Goal: Transaction & Acquisition: Purchase product/service

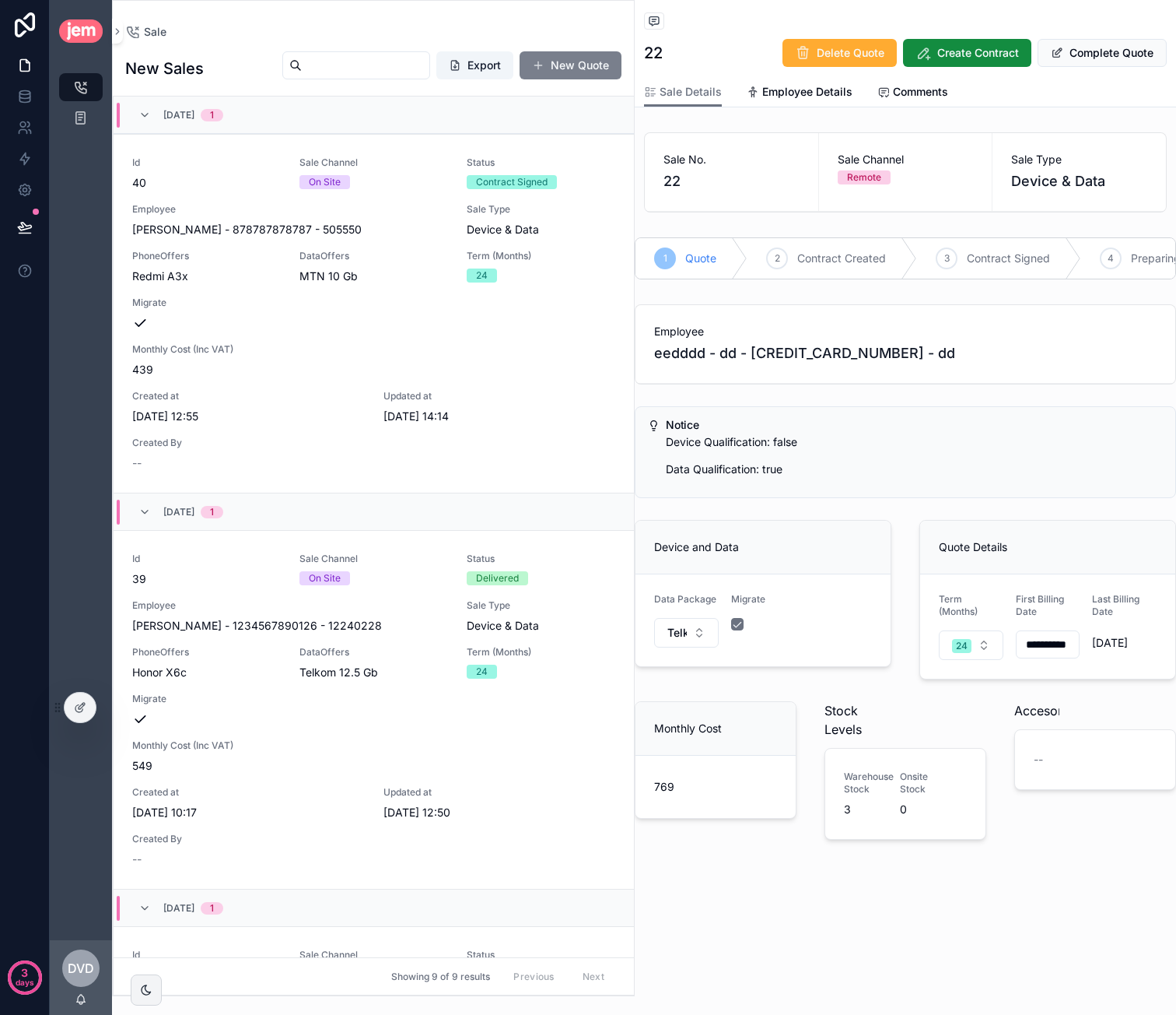
click at [574, 69] on button "New Quote" at bounding box center [570, 65] width 102 height 28
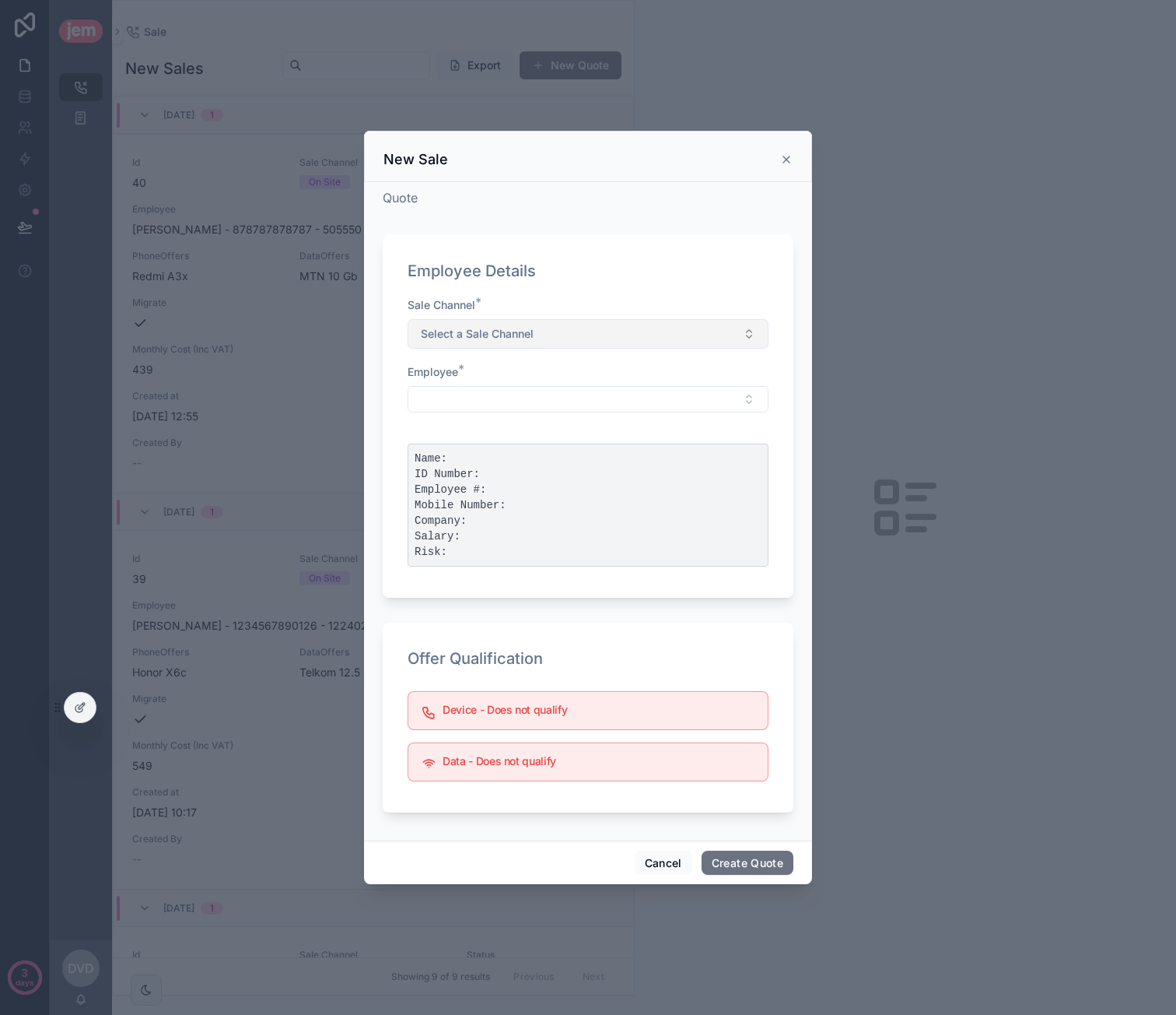
click at [512, 329] on span "Select a Sale Channel" at bounding box center [477, 334] width 113 height 16
click at [486, 425] on div "On Site" at bounding box center [588, 420] width 353 height 24
click at [537, 392] on button "Select Button" at bounding box center [588, 398] width 361 height 26
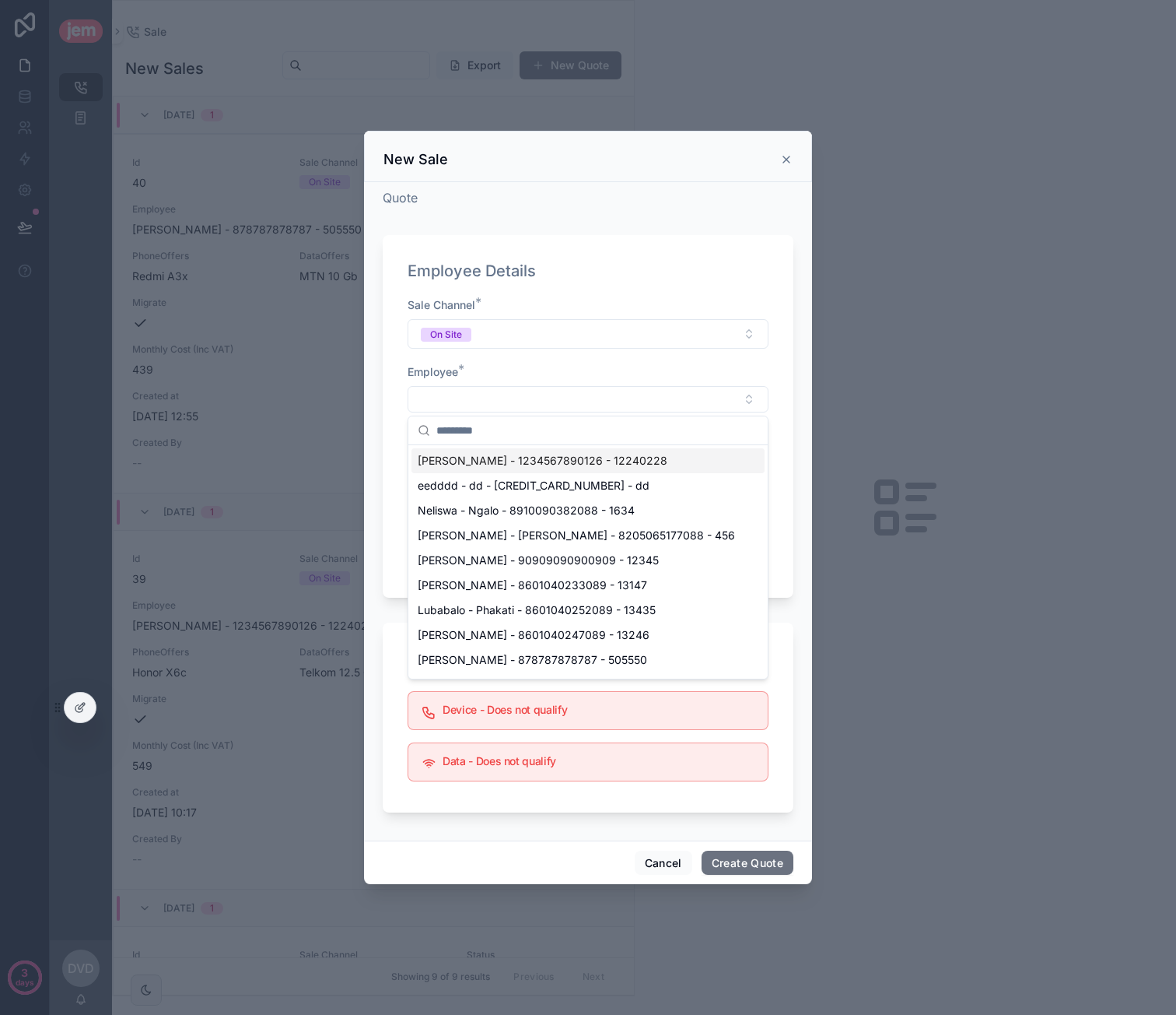
click at [553, 463] on span "[PERSON_NAME] - 1234567890126 - 12240228" at bounding box center [542, 460] width 249 height 16
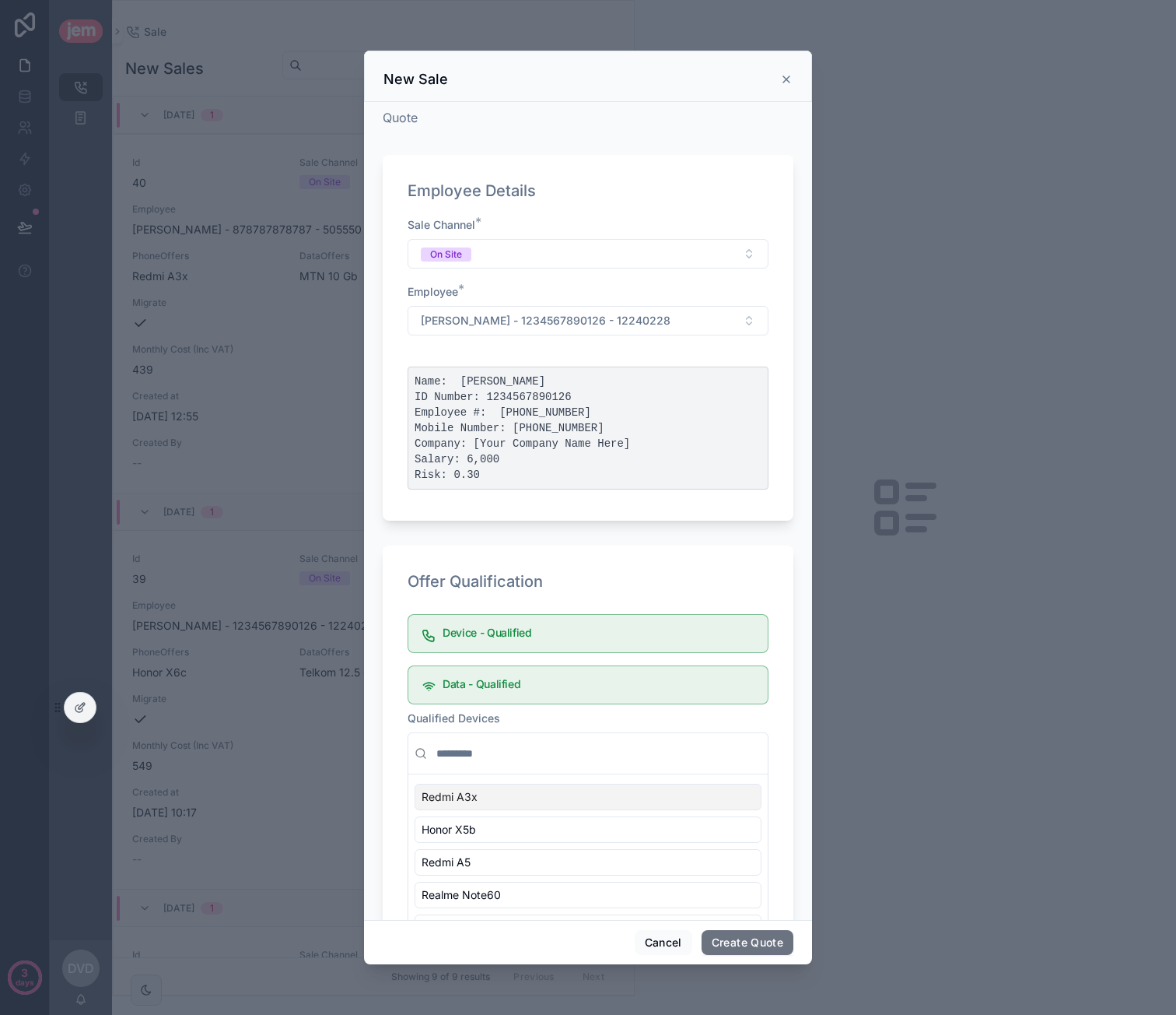
click at [480, 458] on pre "Name: [PERSON_NAME] ID Number: 1234567890126 Employee #: [PHONE_NUMBER] Mobile …" at bounding box center [588, 428] width 361 height 123
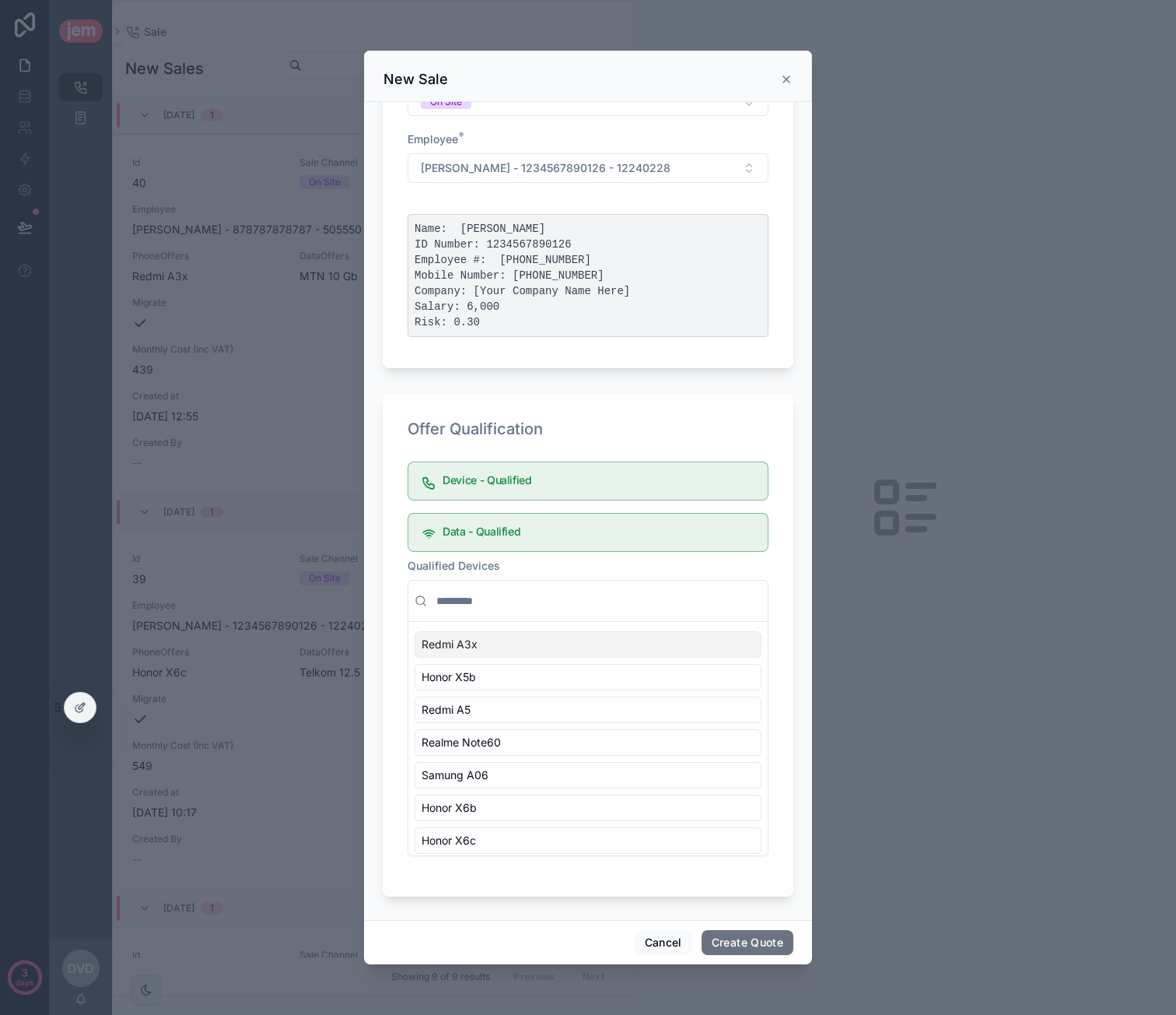
click at [513, 467] on div "Device - Qualified" at bounding box center [588, 481] width 361 height 39
click at [512, 528] on h5 "Data - Qualified" at bounding box center [599, 531] width 312 height 11
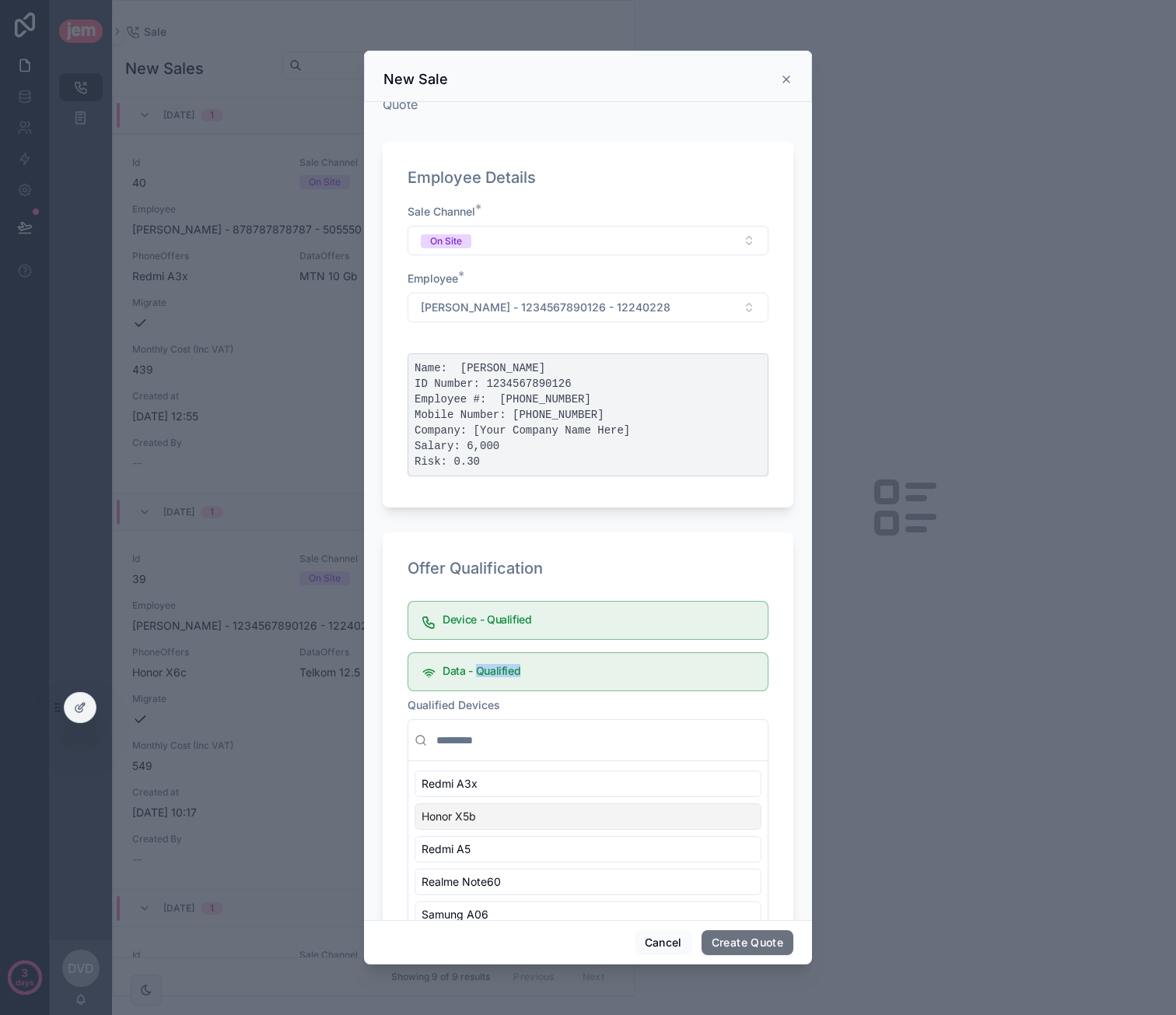
scroll to position [0, 0]
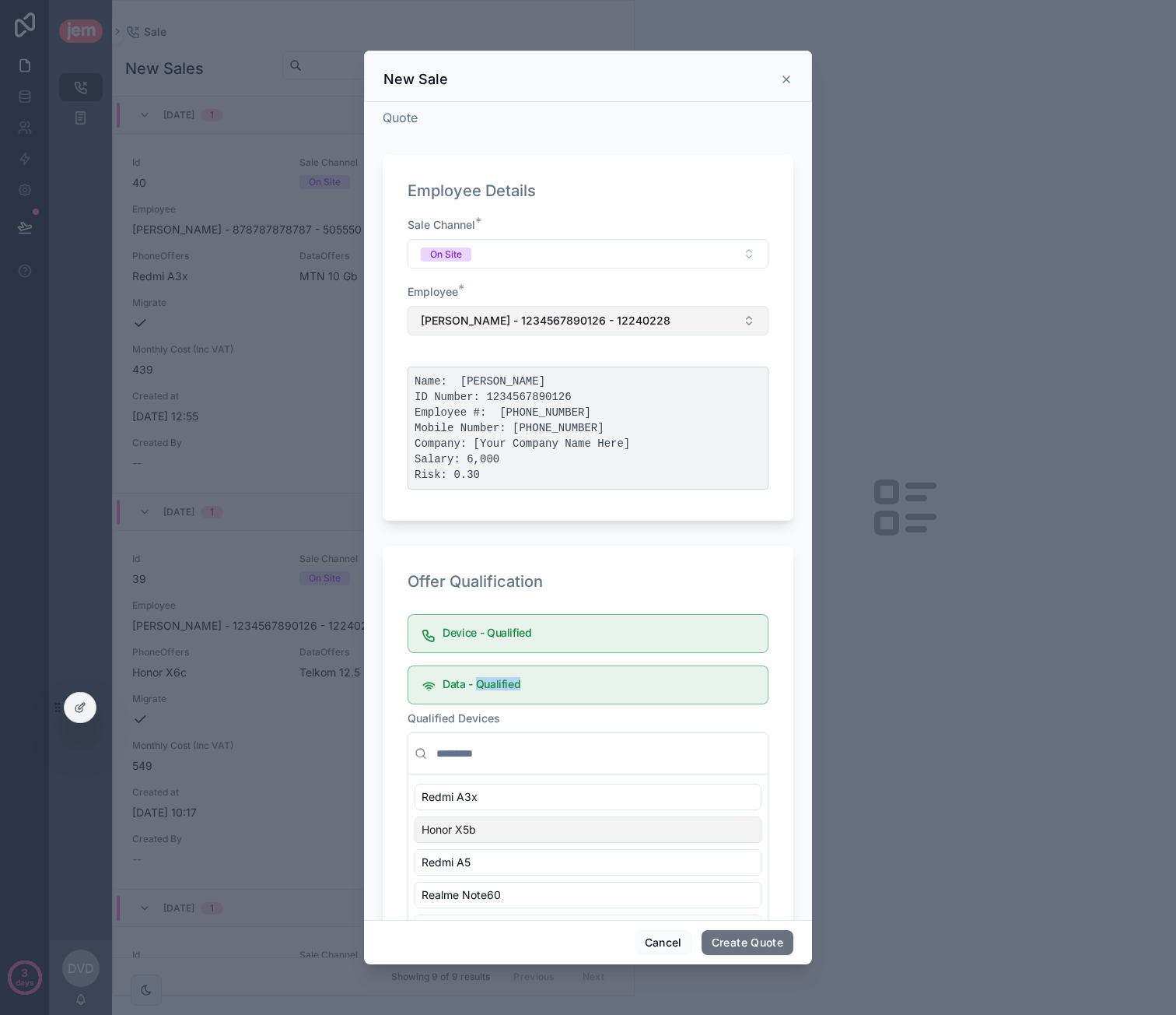
click at [584, 313] on span "[PERSON_NAME] - 1234567890126 - 12240228" at bounding box center [545, 320] width 249 height 16
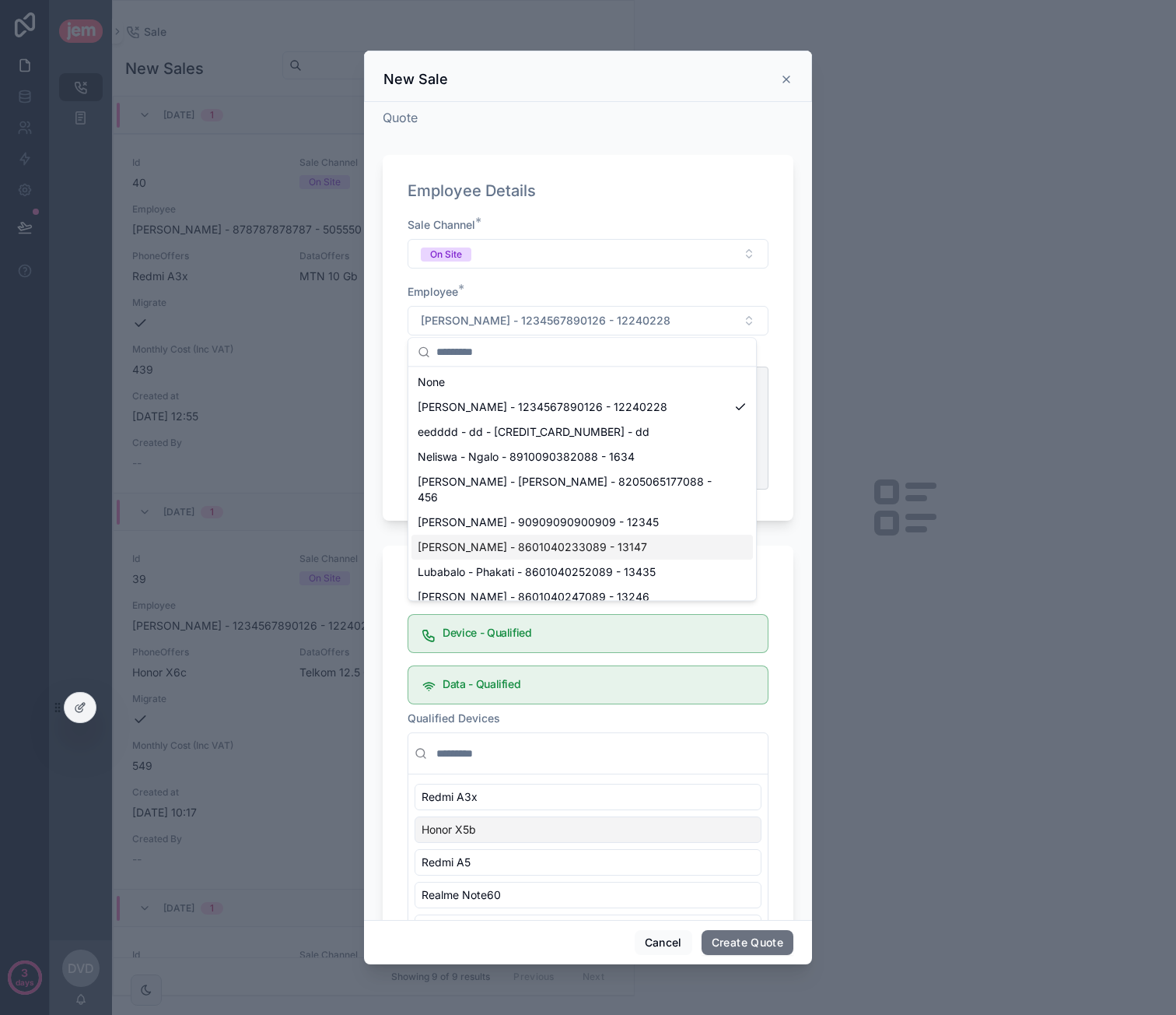
click at [567, 534] on div "[PERSON_NAME] - 8601040233089 - 13147" at bounding box center [582, 547] width 342 height 25
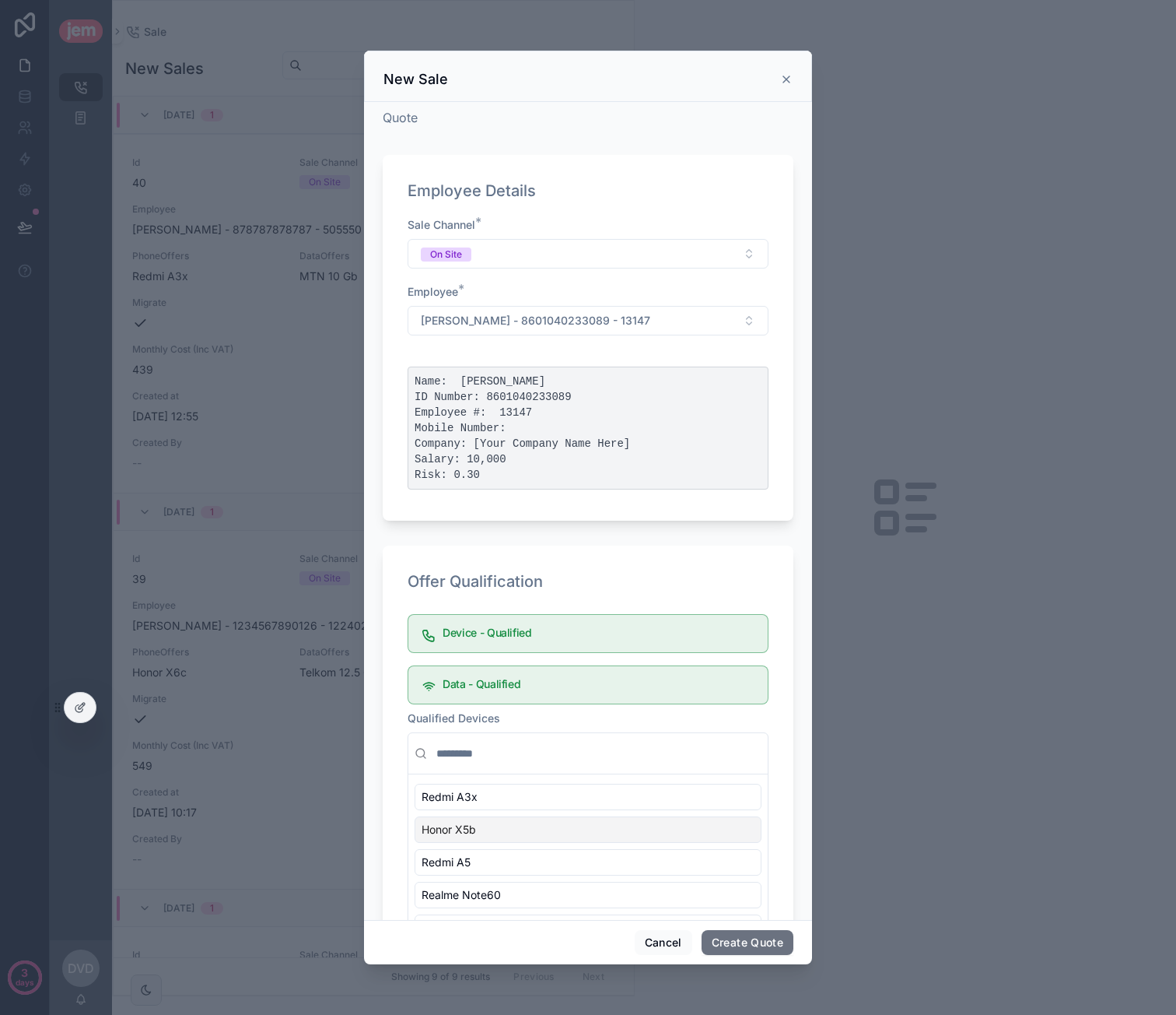
click at [478, 454] on pre "Name: Ashwin Macosa ID Number: 8601040233089 Employee #: 13147 Mobile Number: C…" at bounding box center [588, 428] width 361 height 123
click at [478, 456] on pre "Name: Ashwin Macosa ID Number: 8601040233089 Employee #: 13147 Mobile Number: C…" at bounding box center [588, 428] width 361 height 123
click at [551, 313] on span "[PERSON_NAME] - 8601040233089 - 13147" at bounding box center [535, 320] width 229 height 16
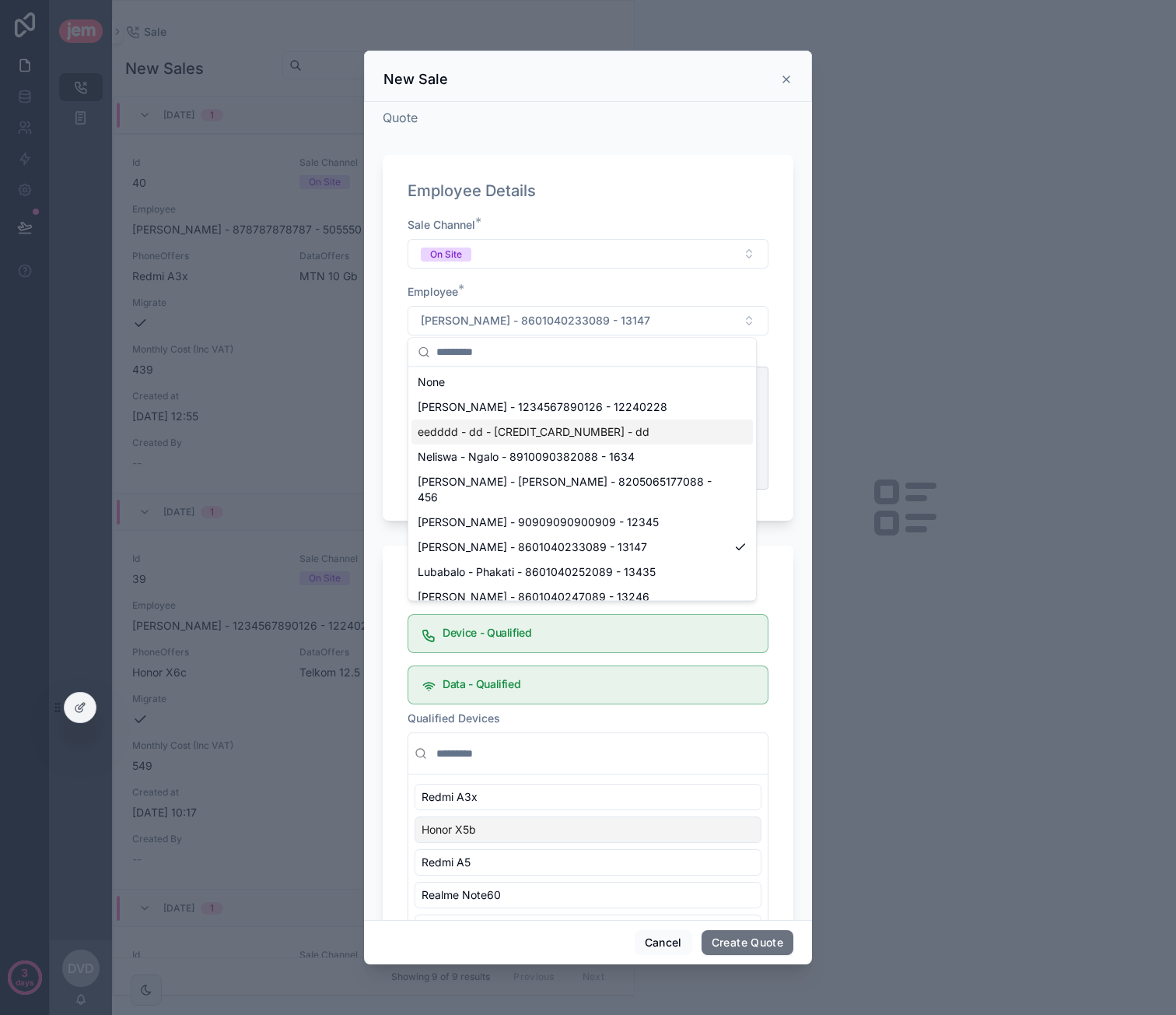
click at [514, 426] on span "eedddd - dd - [CREDIT_CARD_NUMBER] - dd" at bounding box center [533, 432] width 232 height 16
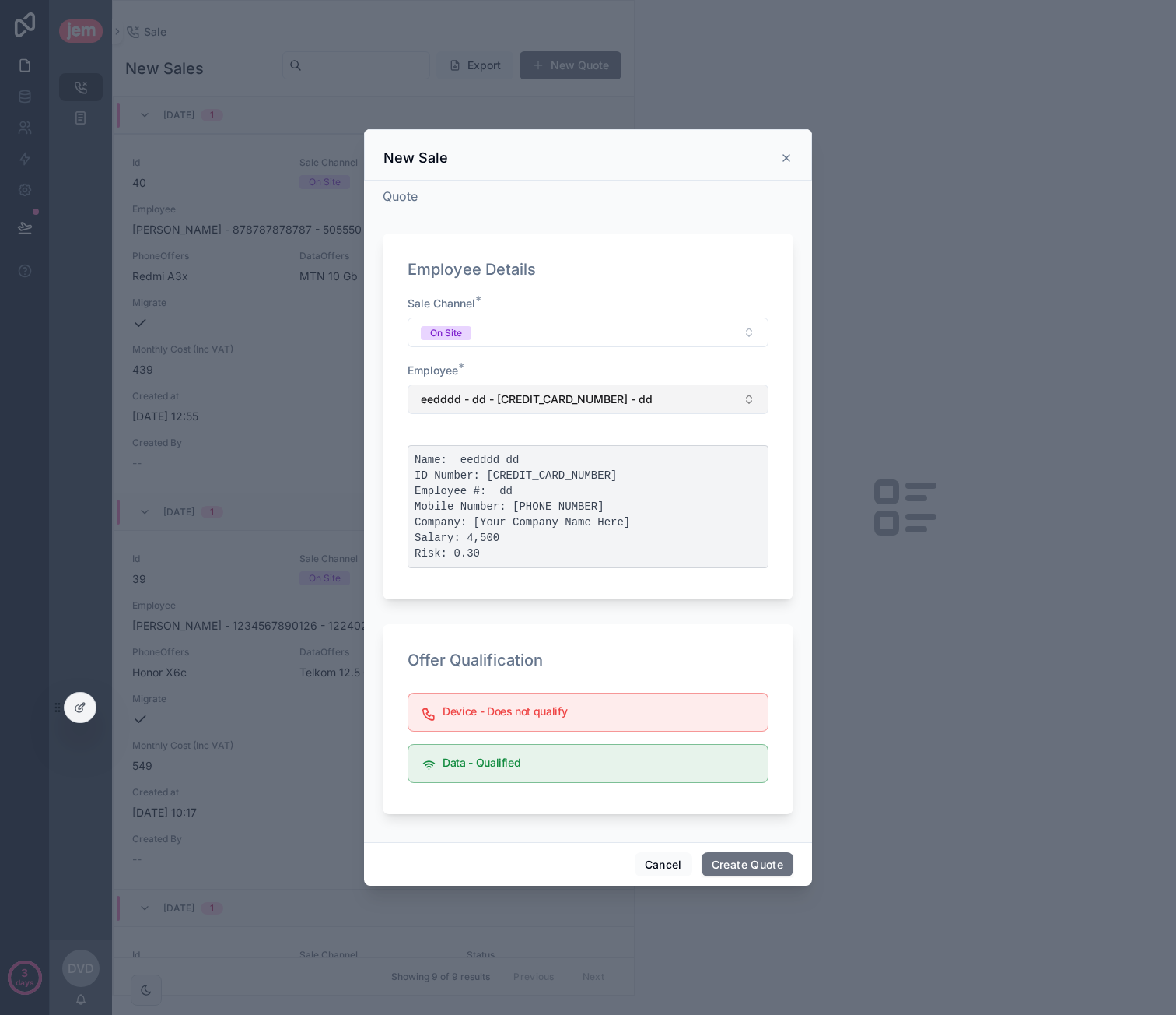
click at [616, 399] on span "eedddd - dd - [CREDIT_CARD_NUMBER] - dd" at bounding box center [537, 399] width 232 height 16
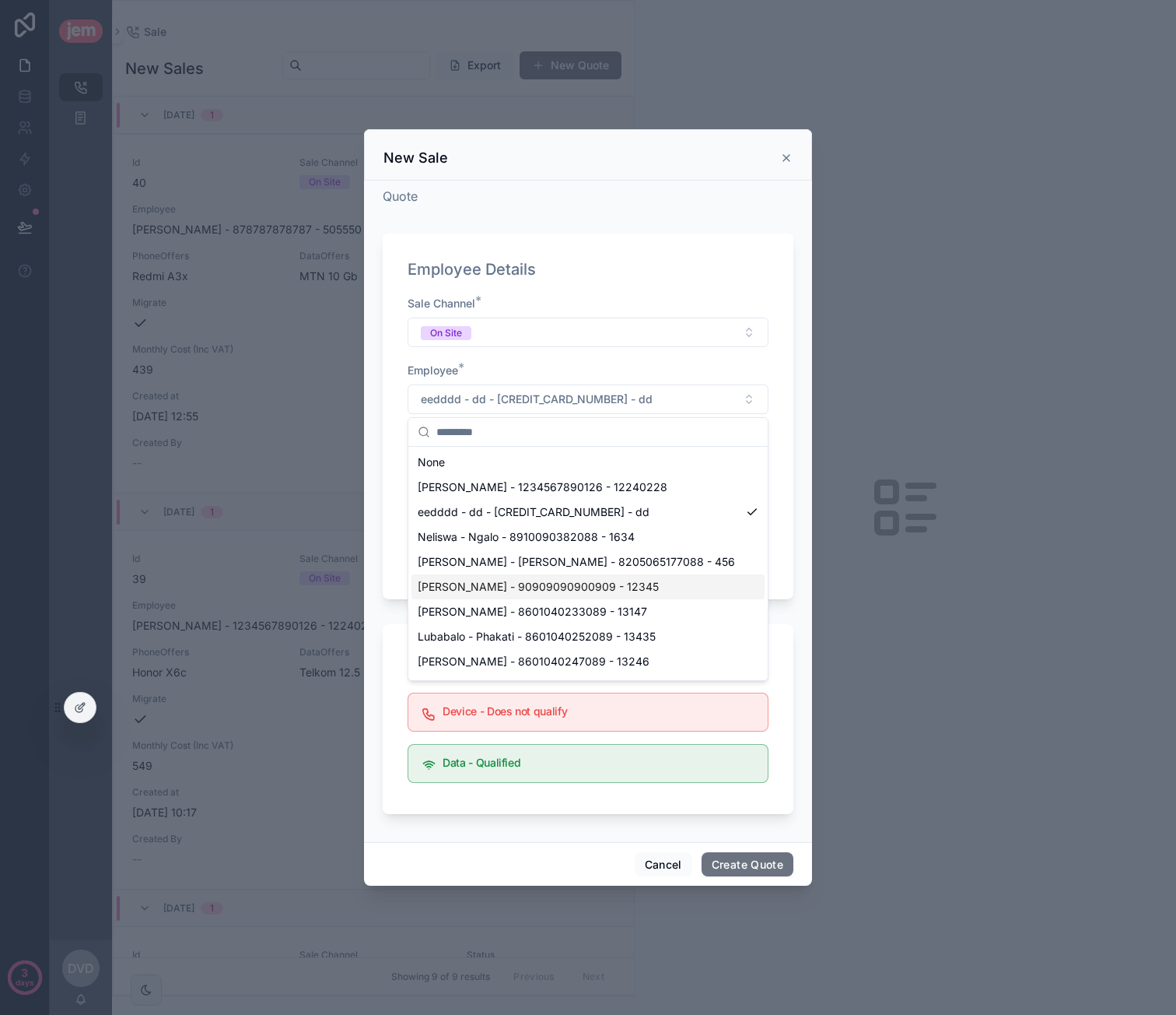
click at [571, 585] on span "[PERSON_NAME] - 90909090900909 - 12345" at bounding box center [538, 586] width 241 height 16
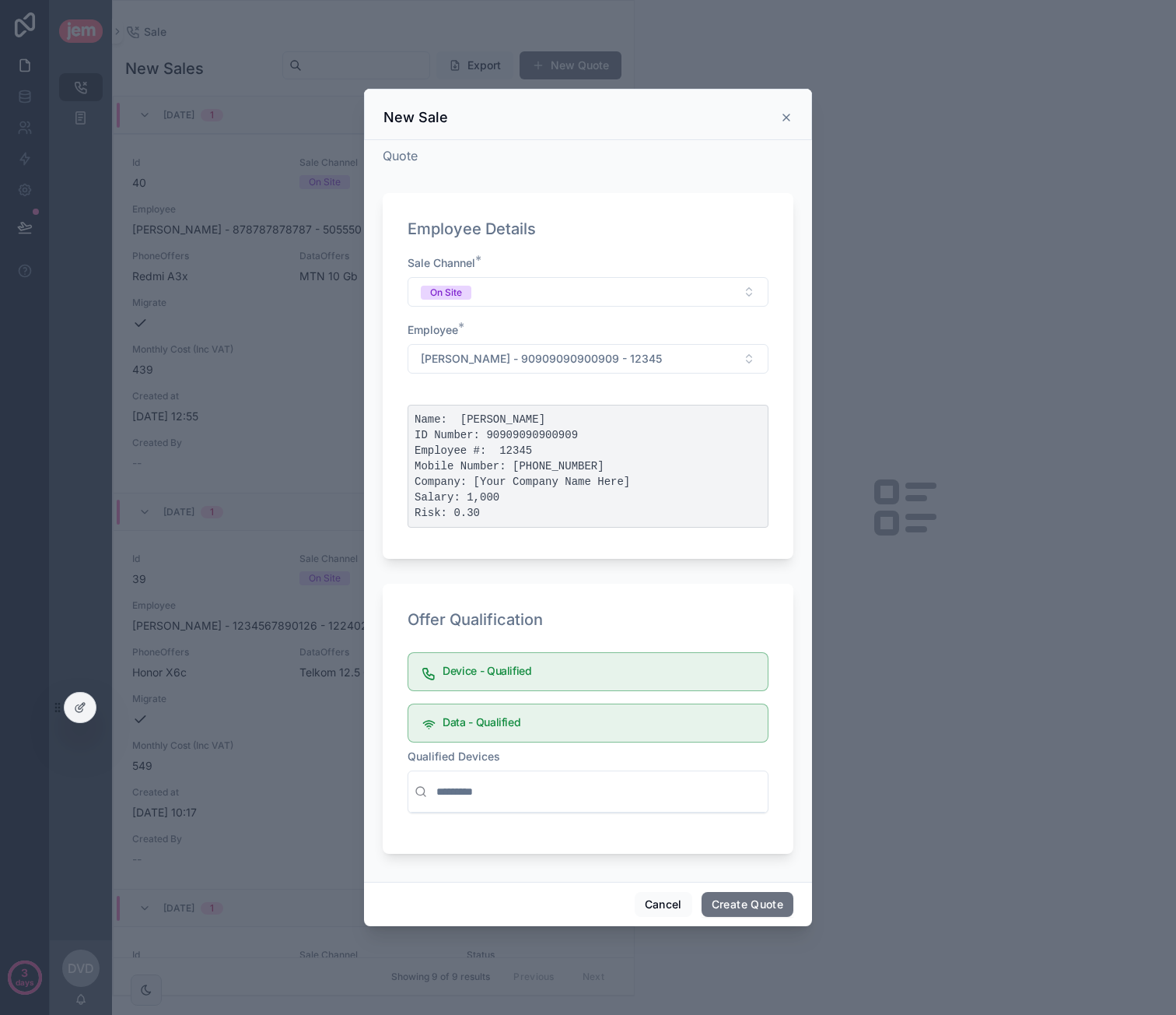
click at [552, 800] on input "scrollable content" at bounding box center [597, 791] width 328 height 28
click at [563, 377] on div "Sale Channel * On Site Employee * Kirsty - Maxwell - 90909090900909 - 12345 Nam…" at bounding box center [588, 395] width 361 height 279
click at [570, 366] on span "[PERSON_NAME] - 90909090900909 - 12345" at bounding box center [541, 359] width 241 height 16
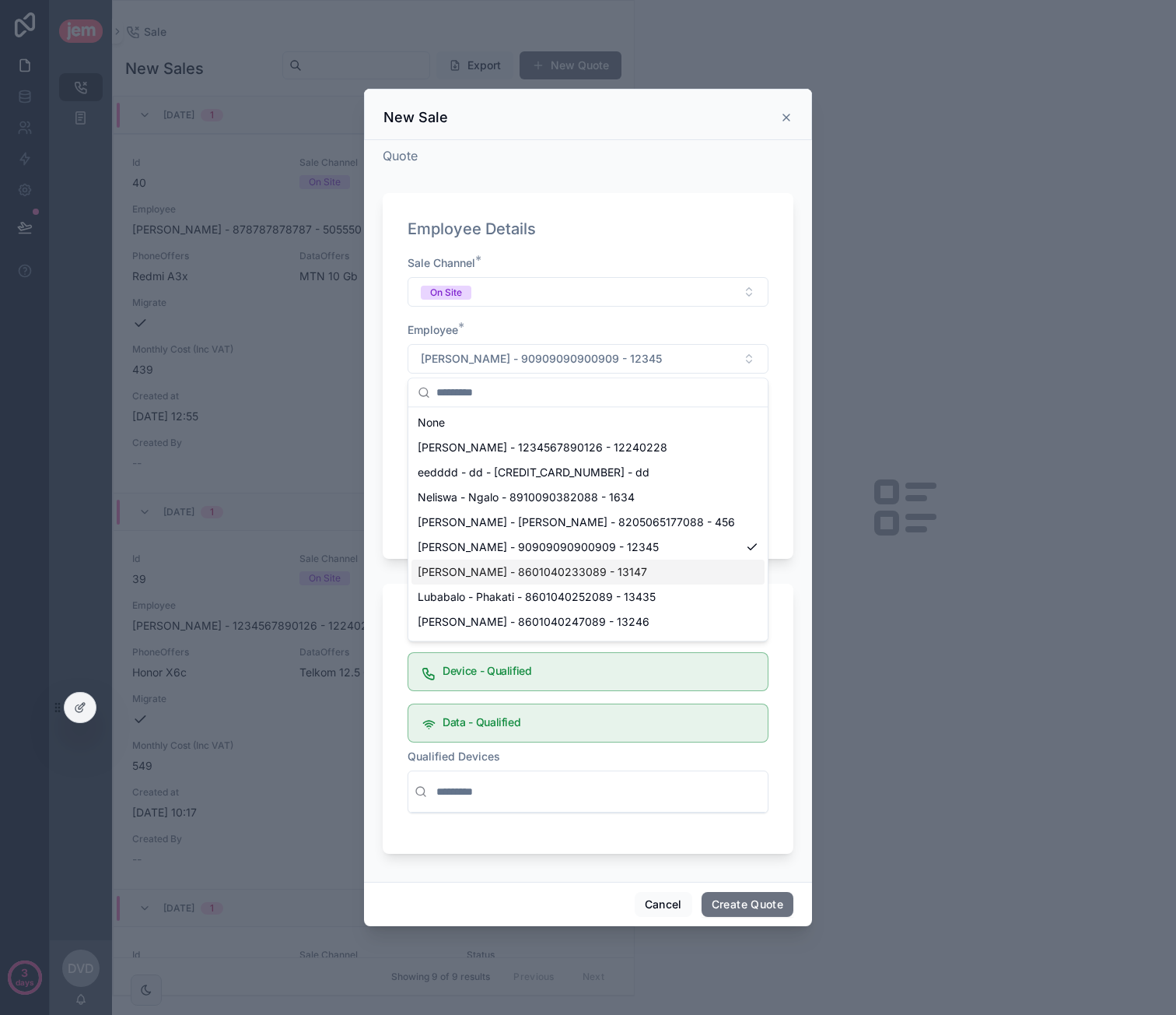
click at [591, 570] on span "[PERSON_NAME] - 8601040233089 - 13147" at bounding box center [532, 571] width 229 height 16
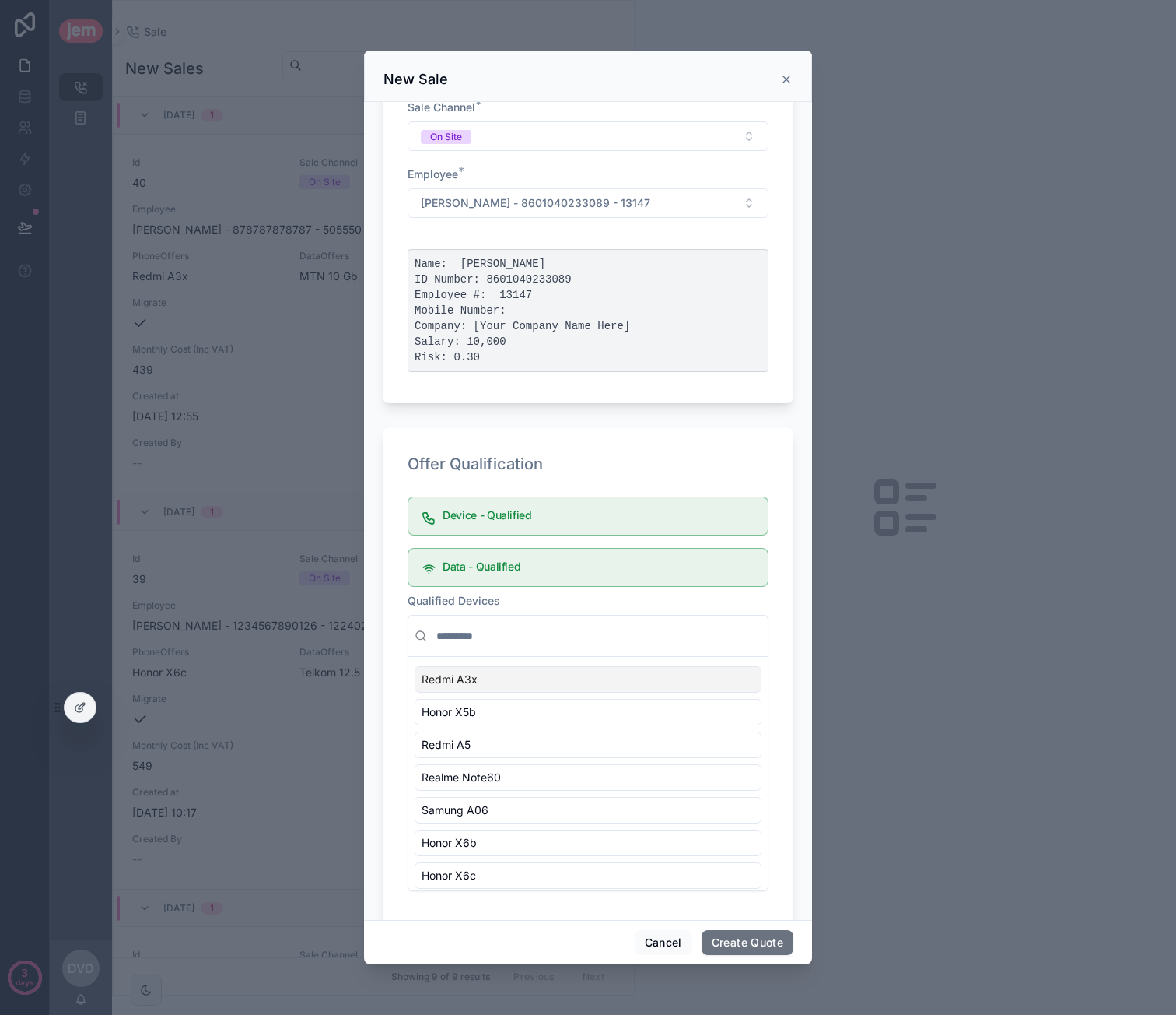
scroll to position [153, 0]
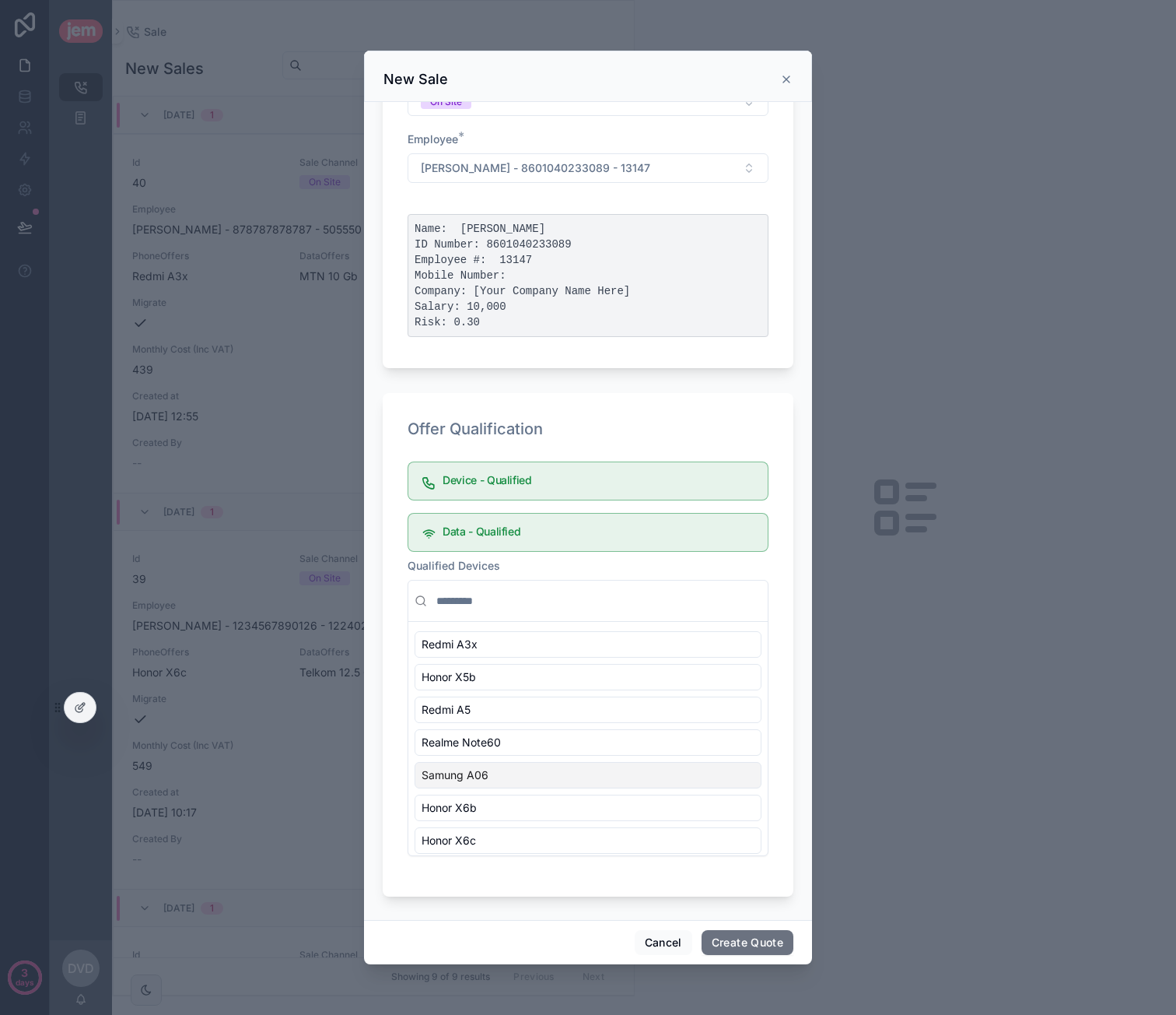
click at [570, 766] on div "Samung A06" at bounding box center [588, 775] width 347 height 26
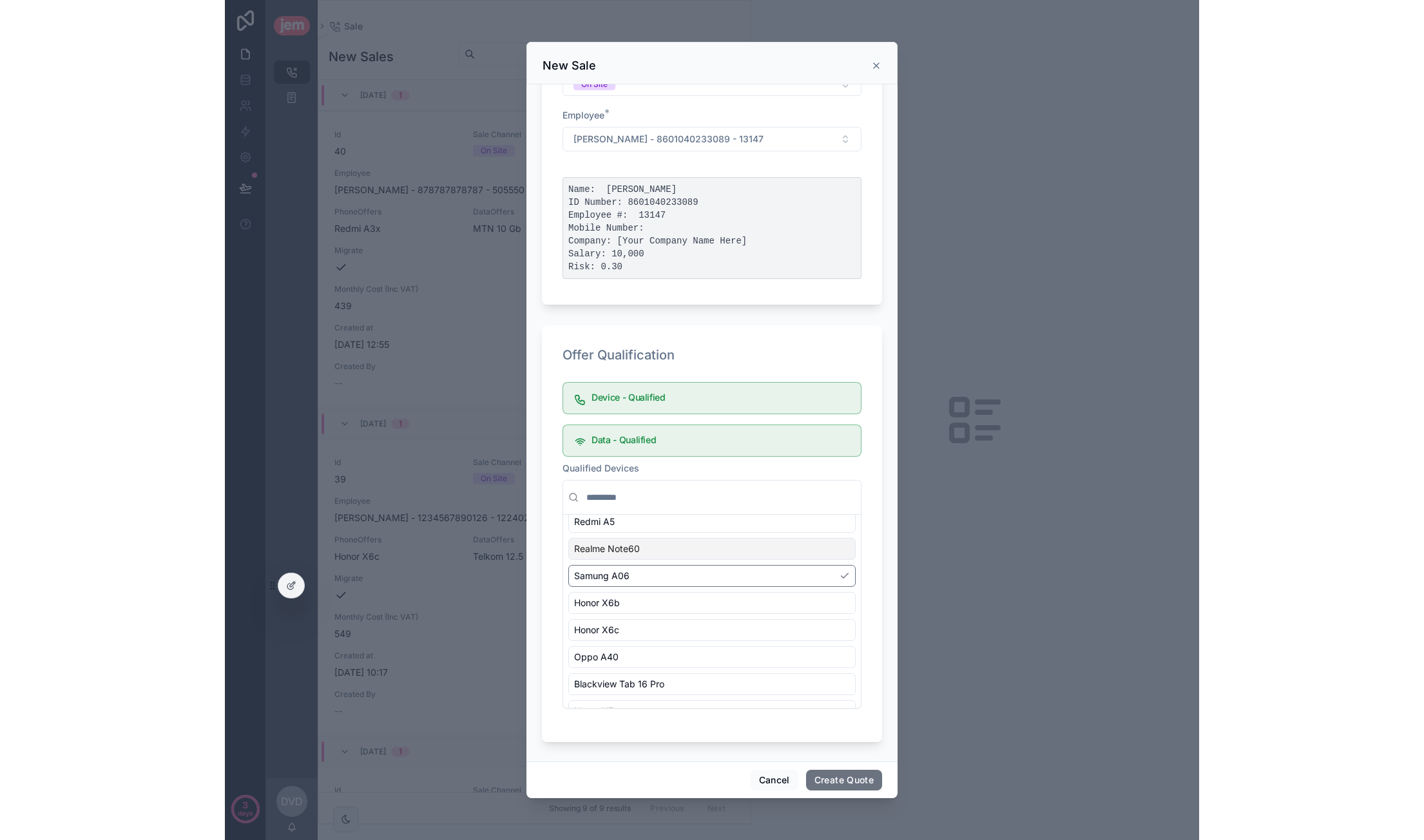
scroll to position [216, 0]
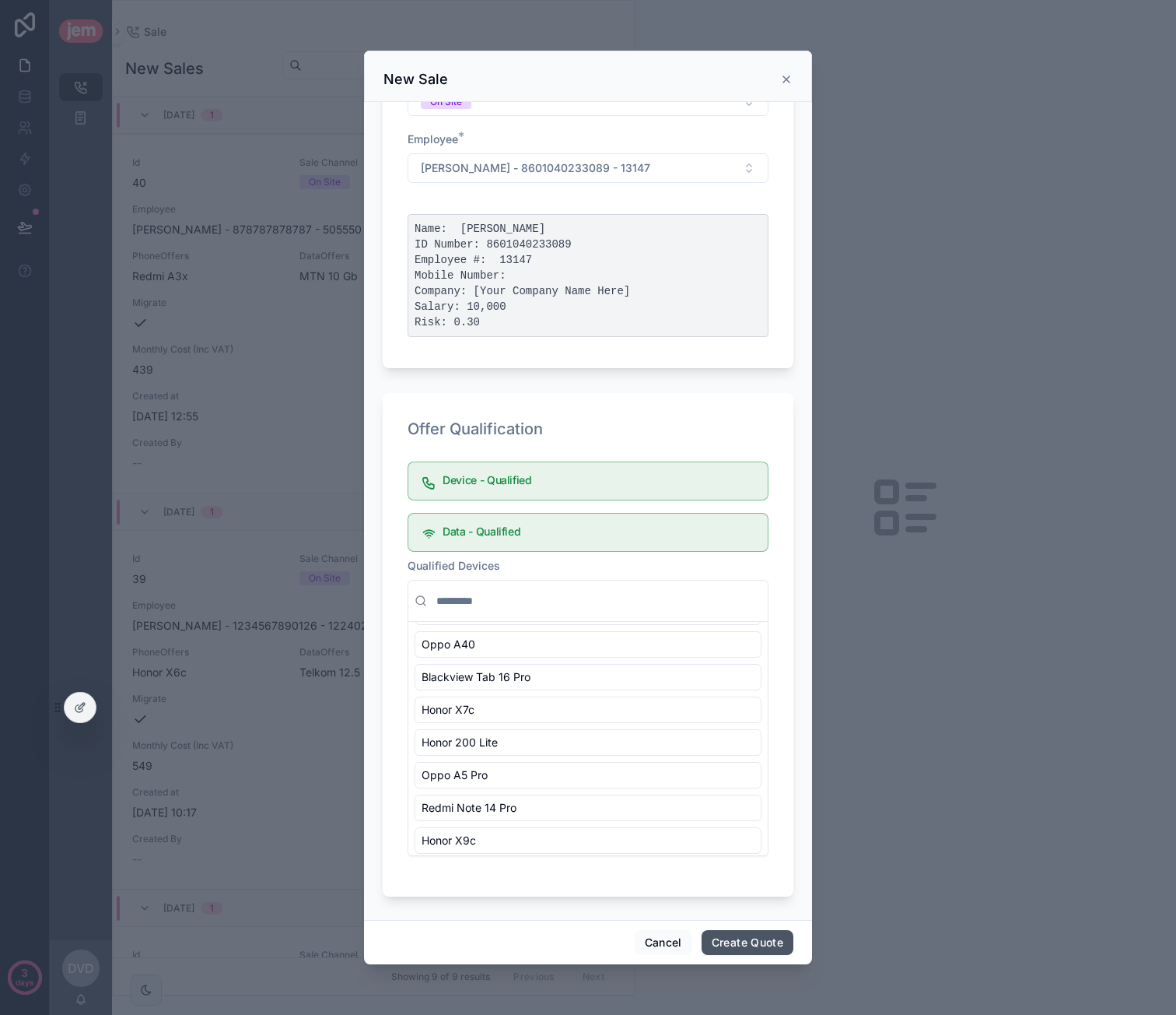
click at [784, 932] on button "Create Quote" at bounding box center [747, 943] width 92 height 25
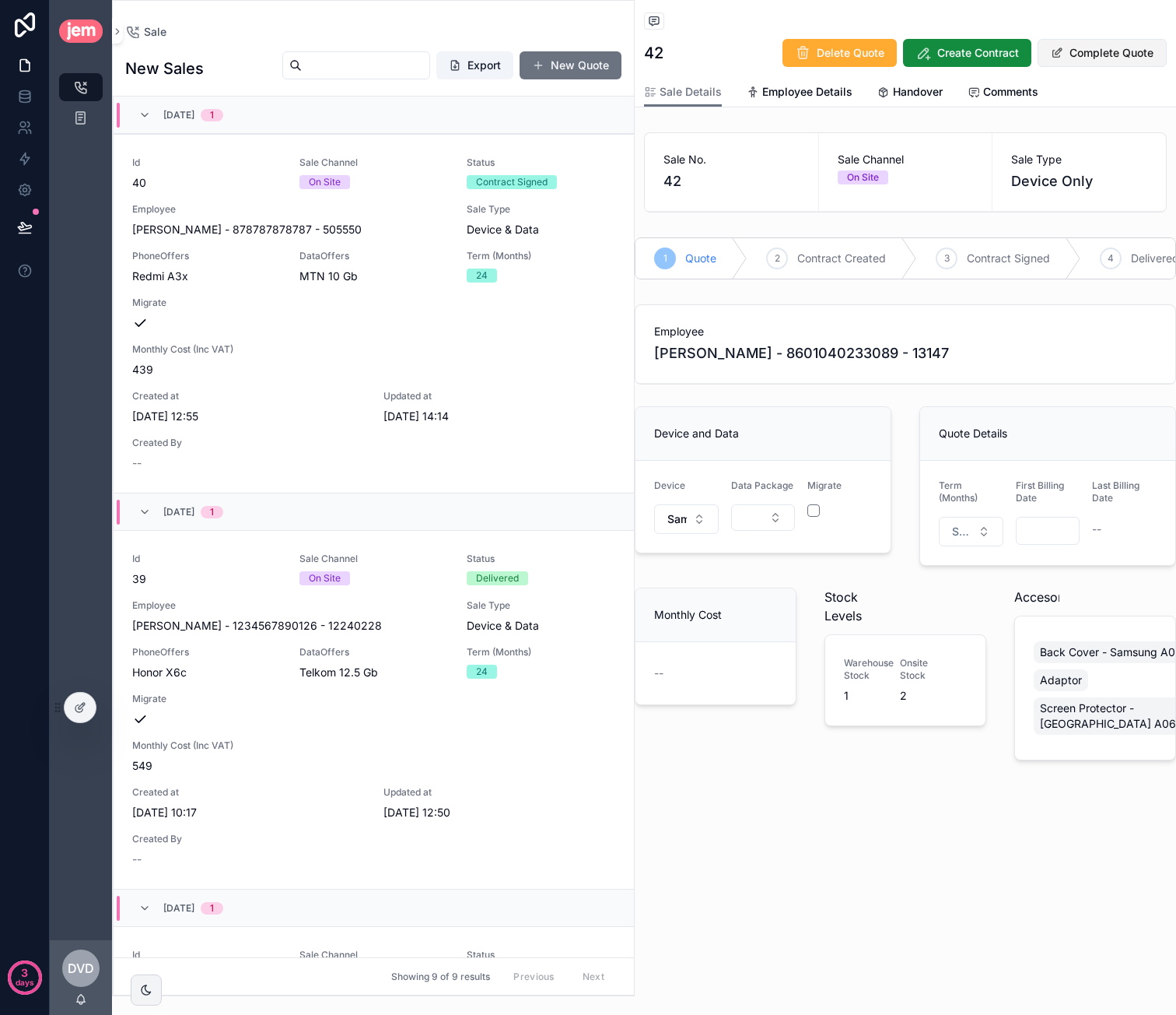
click at [1128, 47] on button "Complete Quote" at bounding box center [1103, 52] width 129 height 28
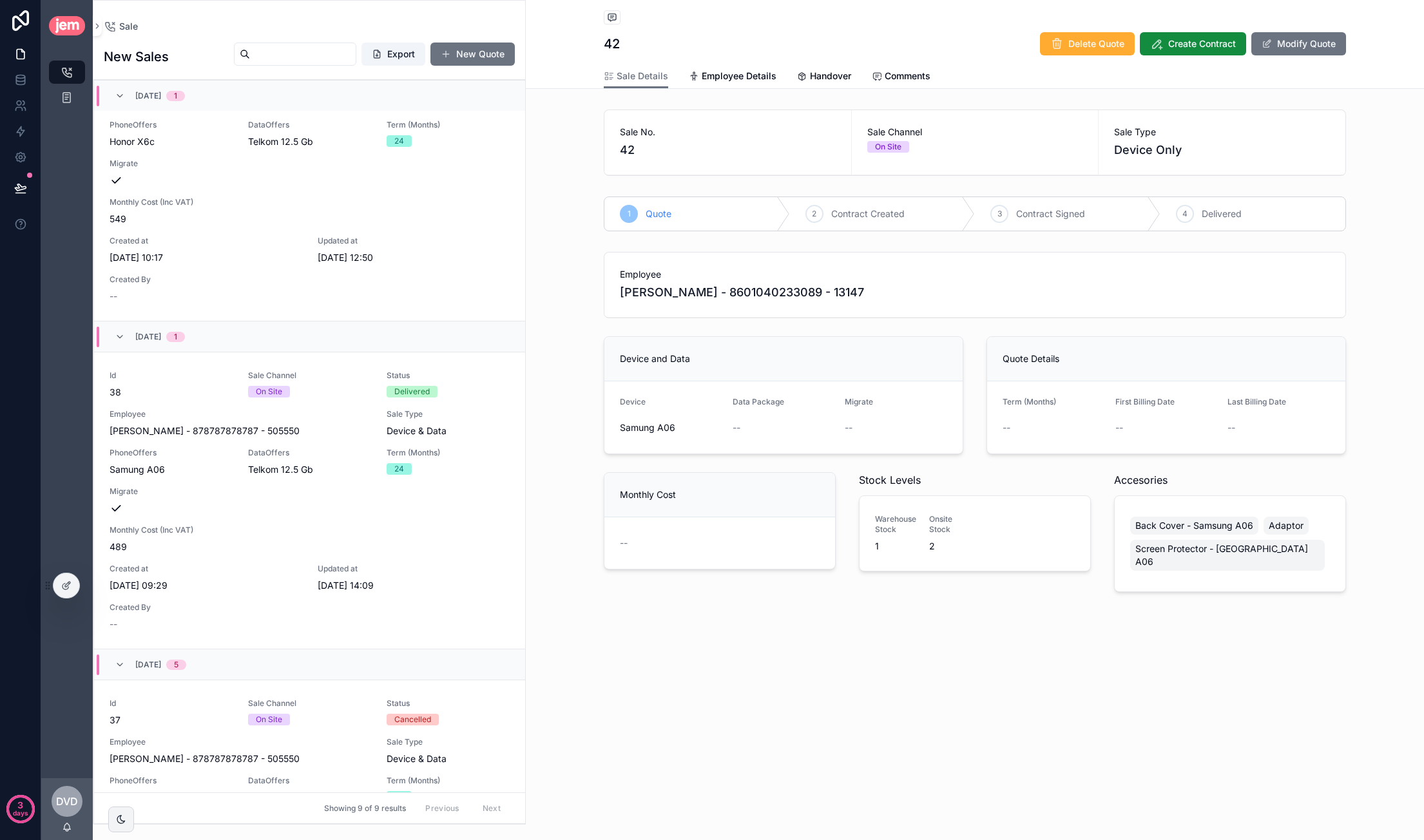
scroll to position [65, 0]
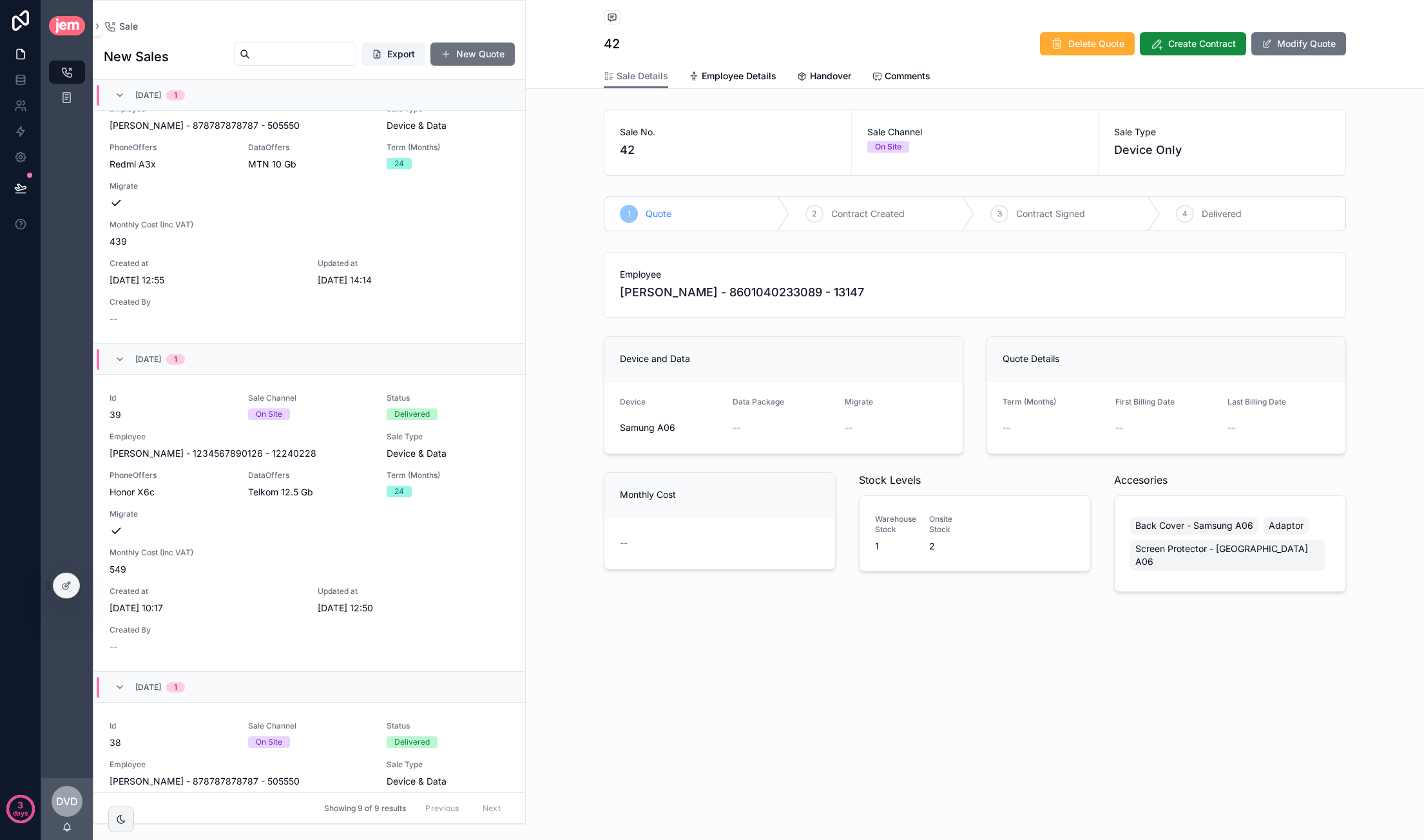
click at [631, 143] on span "42" at bounding box center [728, 150] width 216 height 18
click at [884, 145] on div "On Site" at bounding box center [888, 147] width 26 height 12
click at [973, 144] on span "Device Only" at bounding box center [1222, 150] width 216 height 18
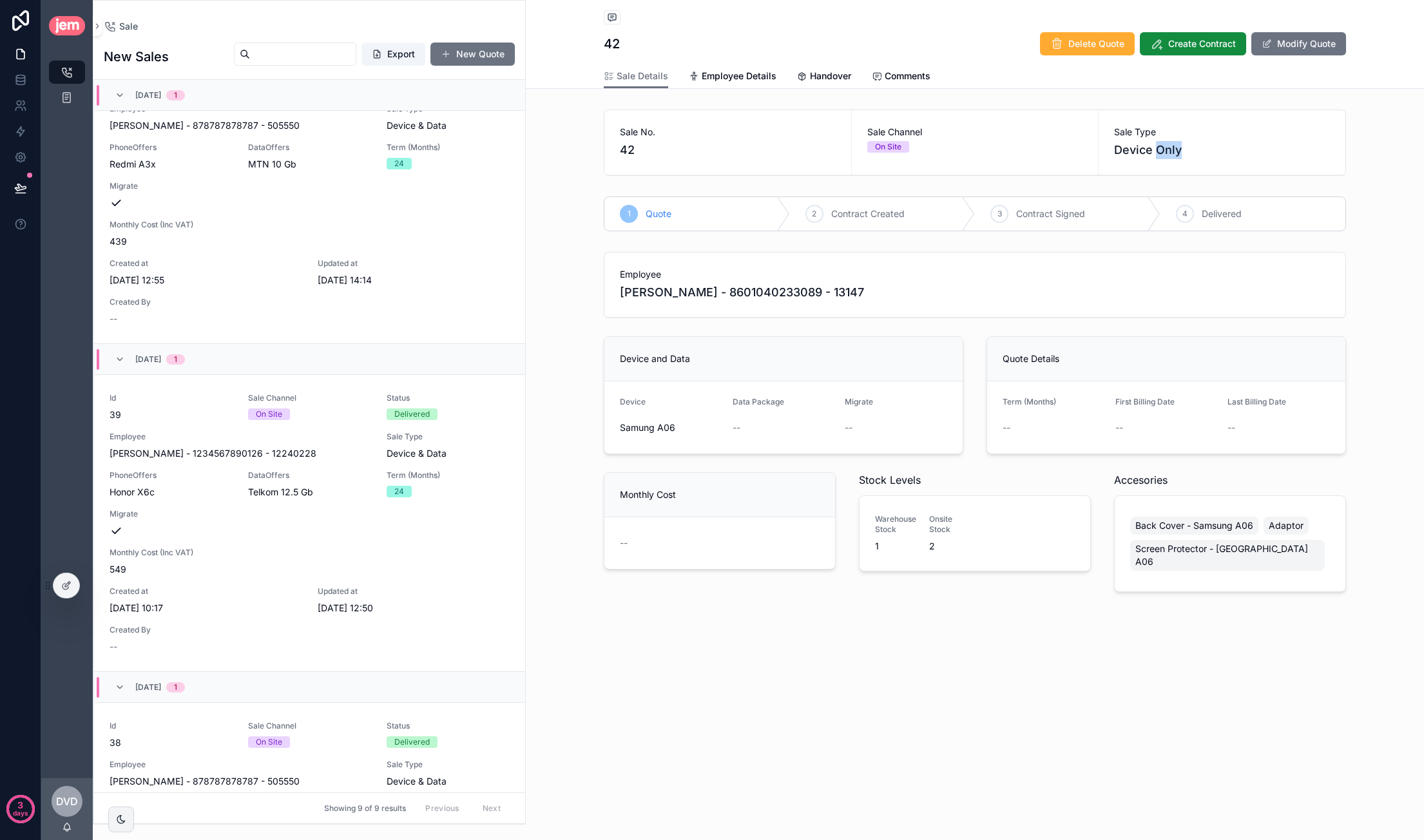
click at [973, 144] on span "Device Only" at bounding box center [1222, 150] width 216 height 18
drag, startPoint x: 1161, startPoint y: 144, endPoint x: 1131, endPoint y: 146, distance: 30.1
click at [973, 145] on span "Device Only" at bounding box center [1222, 150] width 216 height 18
click at [973, 52] on button "Modify Quote" at bounding box center [1299, 43] width 95 height 23
click at [775, 424] on button "Select Button" at bounding box center [783, 428] width 102 height 22
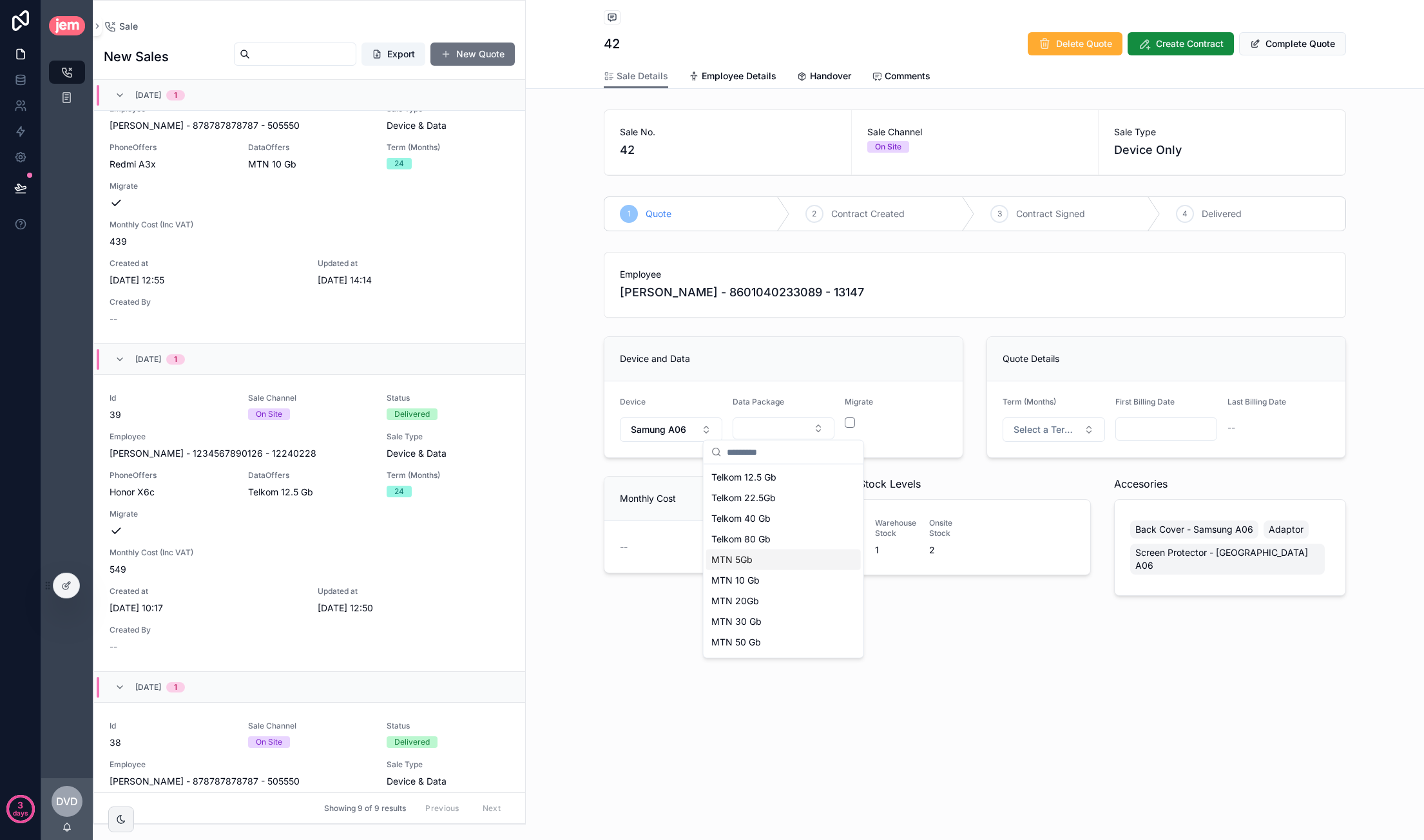
click at [773, 561] on div "MTN 5Gb" at bounding box center [783, 560] width 154 height 21
click at [970, 329] on div "Employee Ashwin - Macosa - 8601040233089 - 13147 Device and Data Device Samung …" at bounding box center [975, 423] width 758 height 354
click at [973, 425] on span "Select a Term (Months)" at bounding box center [1046, 430] width 65 height 13
click at [973, 512] on div "24" at bounding box center [1053, 518] width 154 height 19
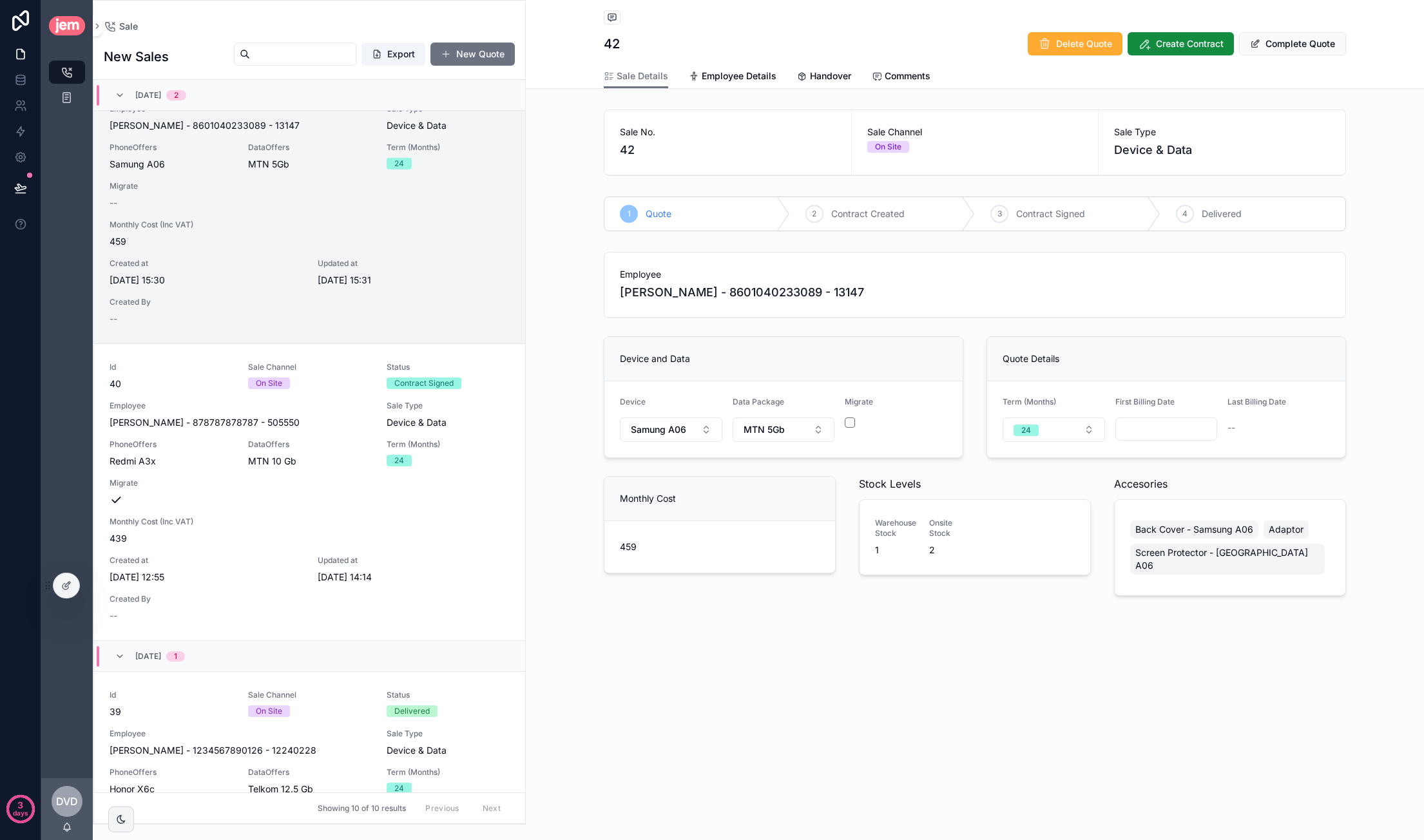
click at [973, 426] on input "scrollable content" at bounding box center [1166, 429] width 101 height 18
click at [630, 547] on span "459" at bounding box center [719, 547] width 200 height 13
click at [630, 547] on span "459" at bounding box center [719, 547] width 200 height 13
click at [973, 427] on input "scrollable content" at bounding box center [1166, 429] width 101 height 18
click at [973, 533] on button "1" at bounding box center [1096, 534] width 23 height 23
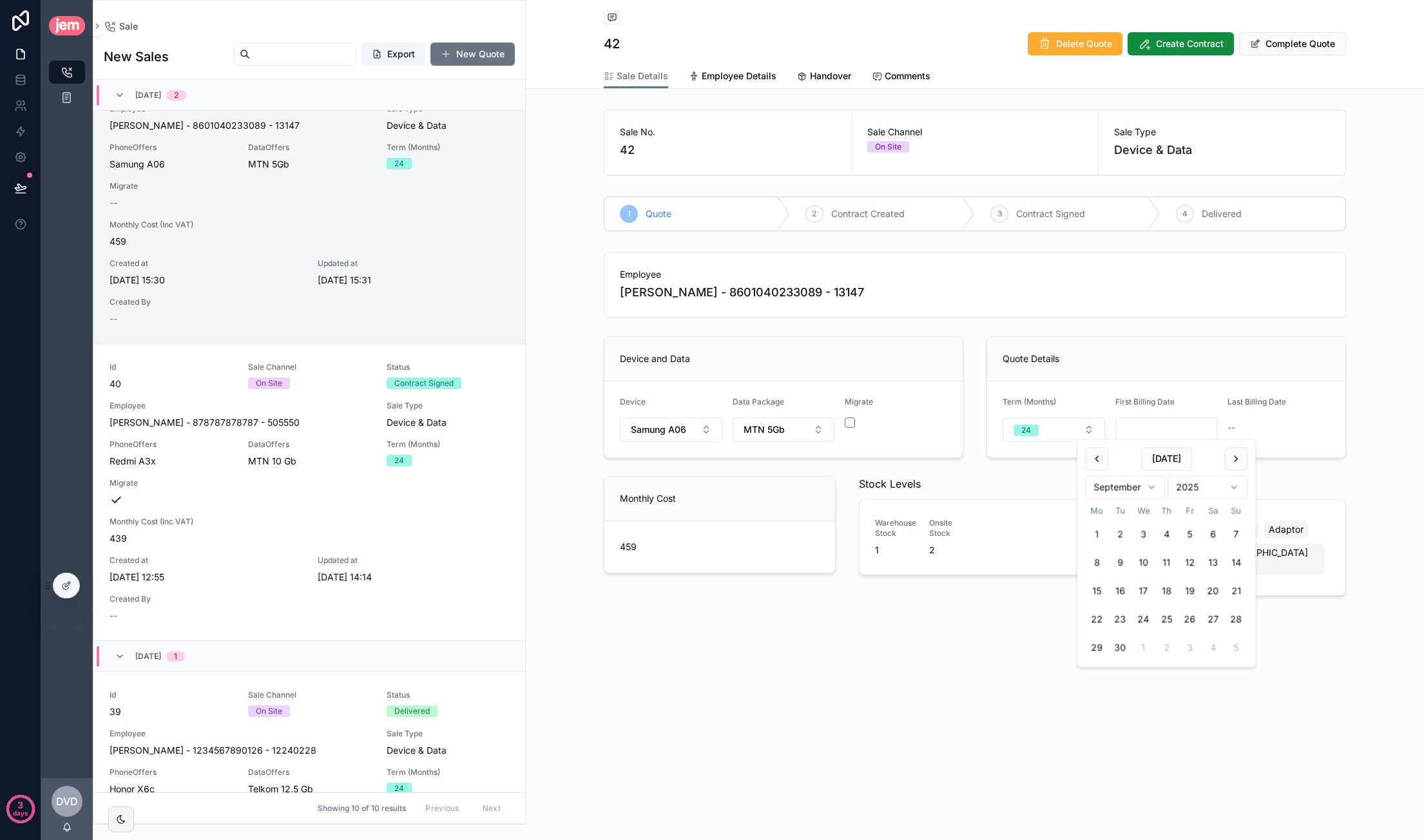
type input "**********"
click at [973, 368] on div "Quote Details" at bounding box center [1166, 359] width 358 height 45
drag, startPoint x: 881, startPoint y: 547, endPoint x: 870, endPoint y: 547, distance: 11.0
click at [870, 547] on div "Warehouse Stock 1 Onsite Stock 2" at bounding box center [975, 537] width 231 height 74
drag, startPoint x: 938, startPoint y: 547, endPoint x: 929, endPoint y: 545, distance: 9.2
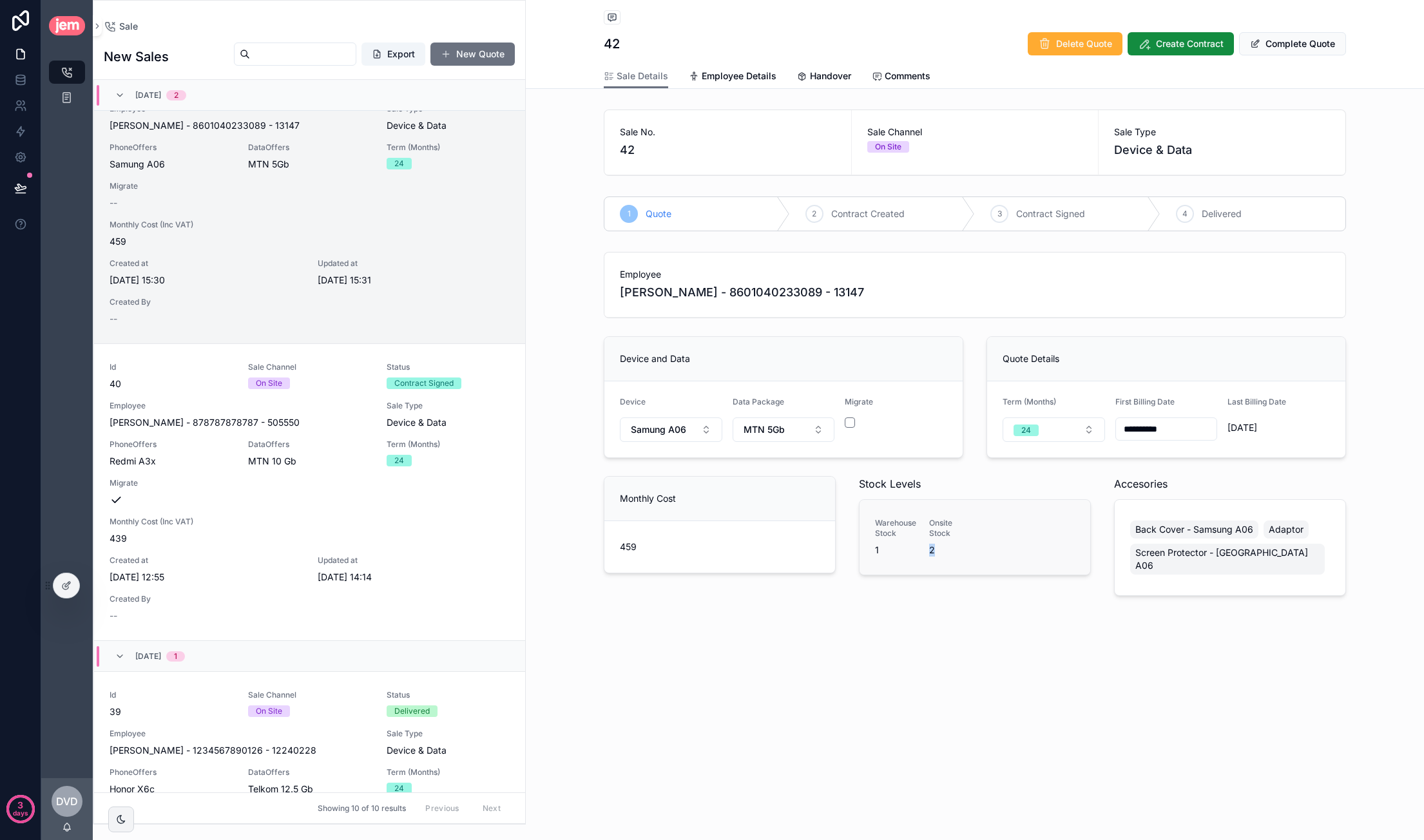
click at [929, 545] on span "2" at bounding box center [949, 550] width 39 height 13
click at [973, 528] on span "Back Cover - Samsung A06" at bounding box center [1194, 529] width 118 height 13
click at [973, 523] on span "Adaptor" at bounding box center [1286, 529] width 35 height 13
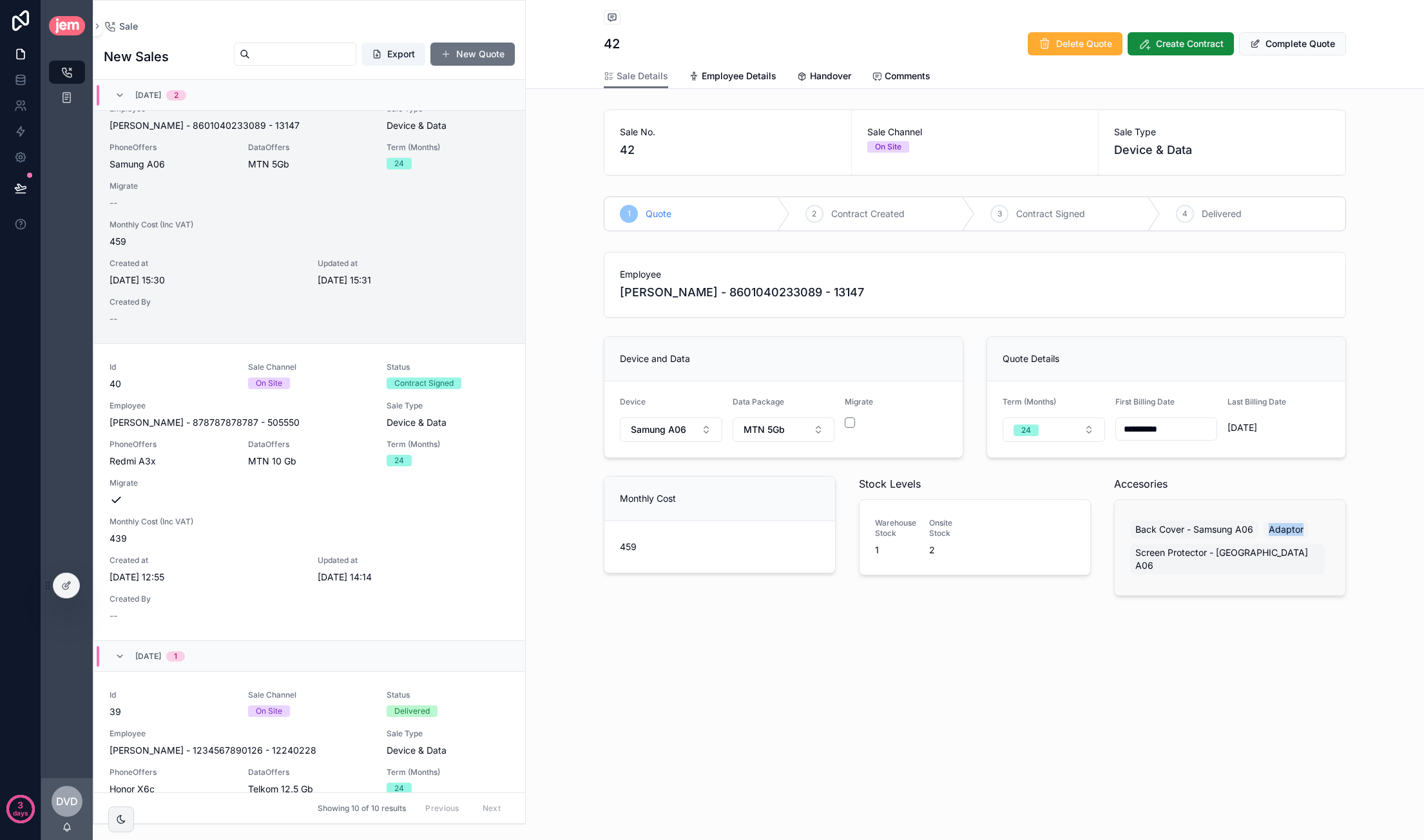
click at [973, 523] on span "Adaptor" at bounding box center [1286, 529] width 35 height 13
click at [973, 551] on span "Screen Protector - [GEOGRAPHIC_DATA] A06" at bounding box center [1227, 558] width 184 height 26
click at [973, 583] on div "Accesories Back Cover - Samsung A06 Adaptor Screen Protector - Samsun A06" at bounding box center [1230, 535] width 248 height 130
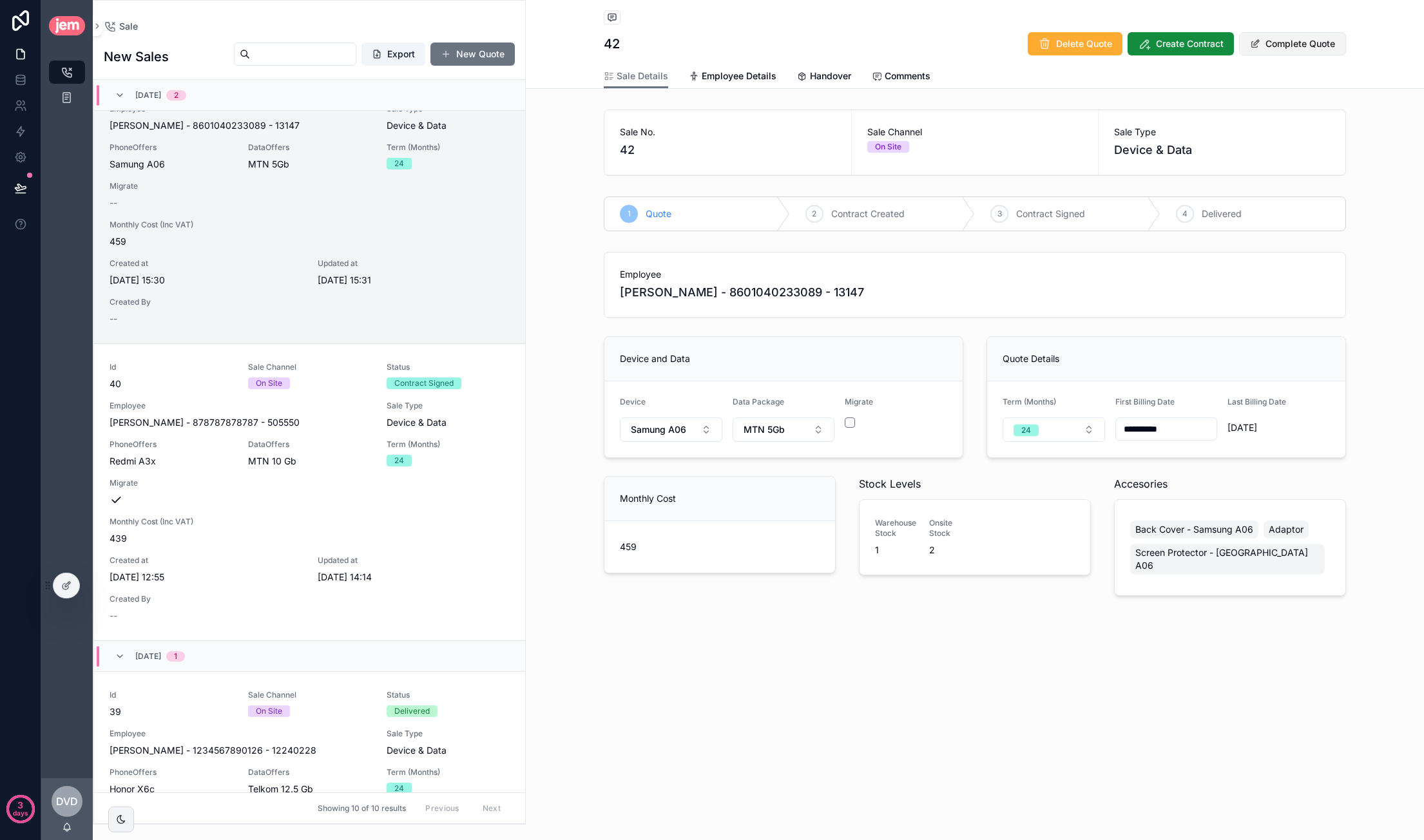
click at [973, 45] on button "Complete Quote" at bounding box center [1293, 43] width 107 height 23
click at [973, 48] on span "Create Contract" at bounding box center [1201, 44] width 67 height 13
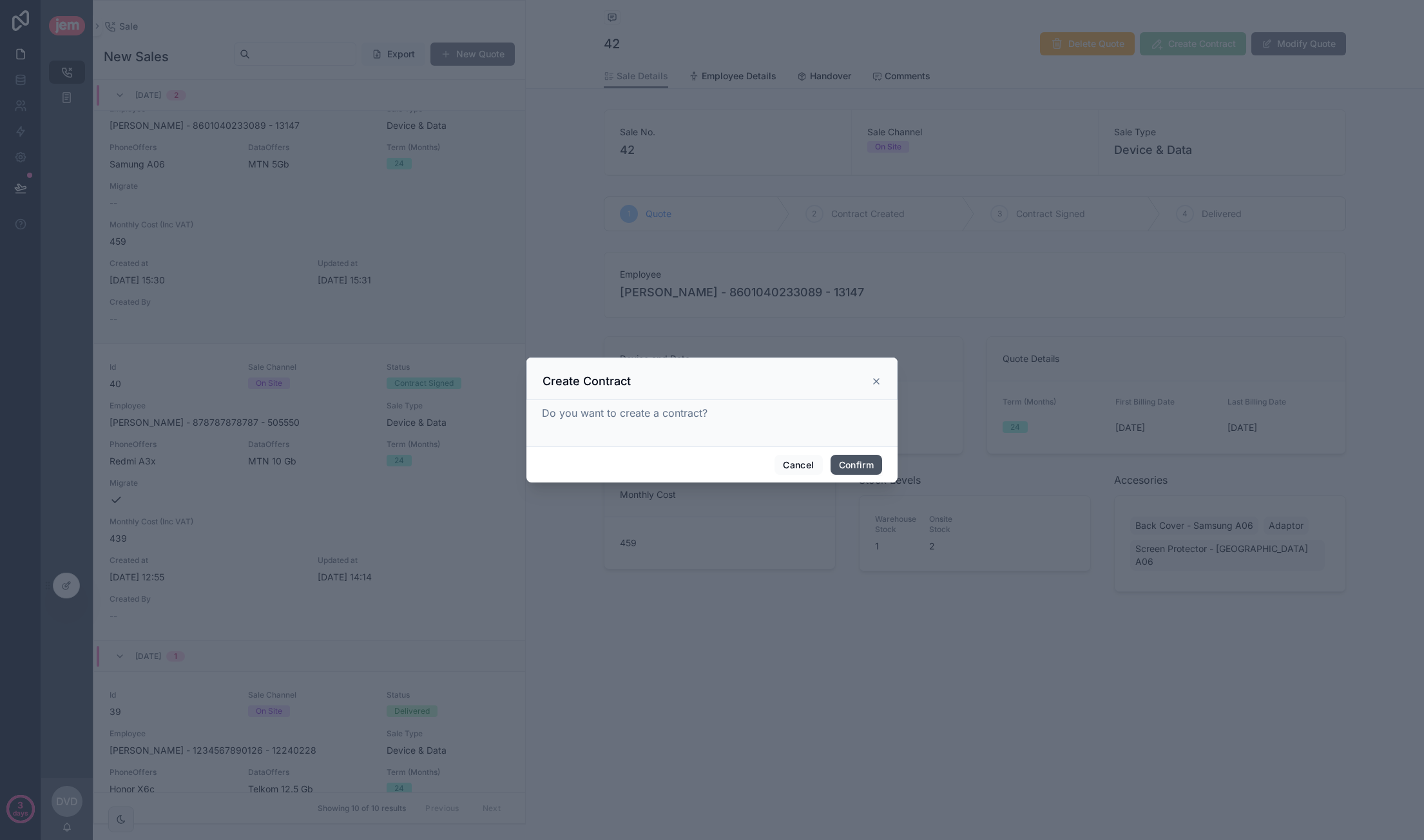
click at [858, 467] on button "Confirm" at bounding box center [856, 465] width 51 height 21
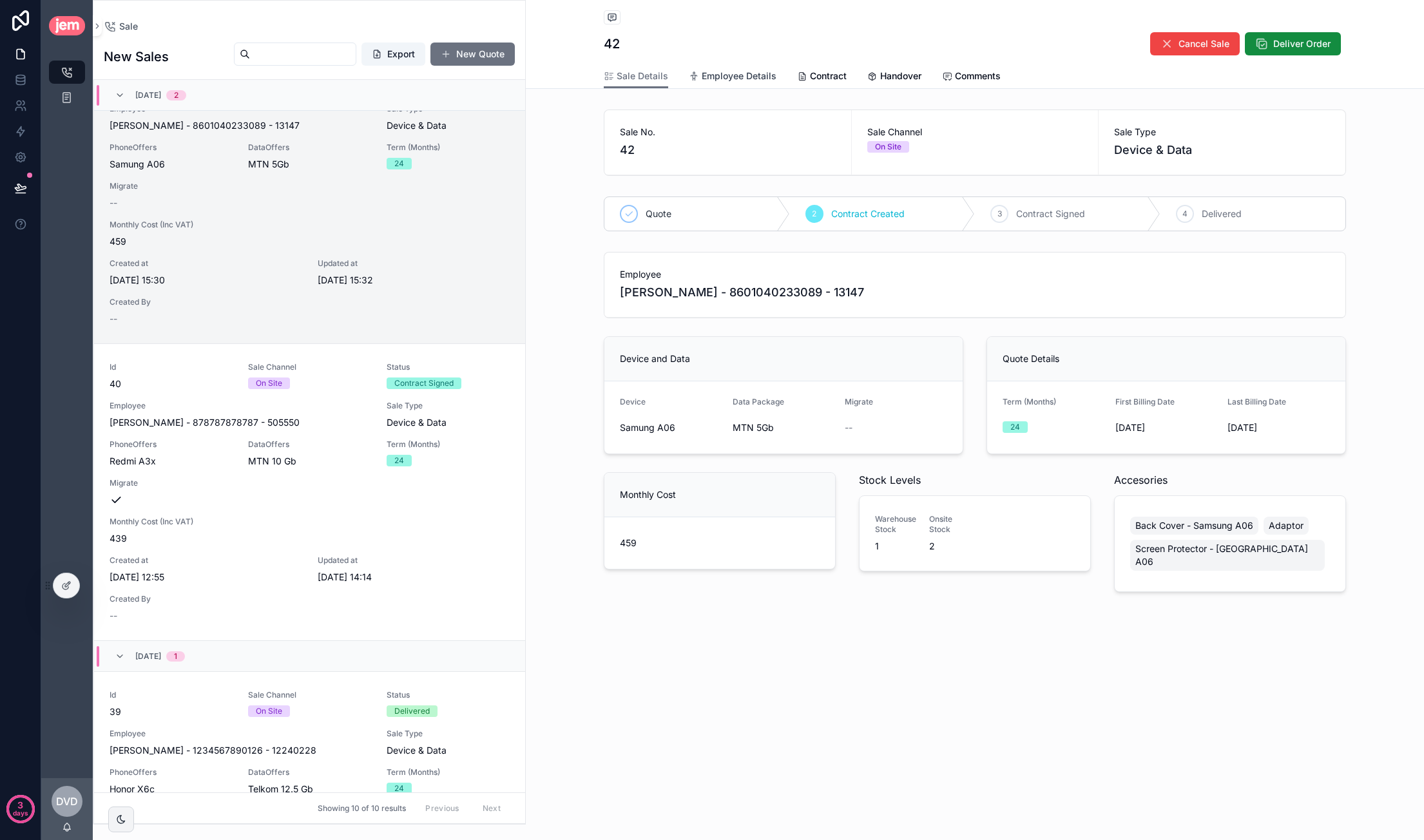
click at [750, 79] on span "Employee Details" at bounding box center [739, 76] width 74 height 13
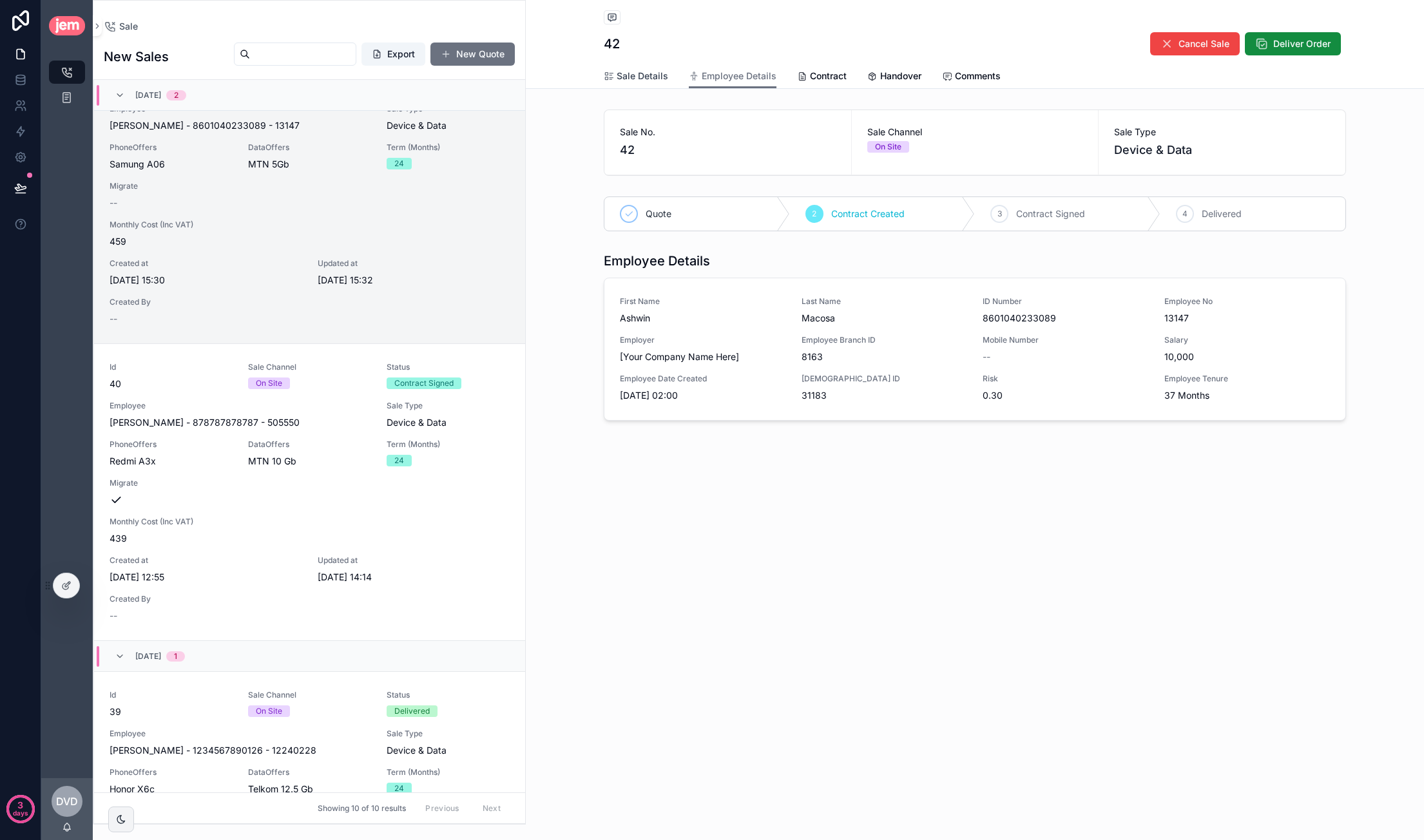
click at [635, 70] on span "Sale Details" at bounding box center [642, 76] width 51 height 13
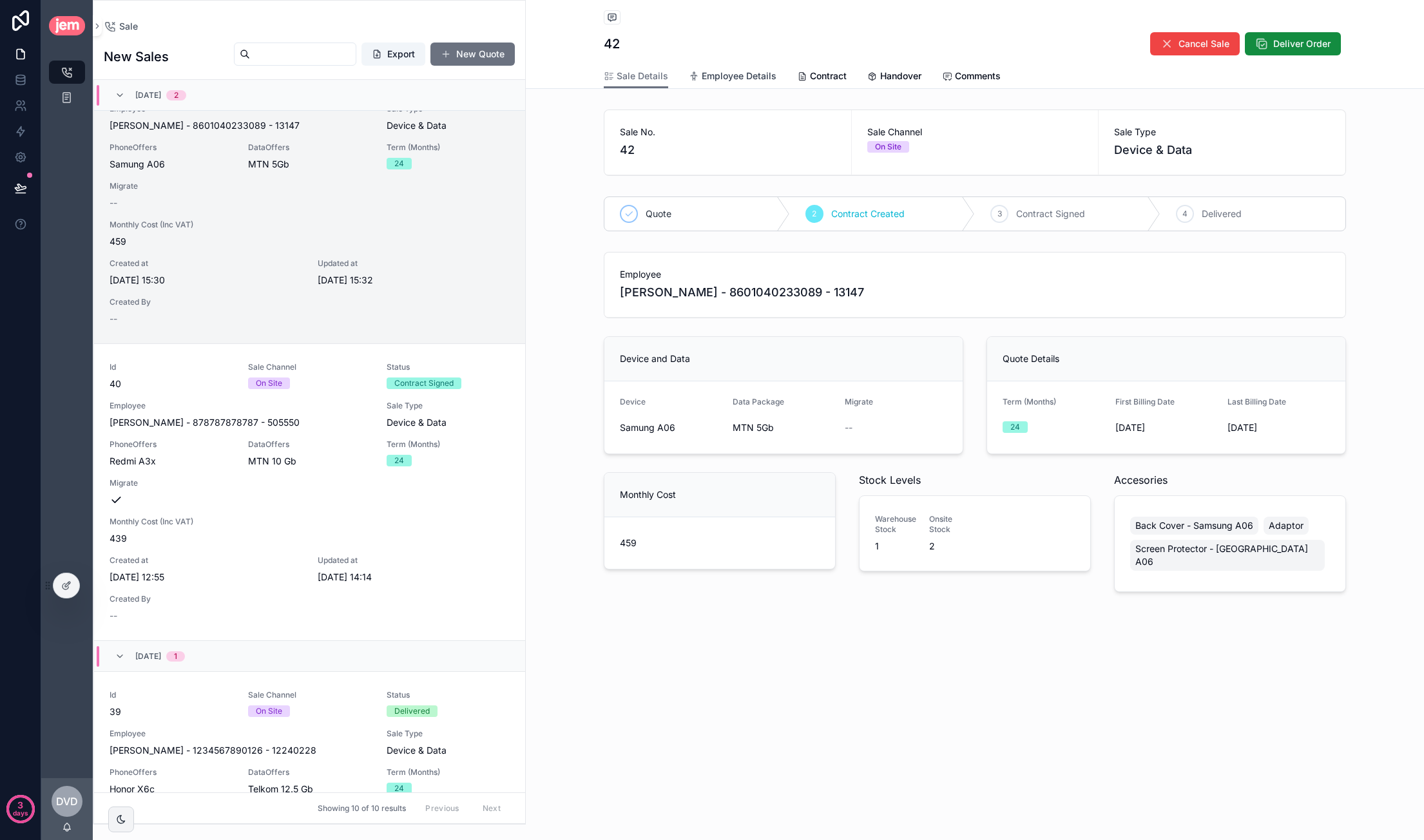
click at [749, 74] on span "Employee Details" at bounding box center [739, 76] width 74 height 13
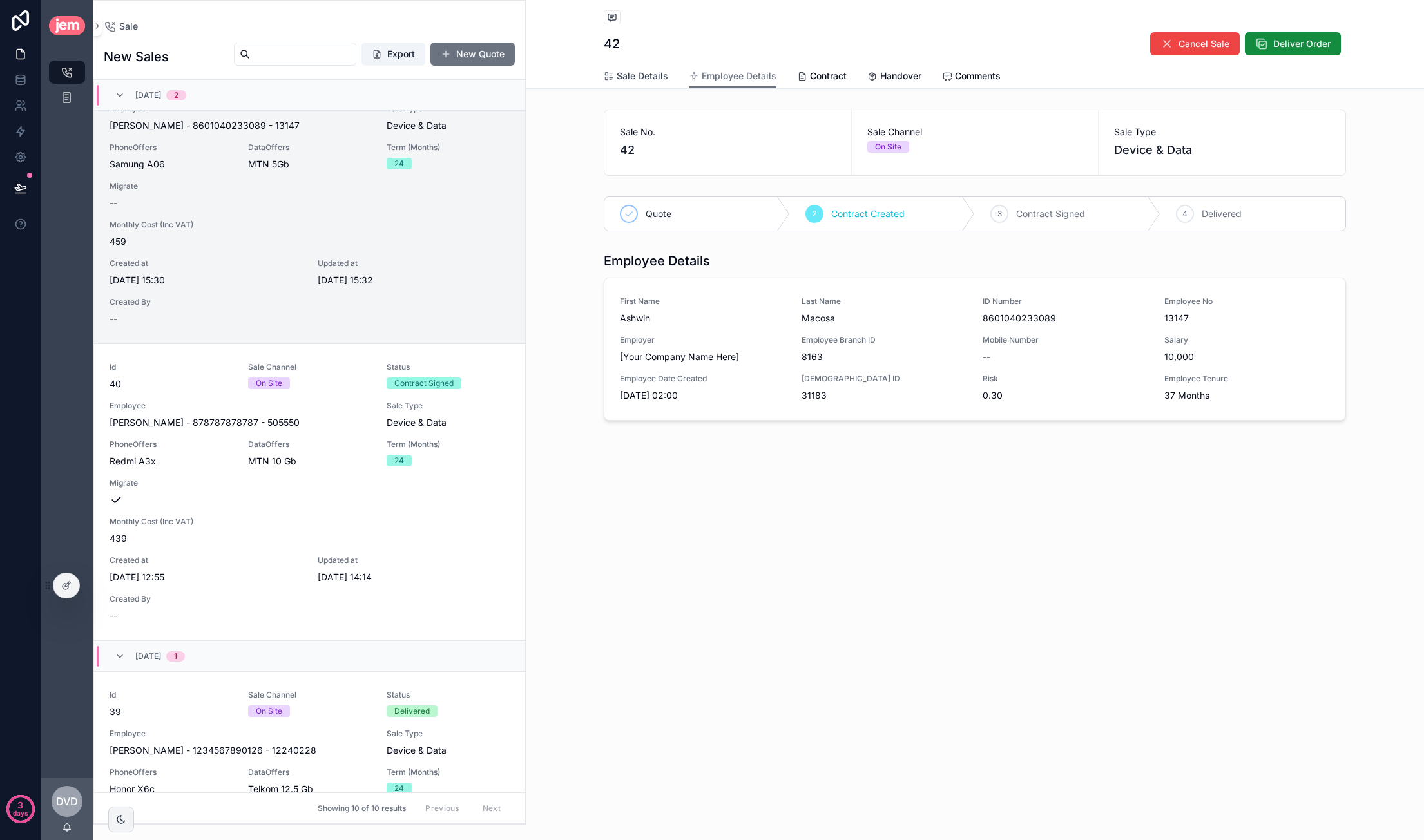
click at [648, 69] on link "Sale Details" at bounding box center [636, 77] width 65 height 26
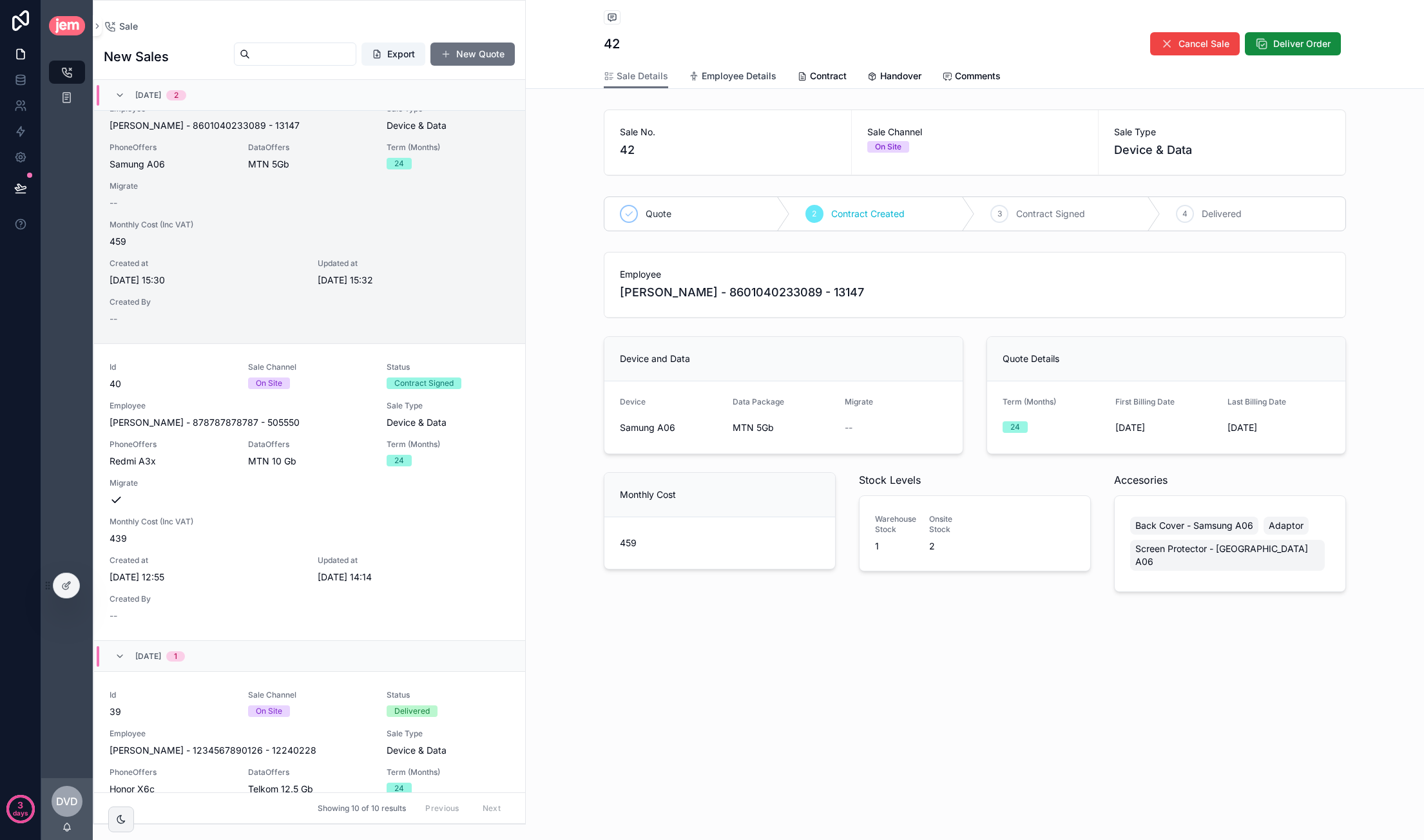
click at [734, 72] on span "Employee Details" at bounding box center [739, 76] width 74 height 13
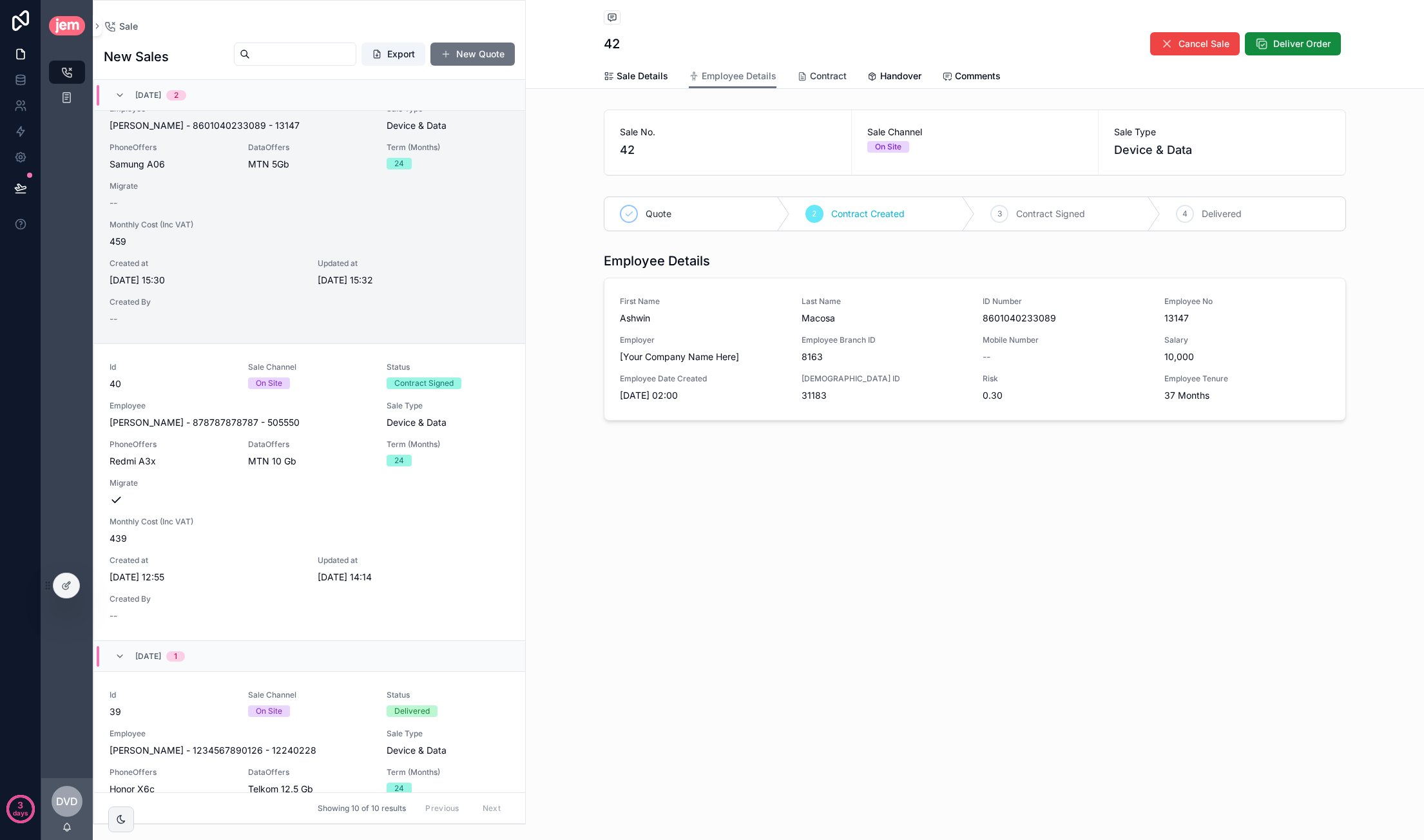
click at [824, 75] on span "Contract" at bounding box center [828, 76] width 37 height 13
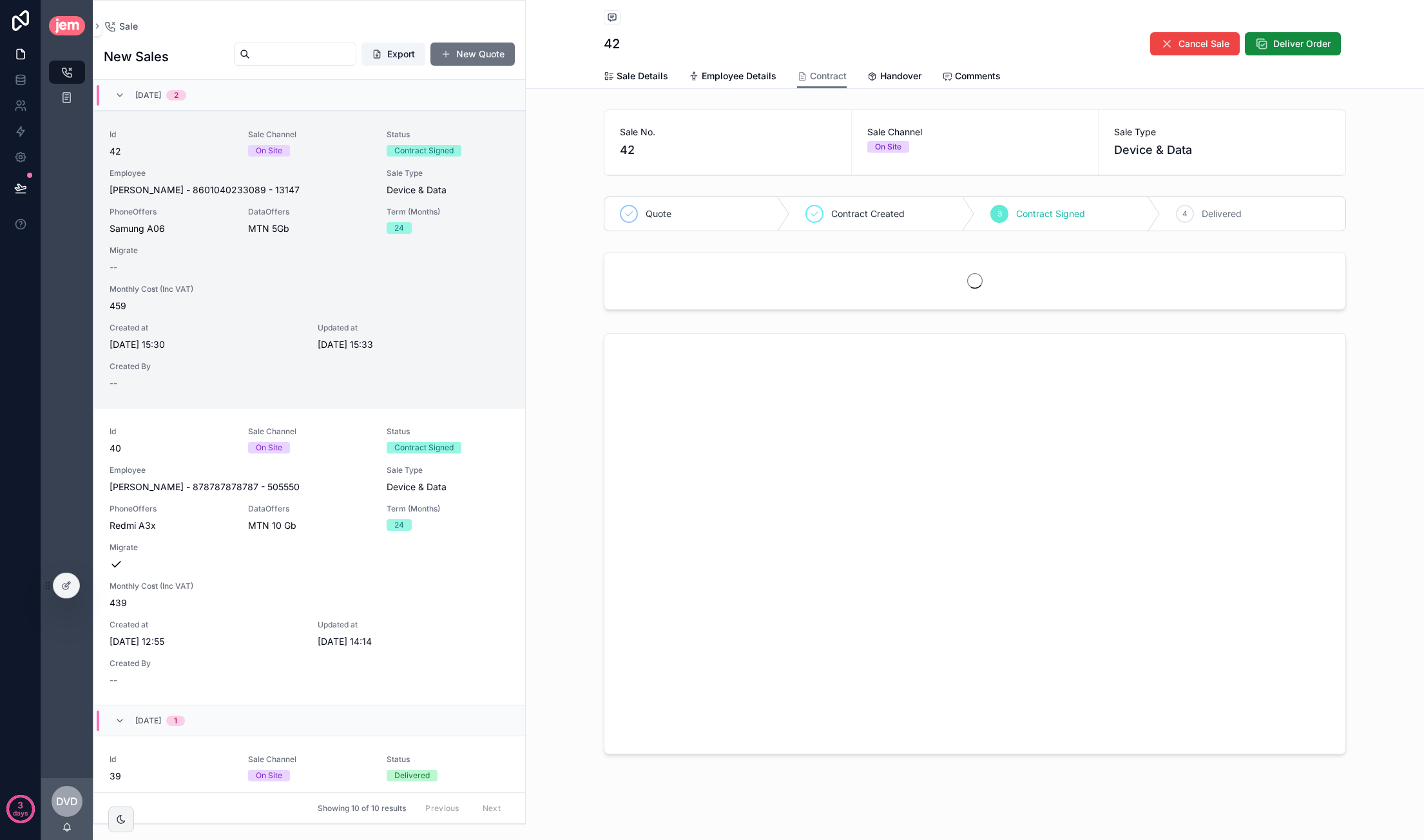
scroll to position [31, 0]
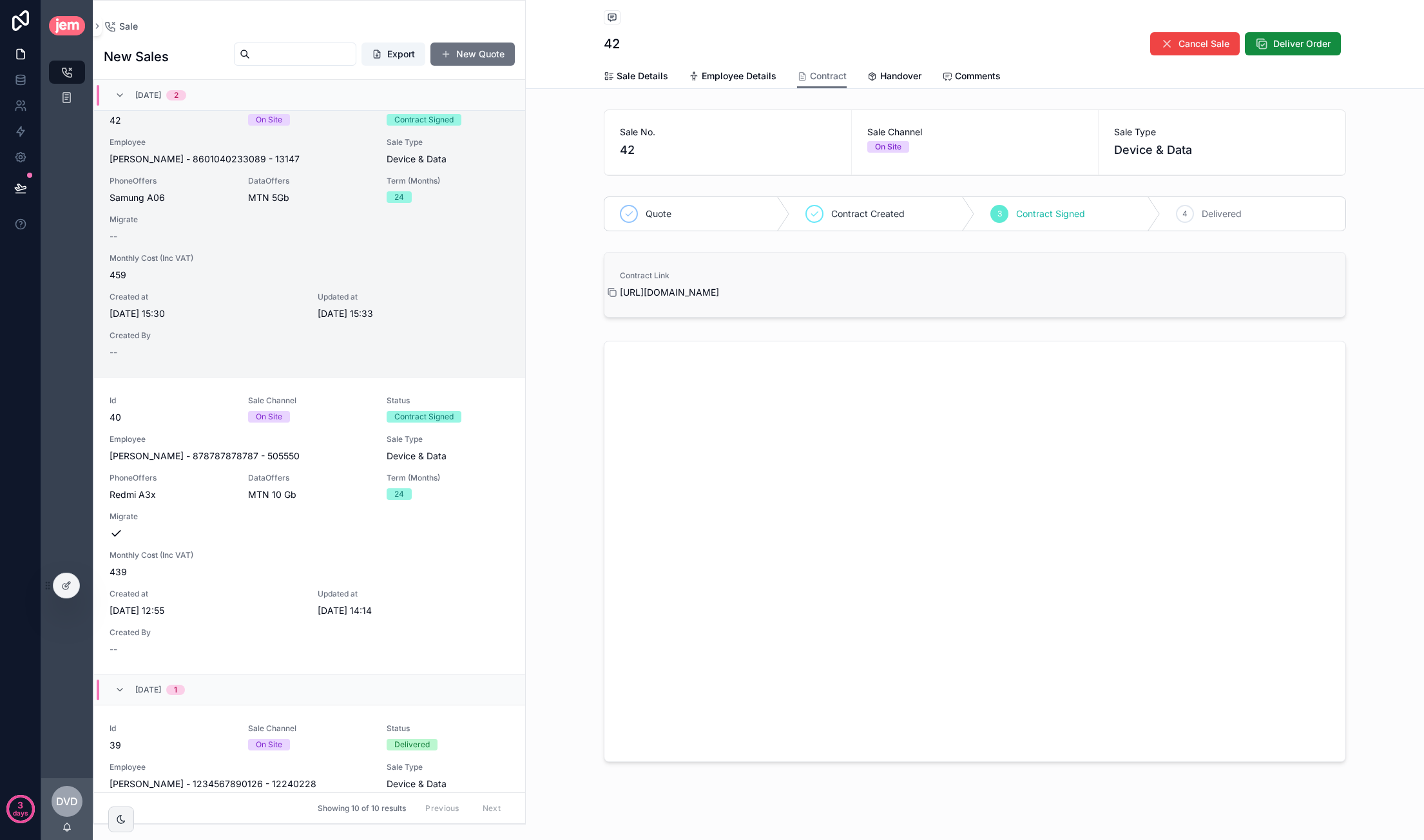
click at [609, 292] on icon "scrollable content" at bounding box center [611, 292] width 10 height 10
click at [902, 76] on span "Handover" at bounding box center [900, 76] width 41 height 13
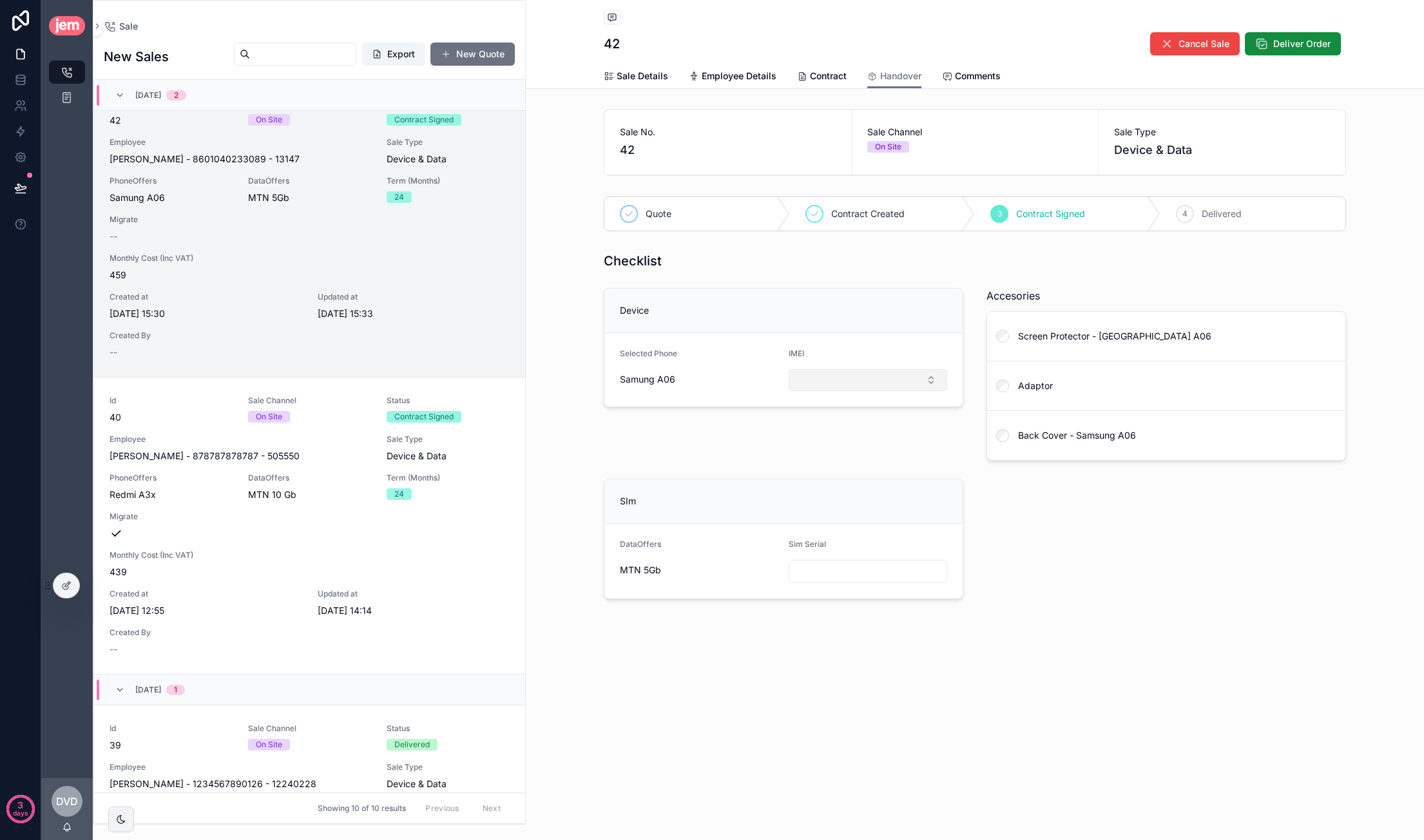
click at [858, 377] on button "Select Button" at bounding box center [868, 380] width 159 height 22
click at [866, 430] on span "356789098712345" at bounding box center [837, 430] width 83 height 13
click at [812, 572] on input "scrollable content" at bounding box center [868, 572] width 157 height 18
type input "********"
click at [1057, 534] on div "Checklist Device Selected Phone Samung A06 IMEI 356789098712345 Accesories Scre…" at bounding box center [975, 426] width 758 height 357
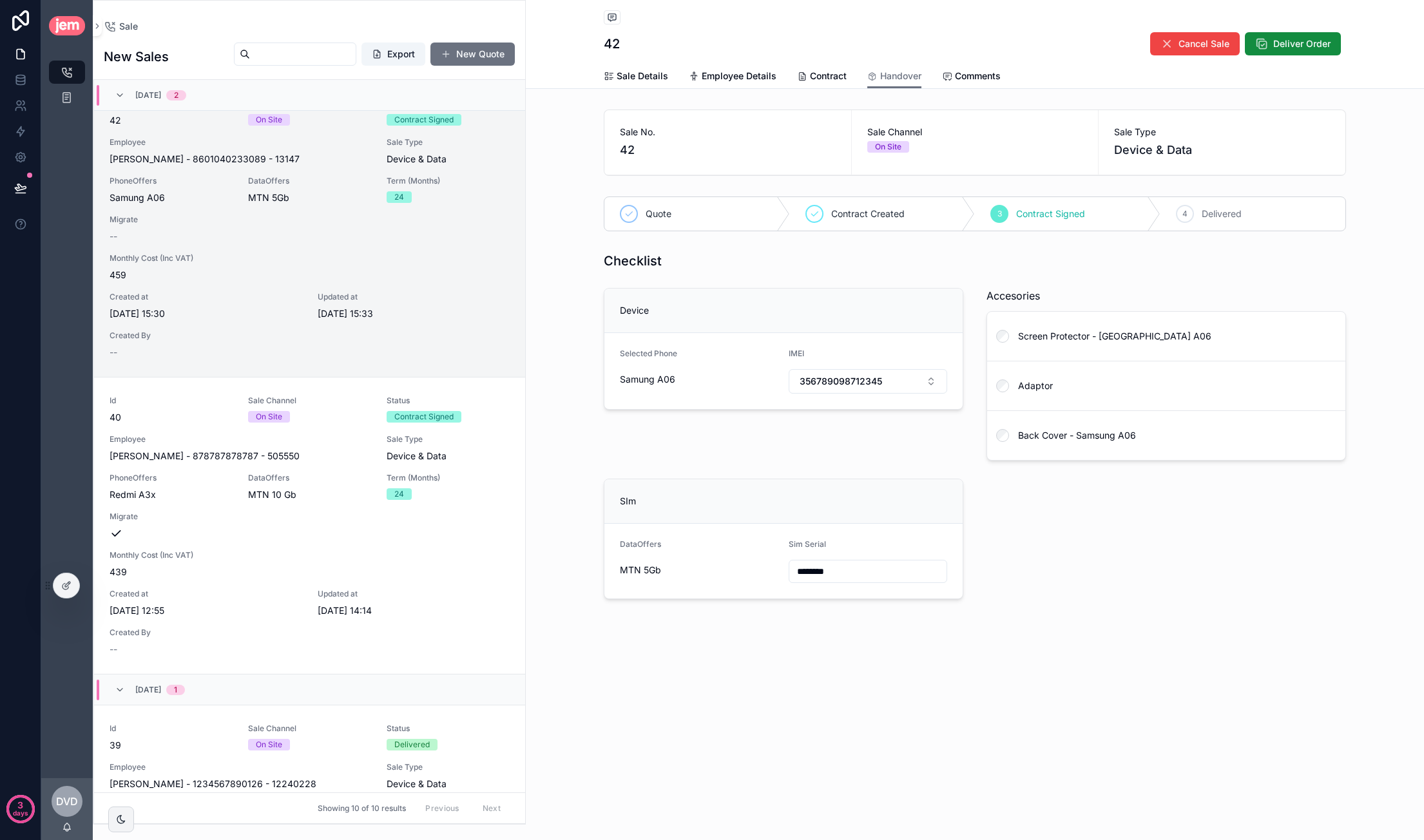
click at [1078, 502] on div "Checklist Device Selected Phone Samung A06 IMEI 356789098712345 Accesories Scre…" at bounding box center [975, 426] width 758 height 357
click at [1005, 344] on label "scrollable content" at bounding box center [1002, 337] width 13 height 16
click at [674, 624] on span "Deliver Order" at bounding box center [661, 629] width 57 height 13
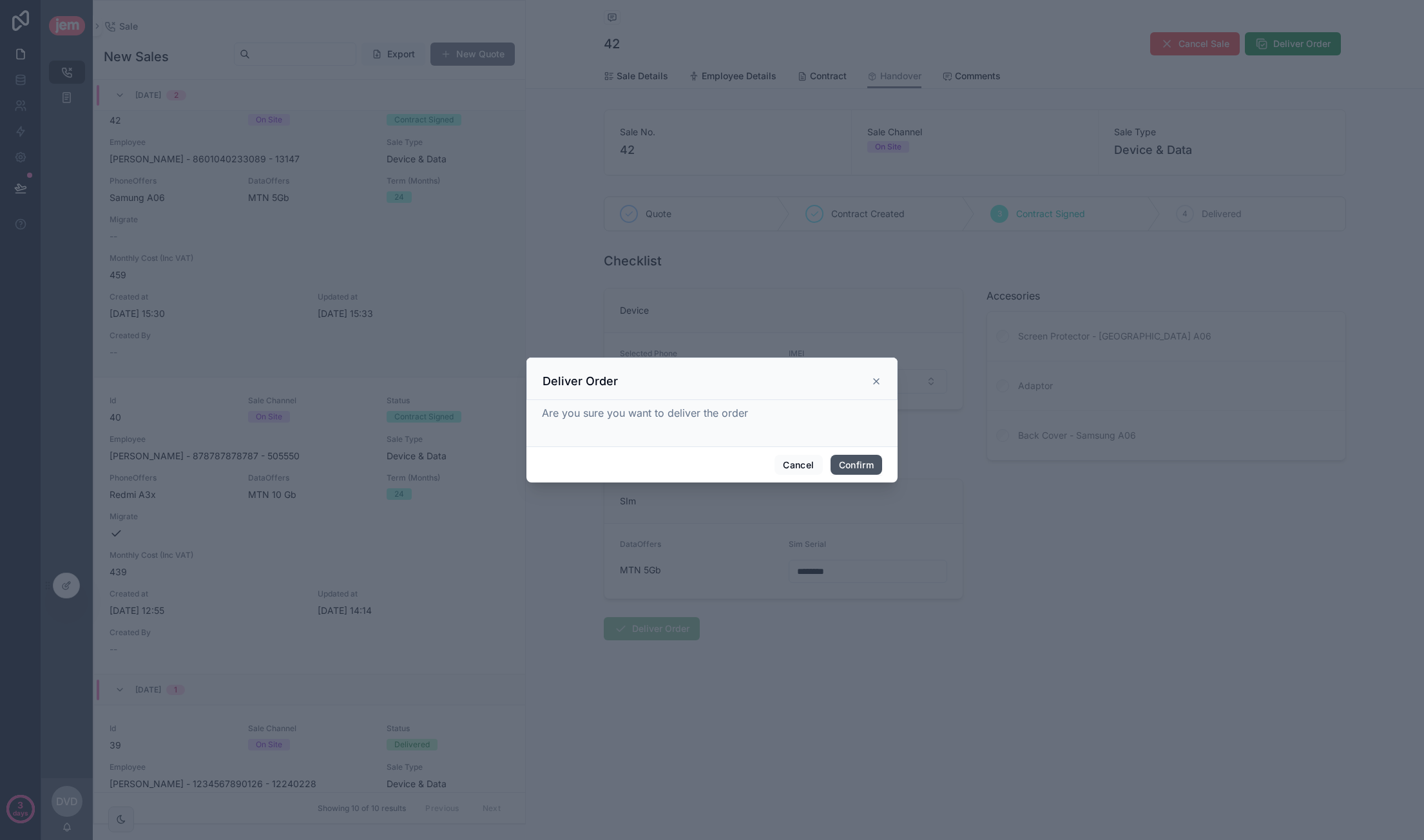
drag, startPoint x: 860, startPoint y: 466, endPoint x: 893, endPoint y: 475, distance: 34.2
click at [860, 466] on button "Confirm" at bounding box center [856, 465] width 51 height 21
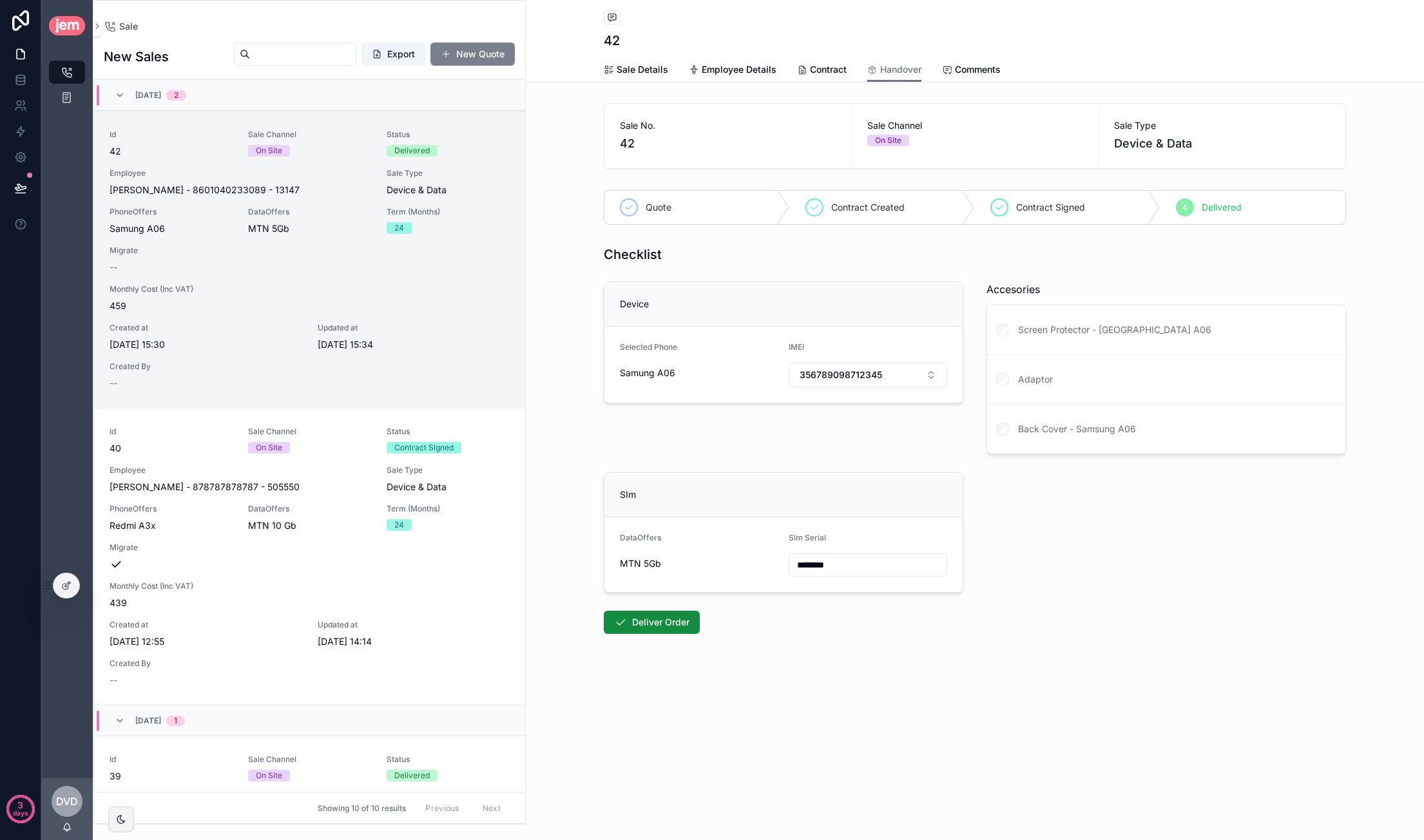
click at [481, 48] on button "New Quote" at bounding box center [472, 54] width 84 height 23
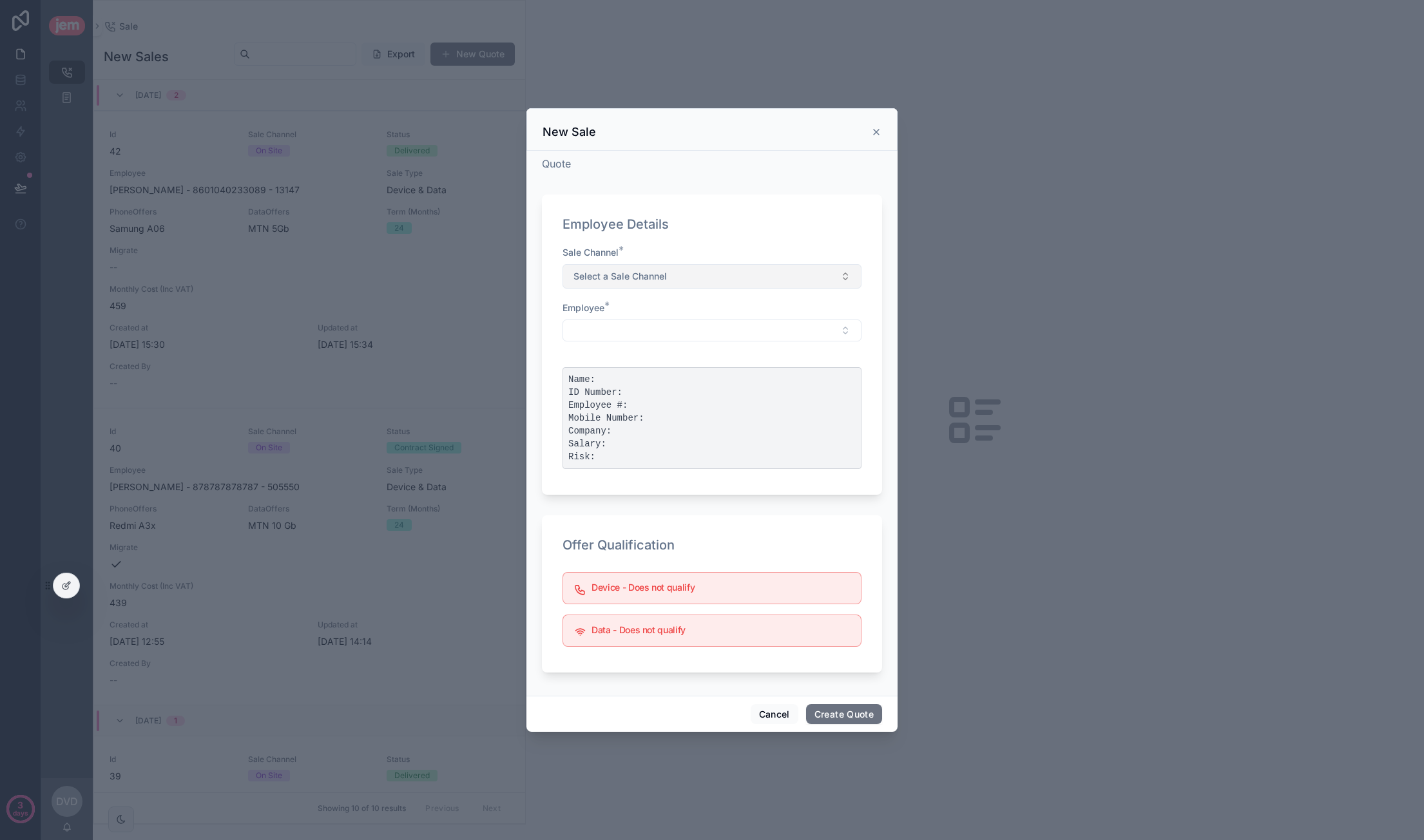
click at [675, 279] on button "Select a Sale Channel" at bounding box center [712, 276] width 299 height 24
click at [605, 325] on div "Remote" at bounding box center [593, 328] width 29 height 12
click at [639, 334] on button "Select Button" at bounding box center [712, 330] width 299 height 22
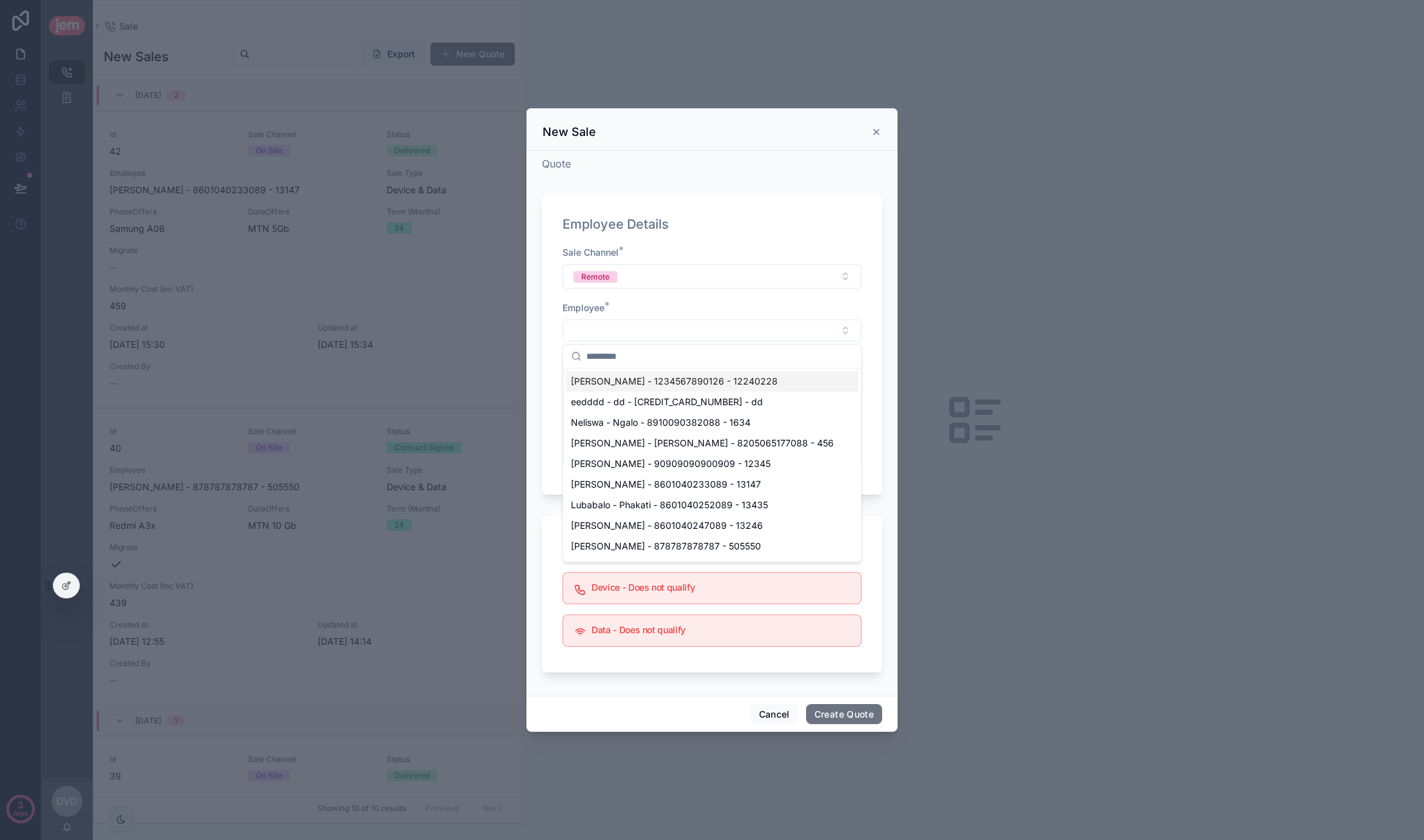
click at [642, 380] on span "[PERSON_NAME] - 1234567890126 - 12240228" at bounding box center [674, 381] width 207 height 13
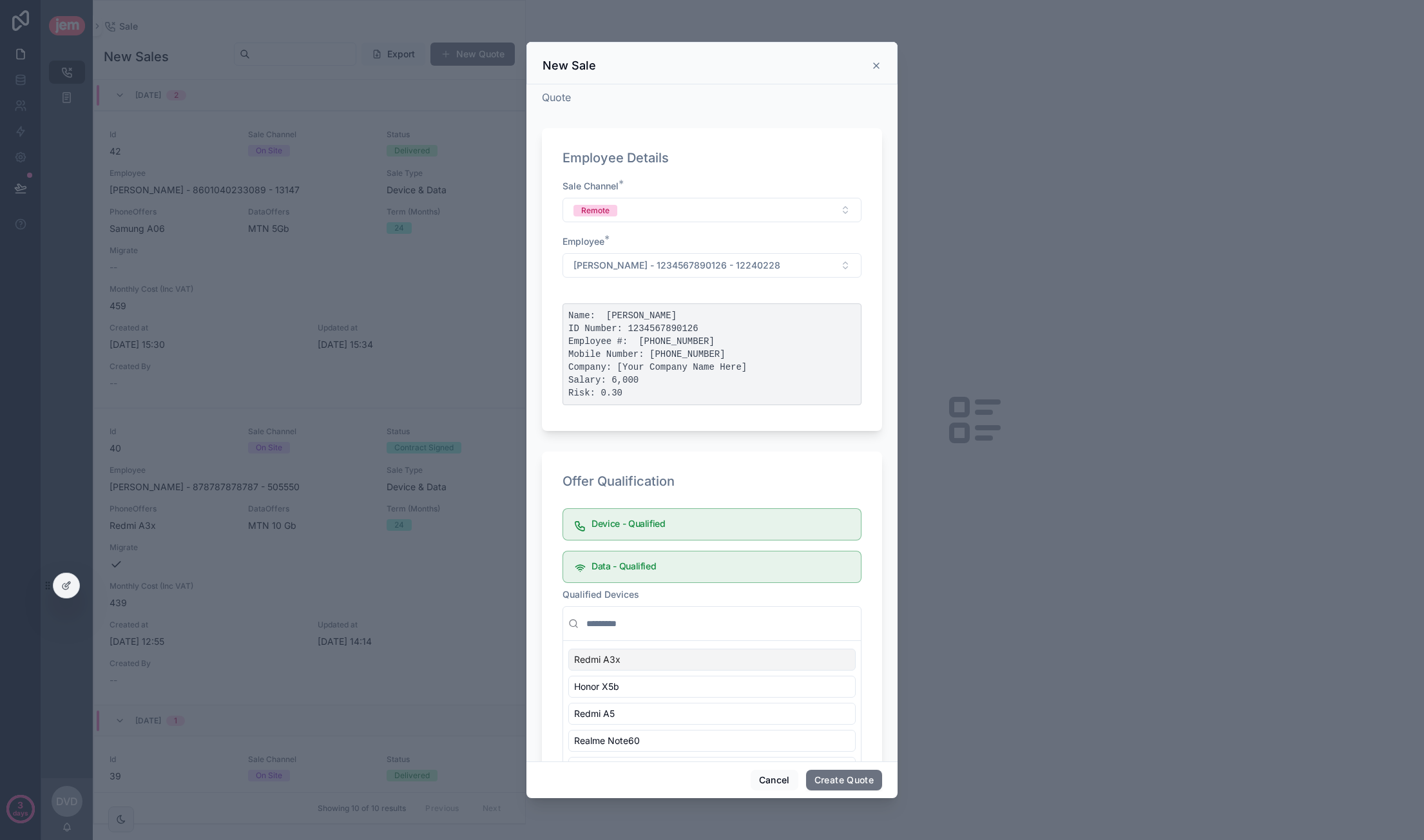
click at [627, 659] on div "Redmi A3x" at bounding box center [712, 659] width 287 height 22
click at [836, 773] on button "Create Quote" at bounding box center [844, 780] width 76 height 21
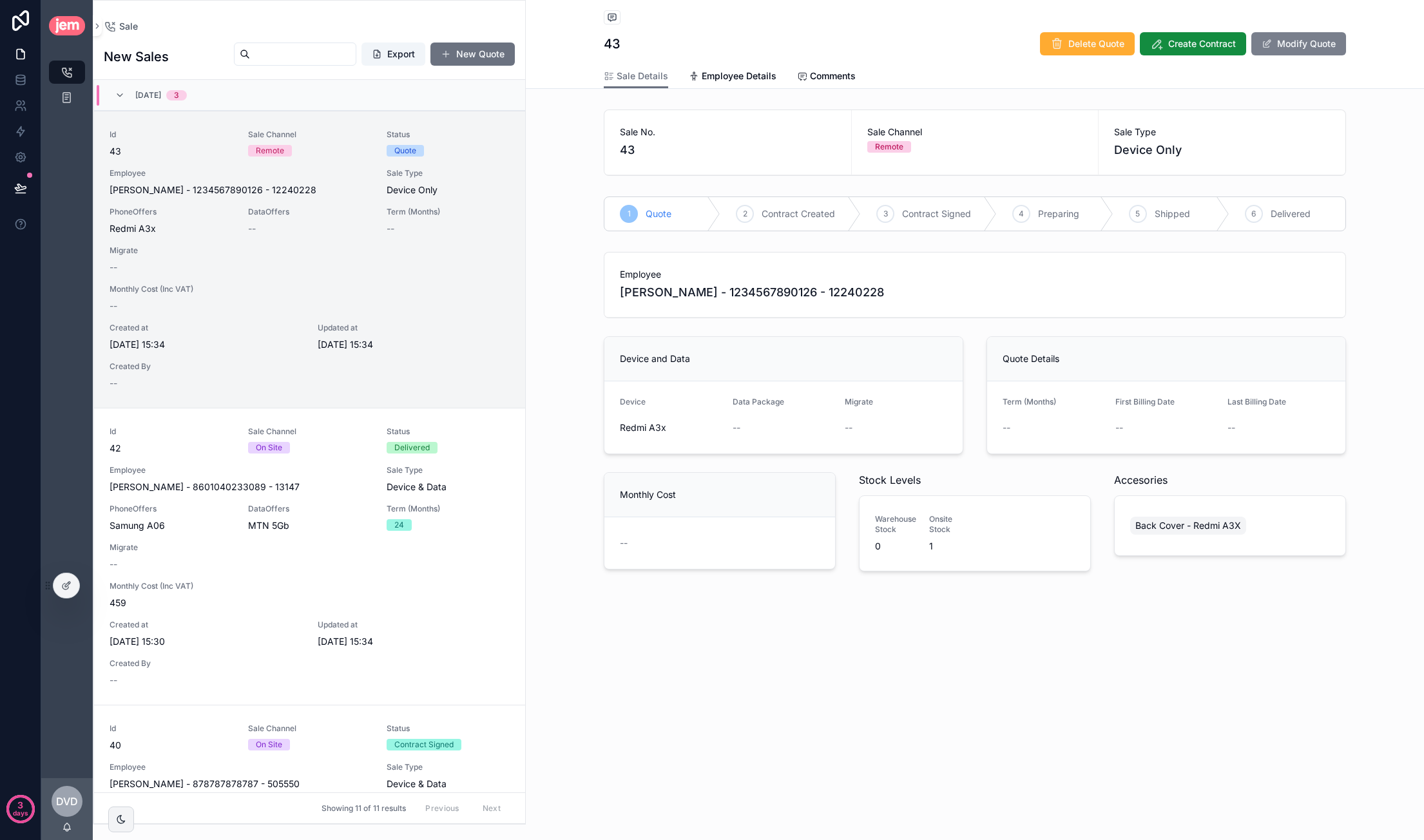
drag, startPoint x: 1286, startPoint y: 38, endPoint x: 1283, endPoint y: 44, distance: 6.7
click at [1286, 37] on button "Modify Quote" at bounding box center [1299, 43] width 95 height 23
click at [769, 425] on button "Select Button" at bounding box center [783, 428] width 102 height 22
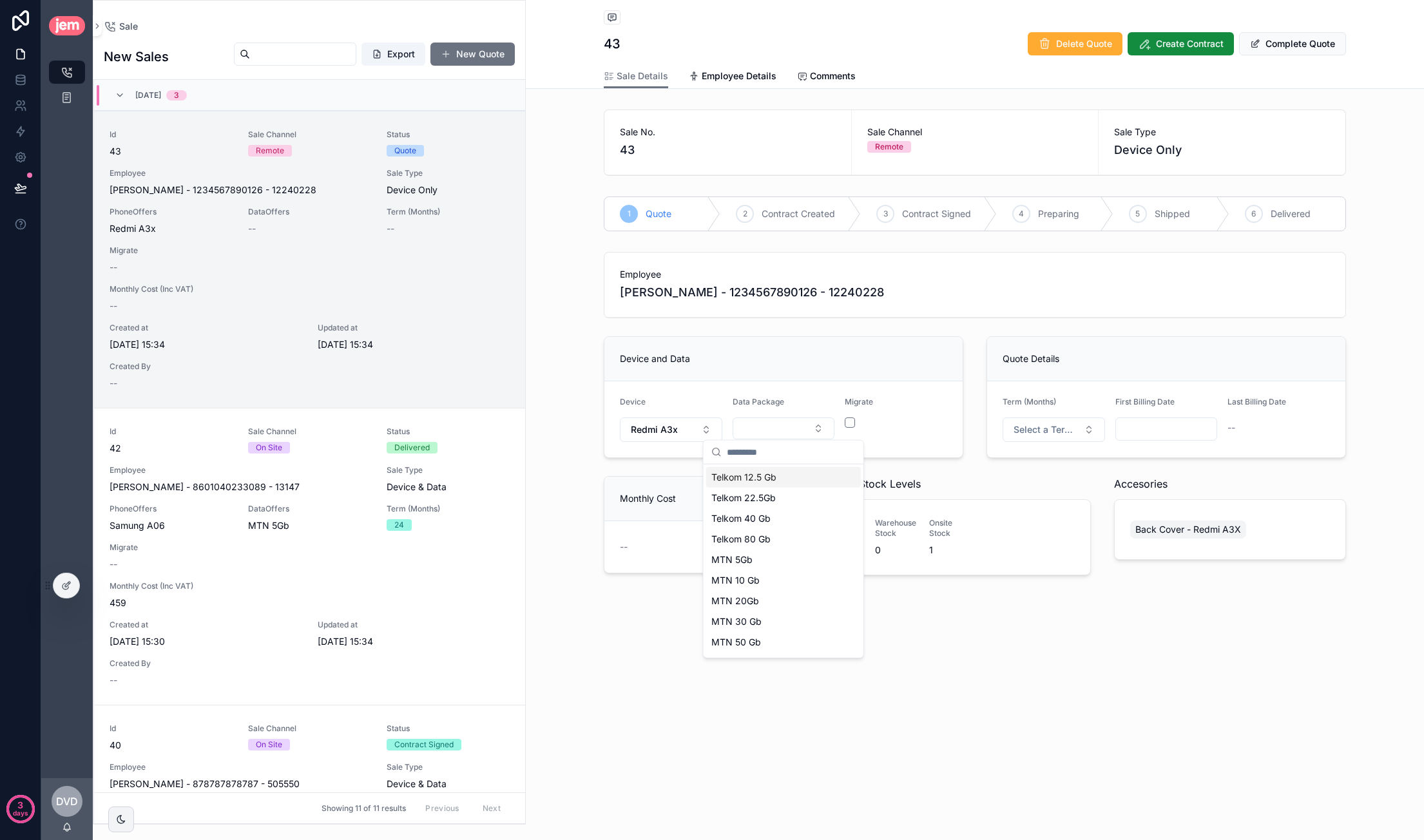
click at [927, 348] on div "Device and Data" at bounding box center [783, 359] width 358 height 45
click at [1080, 435] on button "Select a Term (Months)" at bounding box center [1053, 429] width 102 height 24
click at [1040, 510] on div "24" at bounding box center [1053, 518] width 154 height 19
click at [1171, 434] on input "scrollable content" at bounding box center [1166, 429] width 101 height 18
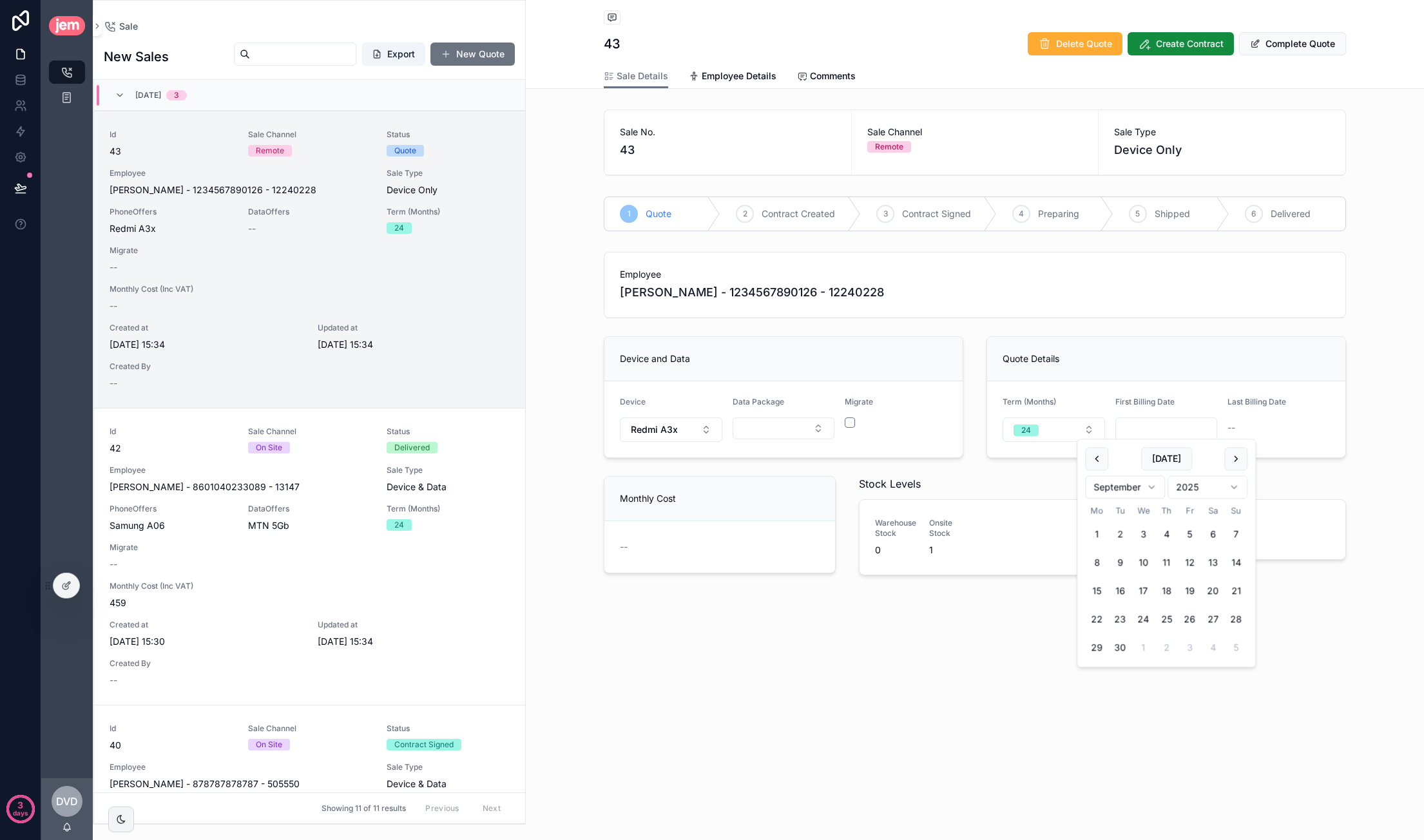
click at [1178, 588] on button "19" at bounding box center [1189, 591] width 23 height 23
type input "**********"
click at [1384, 642] on div "**********" at bounding box center [975, 331] width 898 height 663
click at [1156, 46] on span "Create Contract" at bounding box center [1190, 44] width 67 height 13
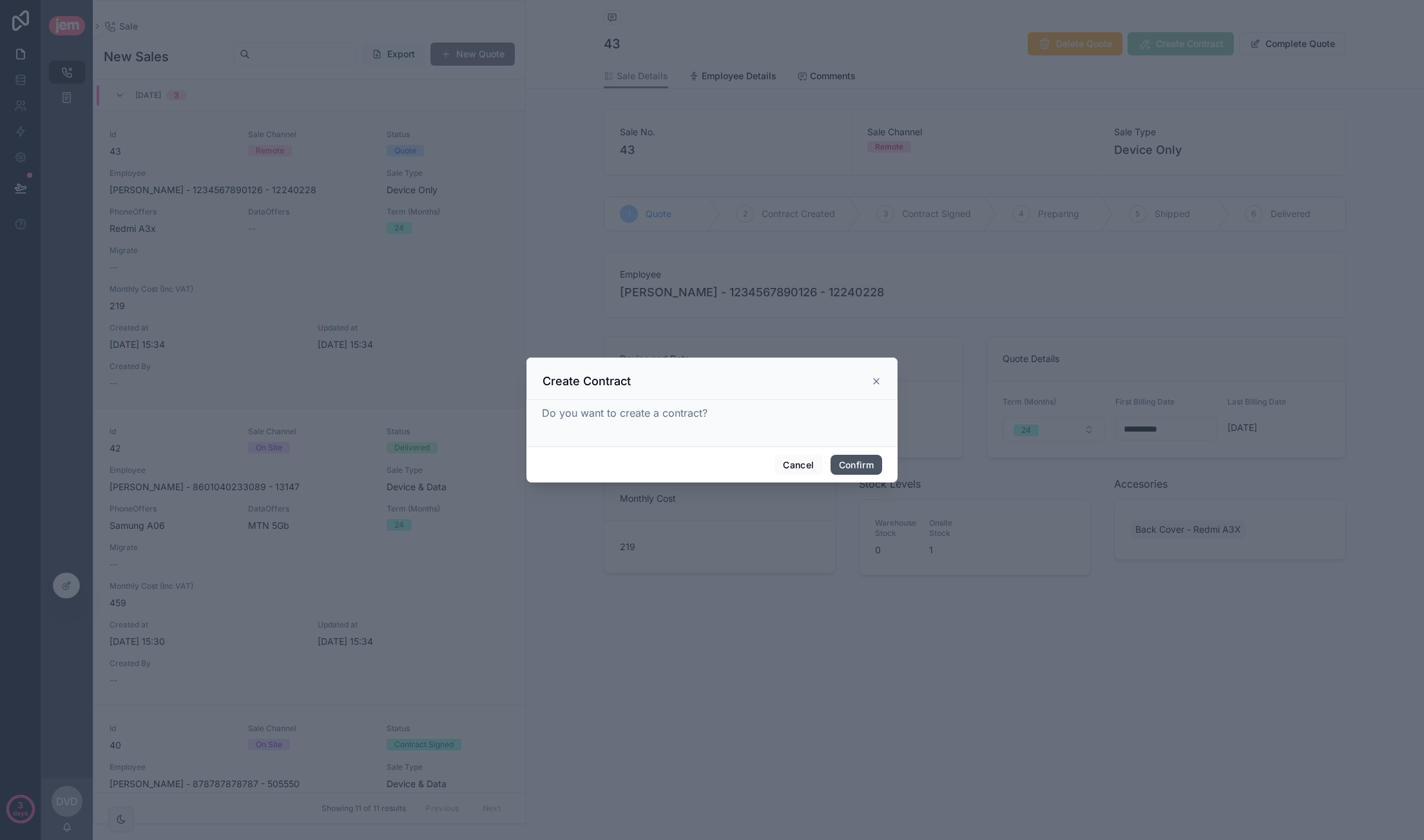
click at [862, 458] on button "Confirm" at bounding box center [856, 465] width 51 height 21
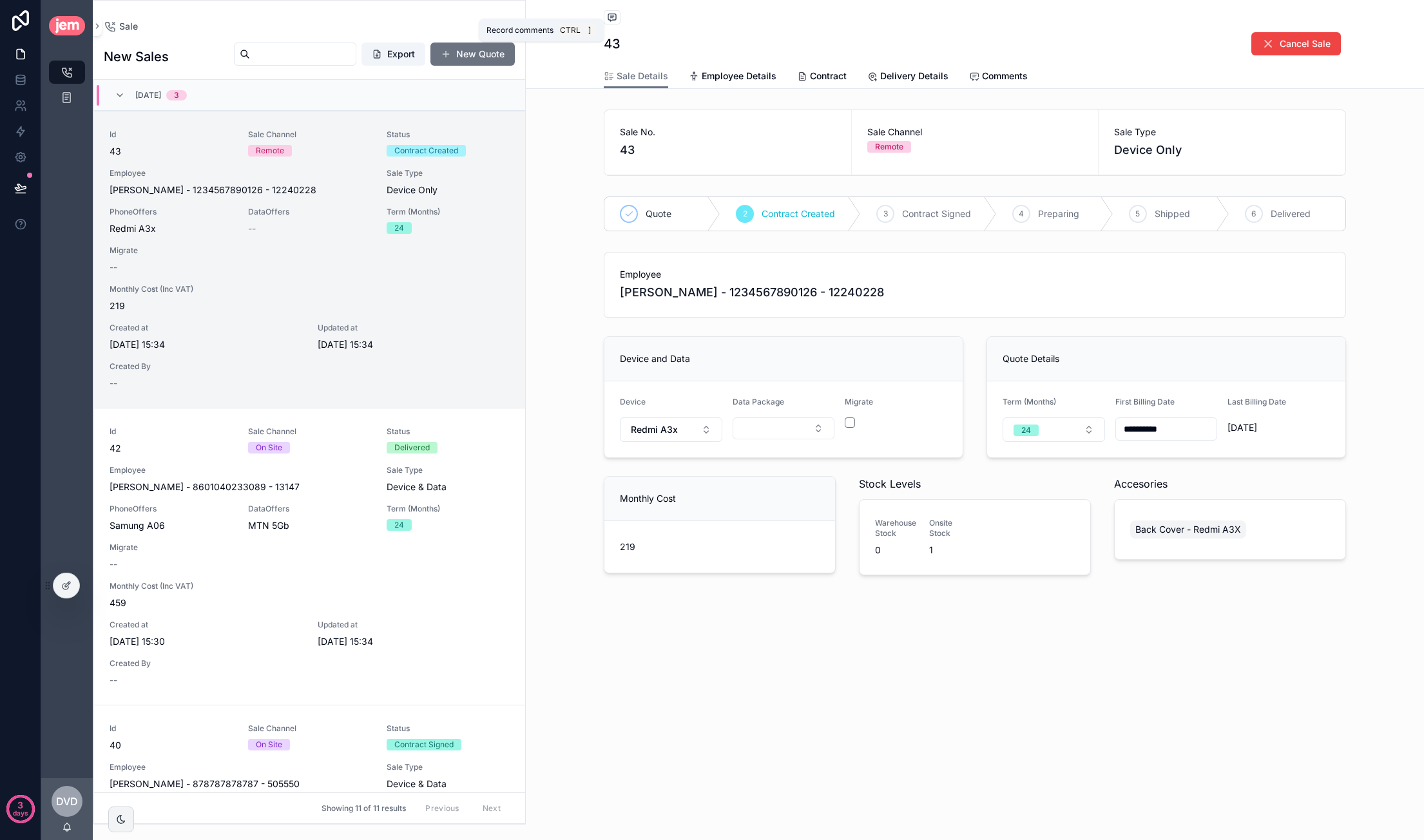
drag, startPoint x: 614, startPoint y: 17, endPoint x: 650, endPoint y: 37, distance: 41.2
click at [614, 17] on icon "scrollable content" at bounding box center [611, 17] width 10 height 10
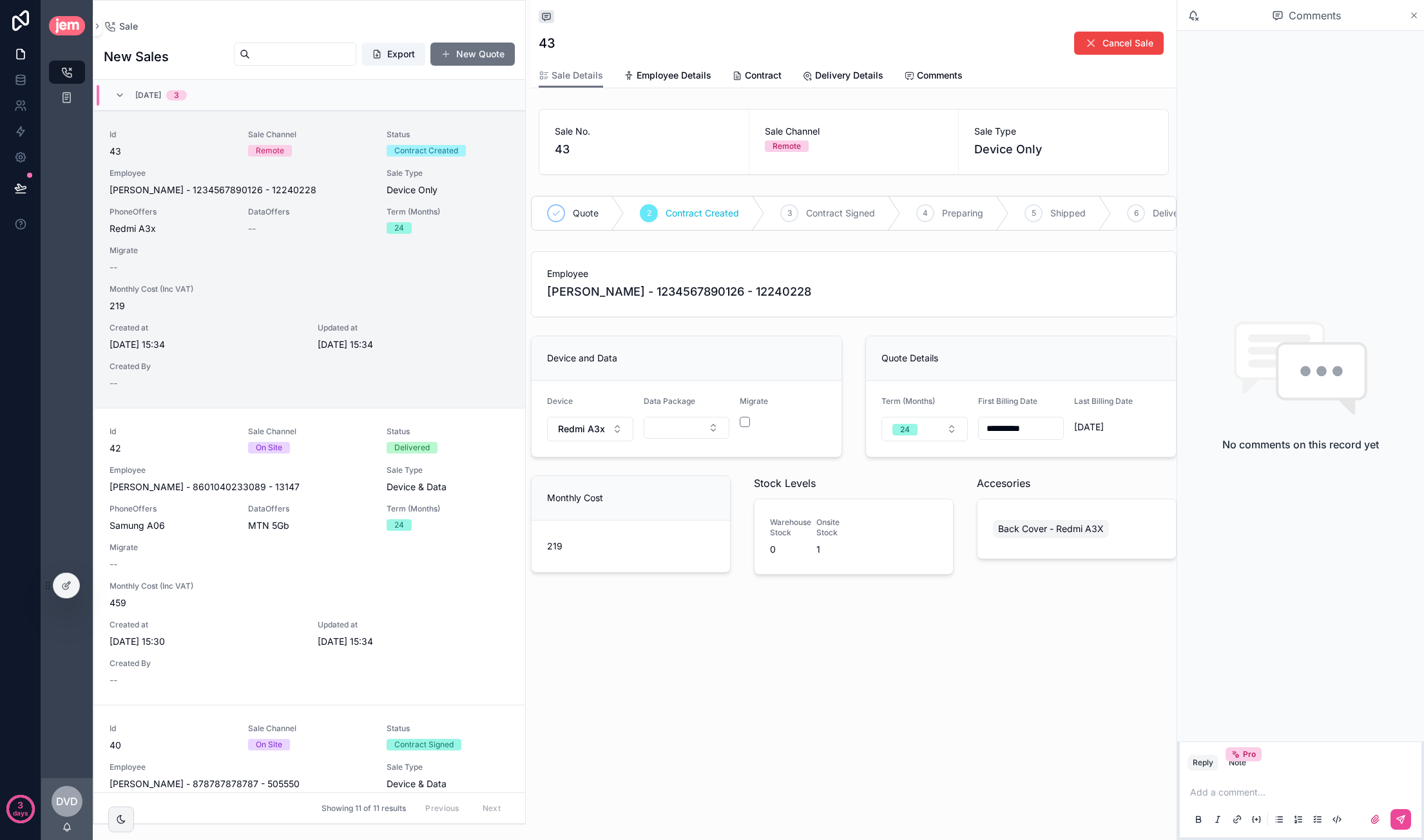
click at [1415, 13] on icon "scrollable content" at bounding box center [1414, 15] width 10 height 10
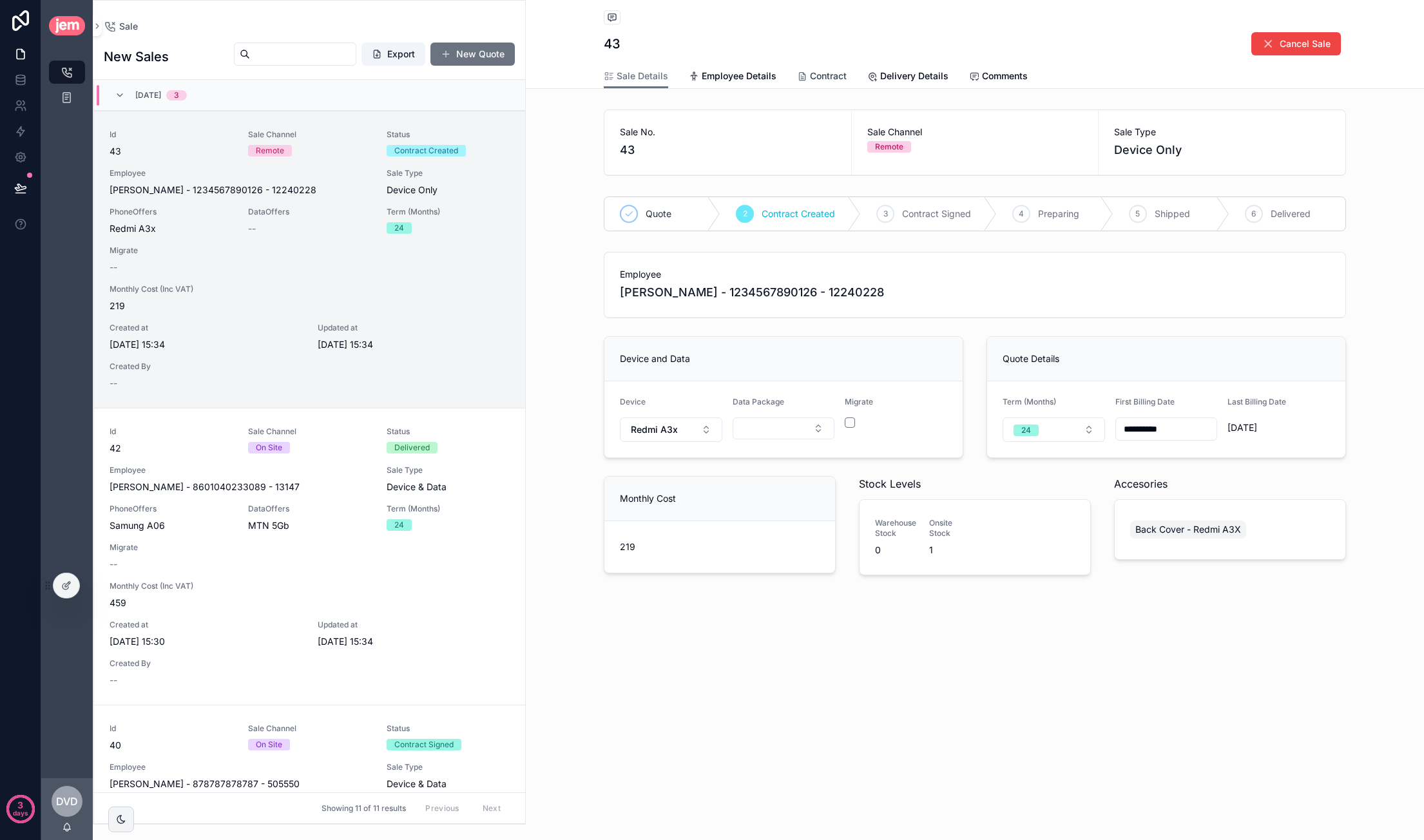
click at [838, 79] on span "Contract" at bounding box center [828, 76] width 37 height 13
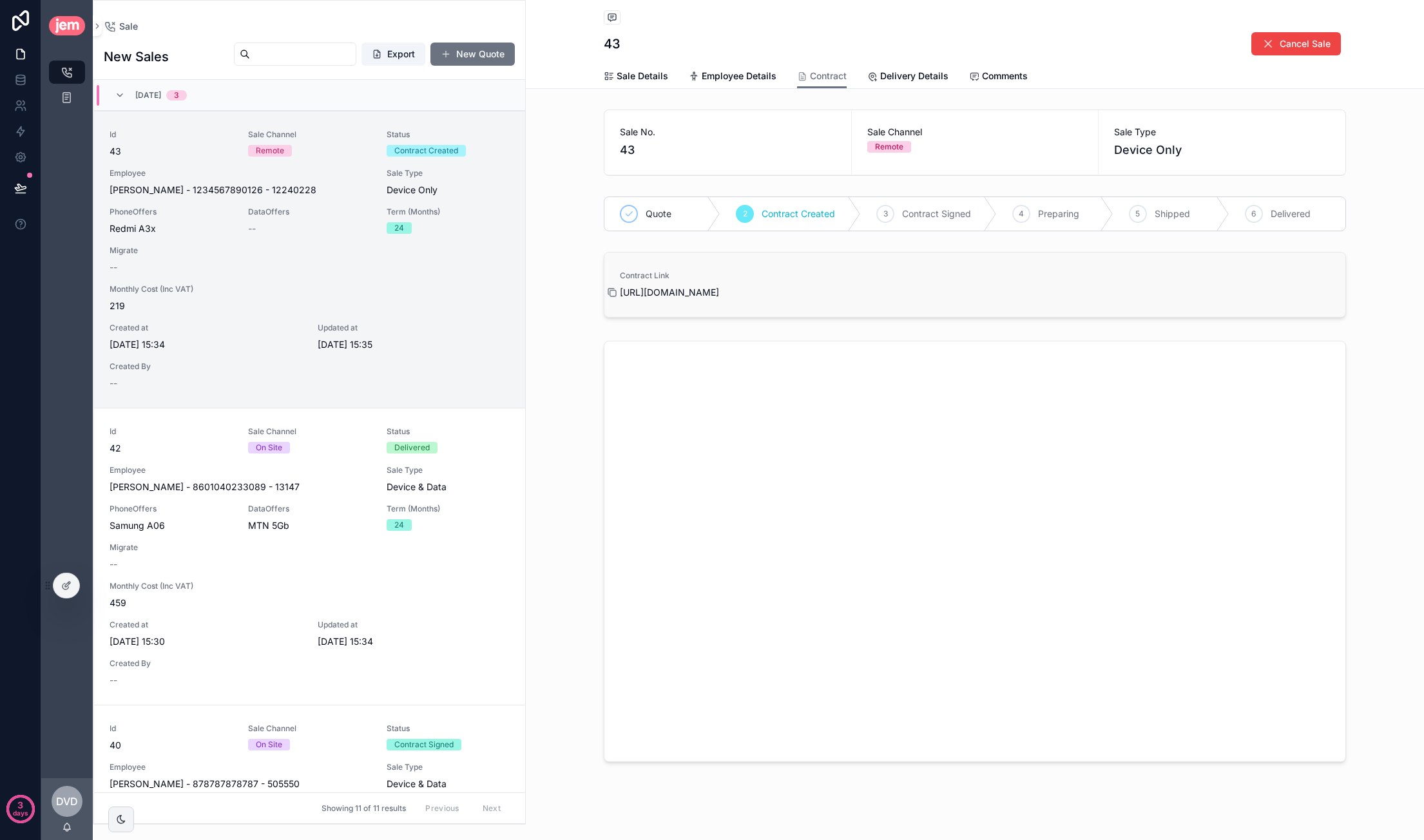
click at [609, 291] on icon "scrollable content" at bounding box center [611, 292] width 10 height 10
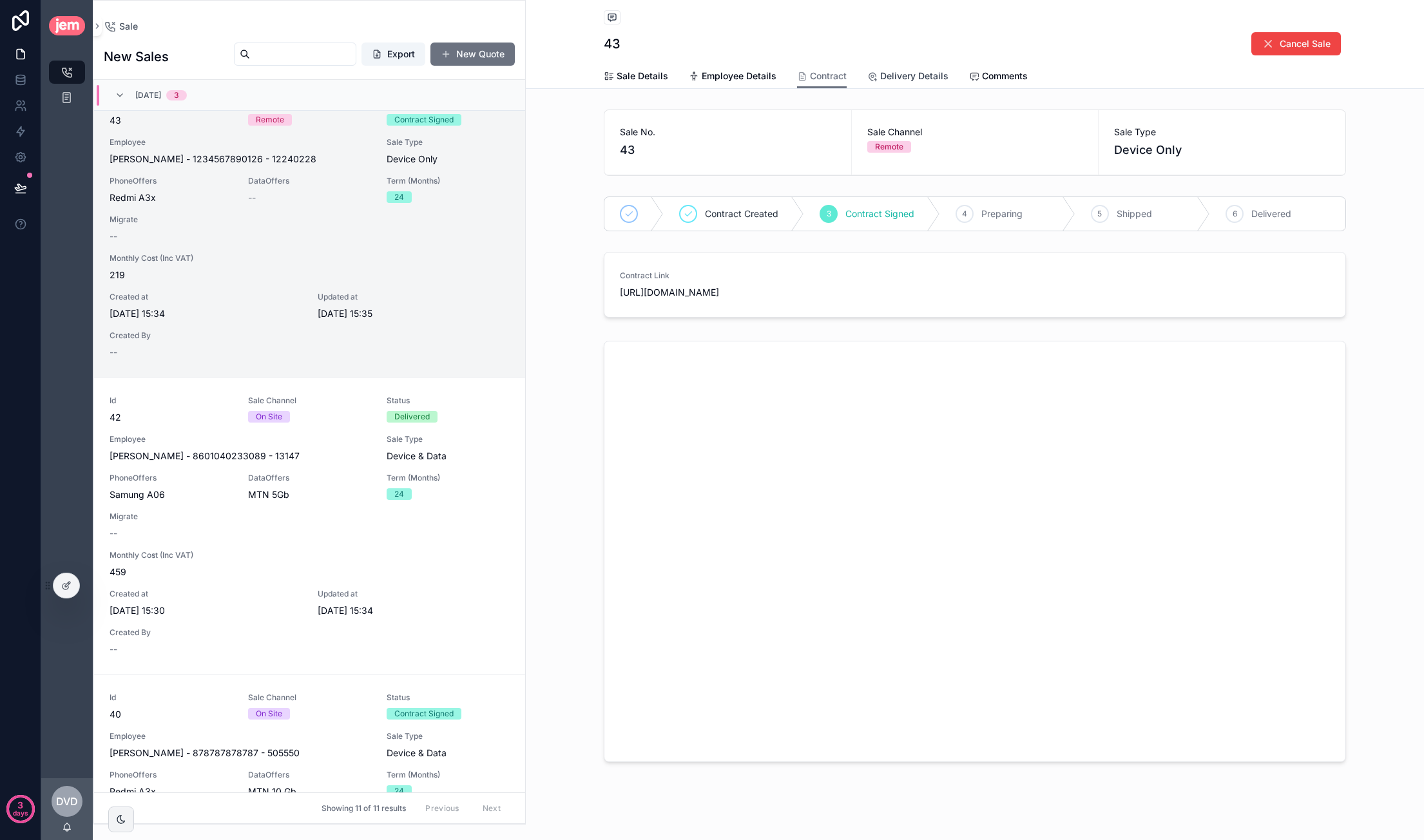
click at [897, 74] on span "Delivery Details" at bounding box center [914, 76] width 68 height 13
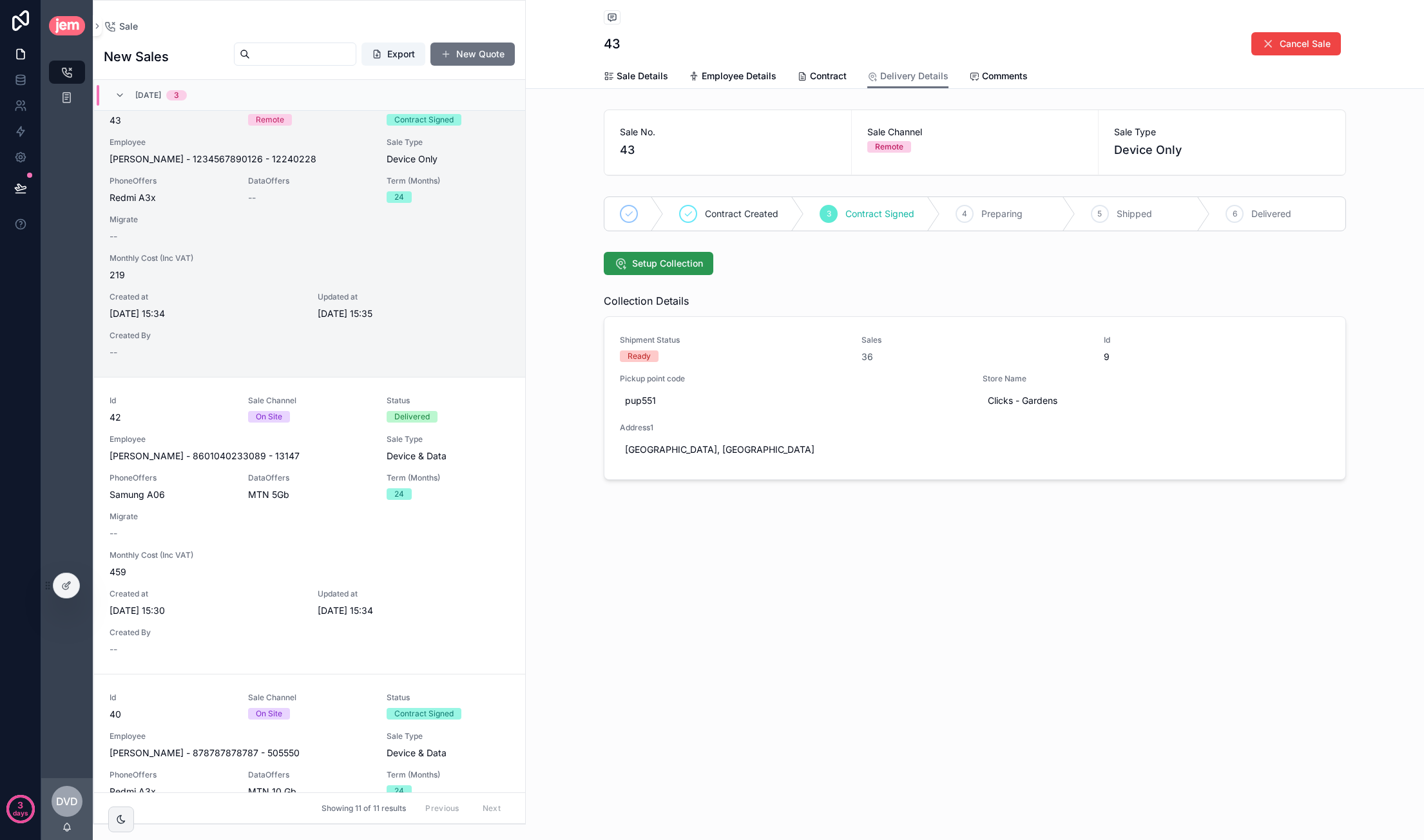
click at [658, 259] on span "Setup Collection" at bounding box center [668, 264] width 71 height 13
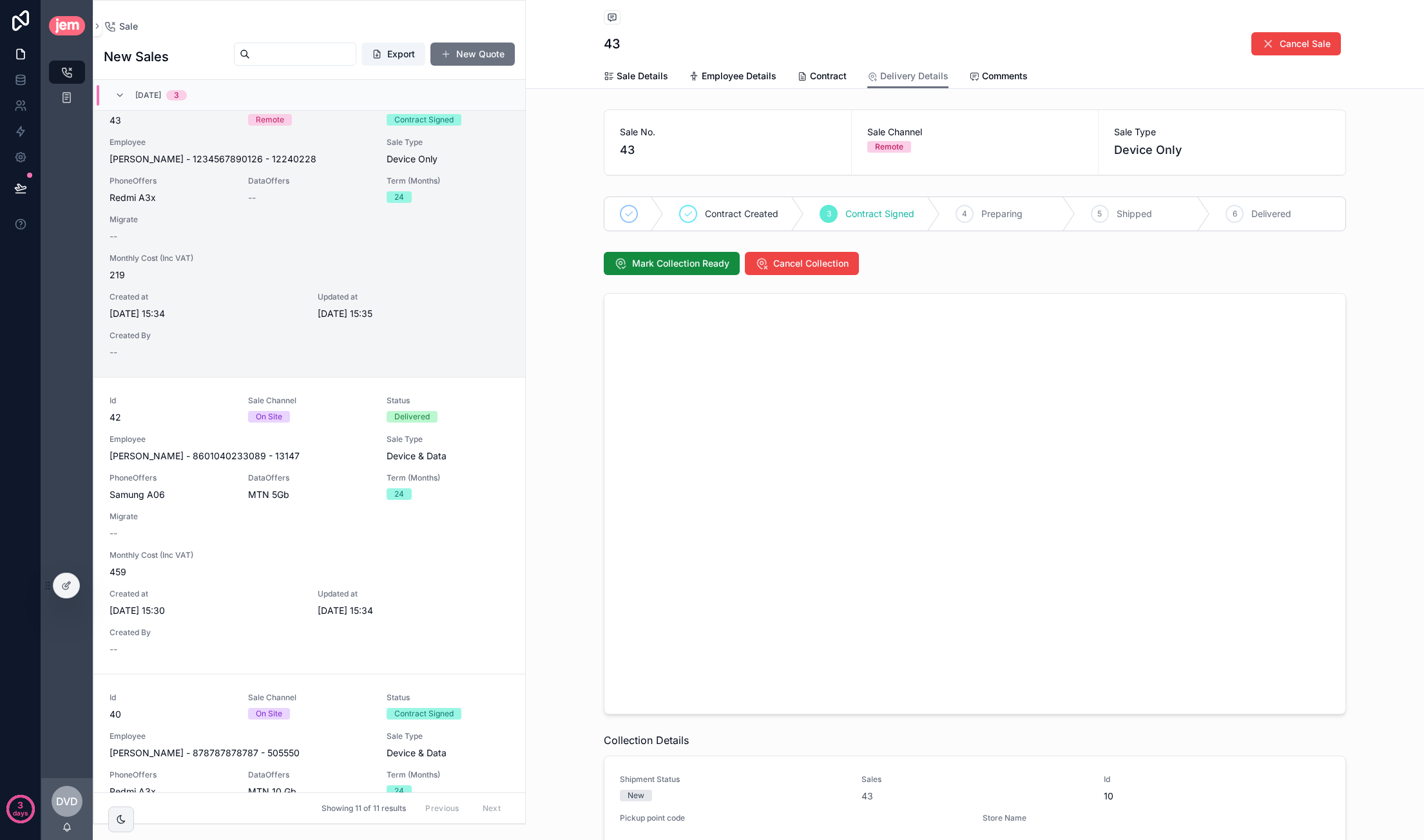
scroll to position [165, 0]
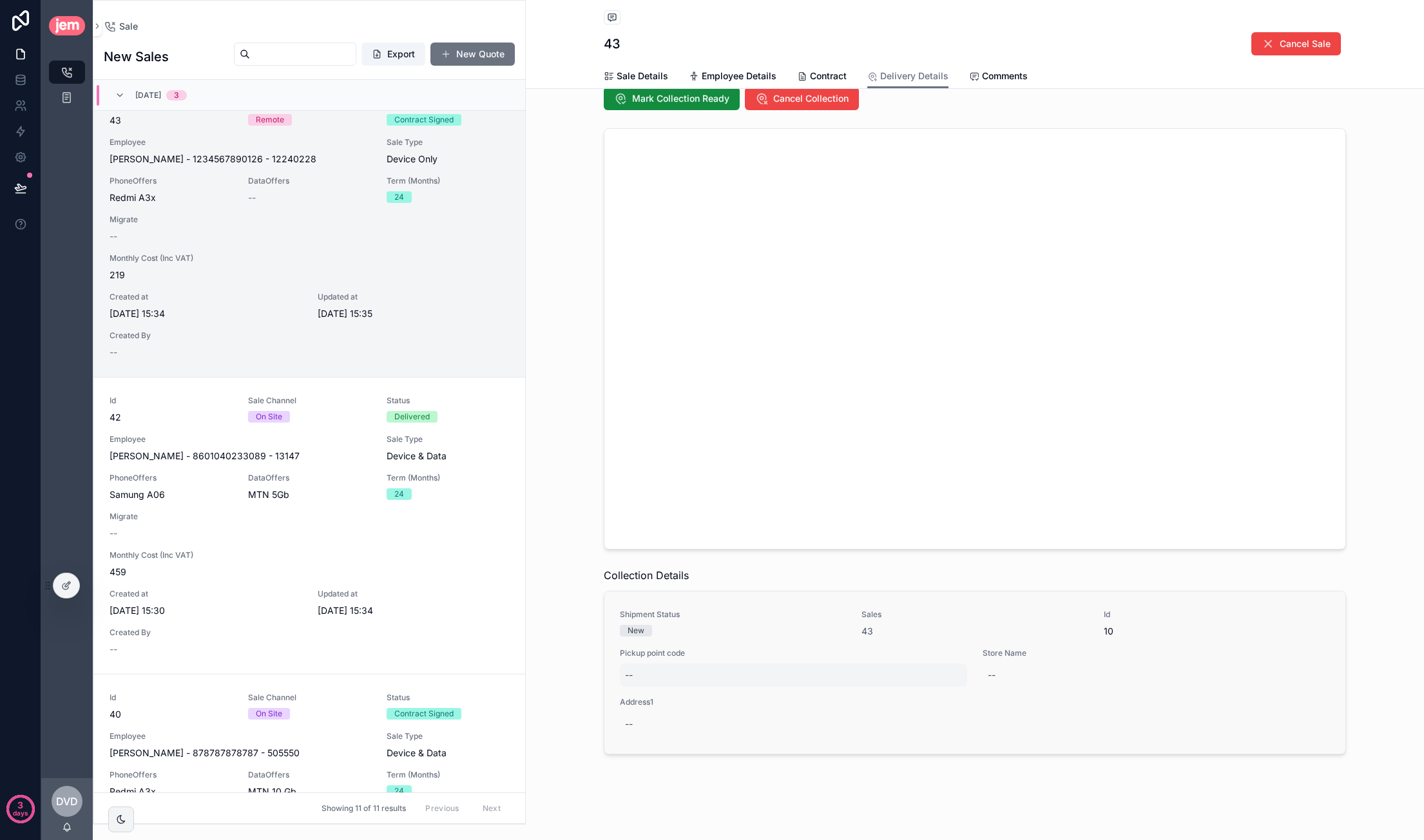
click at [728, 670] on div "--" at bounding box center [793, 675] width 347 height 23
type input "*******"
click at [777, 687] on icon "scrollable content" at bounding box center [778, 689] width 10 height 10
click at [668, 720] on div "--" at bounding box center [975, 723] width 710 height 23
type textarea "**********"
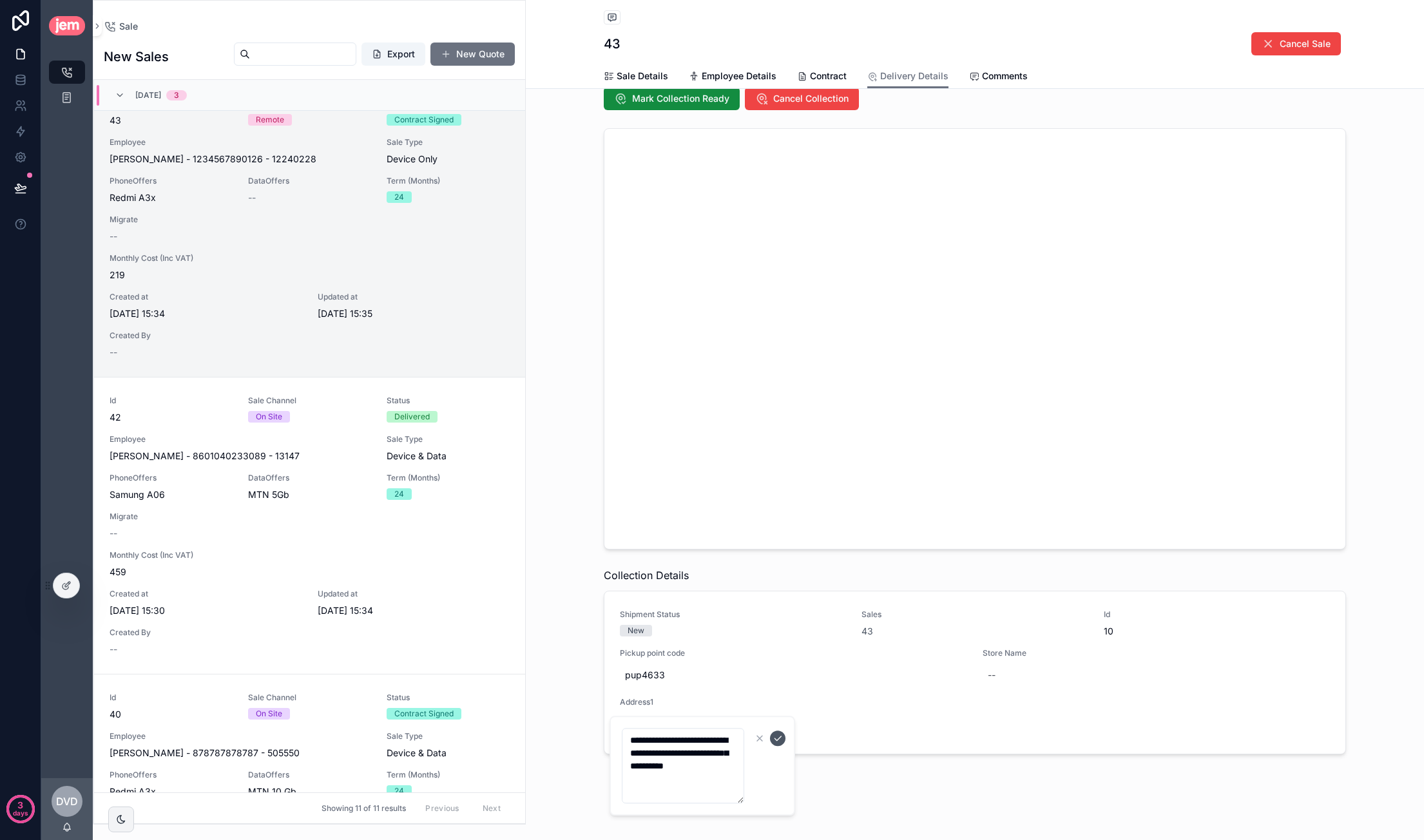
click at [778, 737] on icon "scrollable content" at bounding box center [778, 738] width 10 height 10
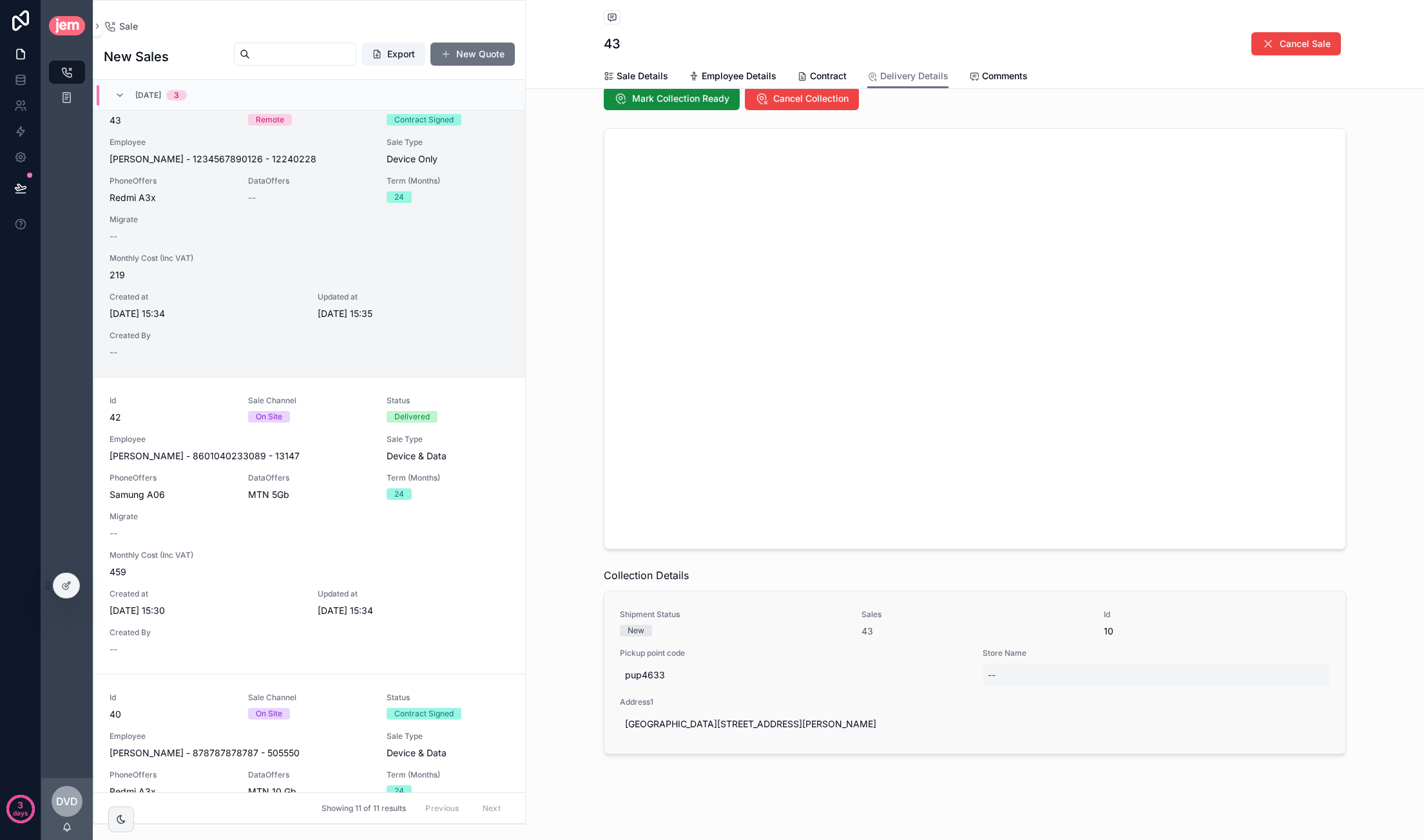
click at [1045, 682] on div "--" at bounding box center [1155, 675] width 347 height 23
click at [1050, 676] on div "--" at bounding box center [1155, 675] width 347 height 23
type input "**********"
click at [1146, 685] on button "scrollable content" at bounding box center [1140, 689] width 15 height 15
click at [696, 98] on span "Mark Collection Ready" at bounding box center [681, 98] width 97 height 13
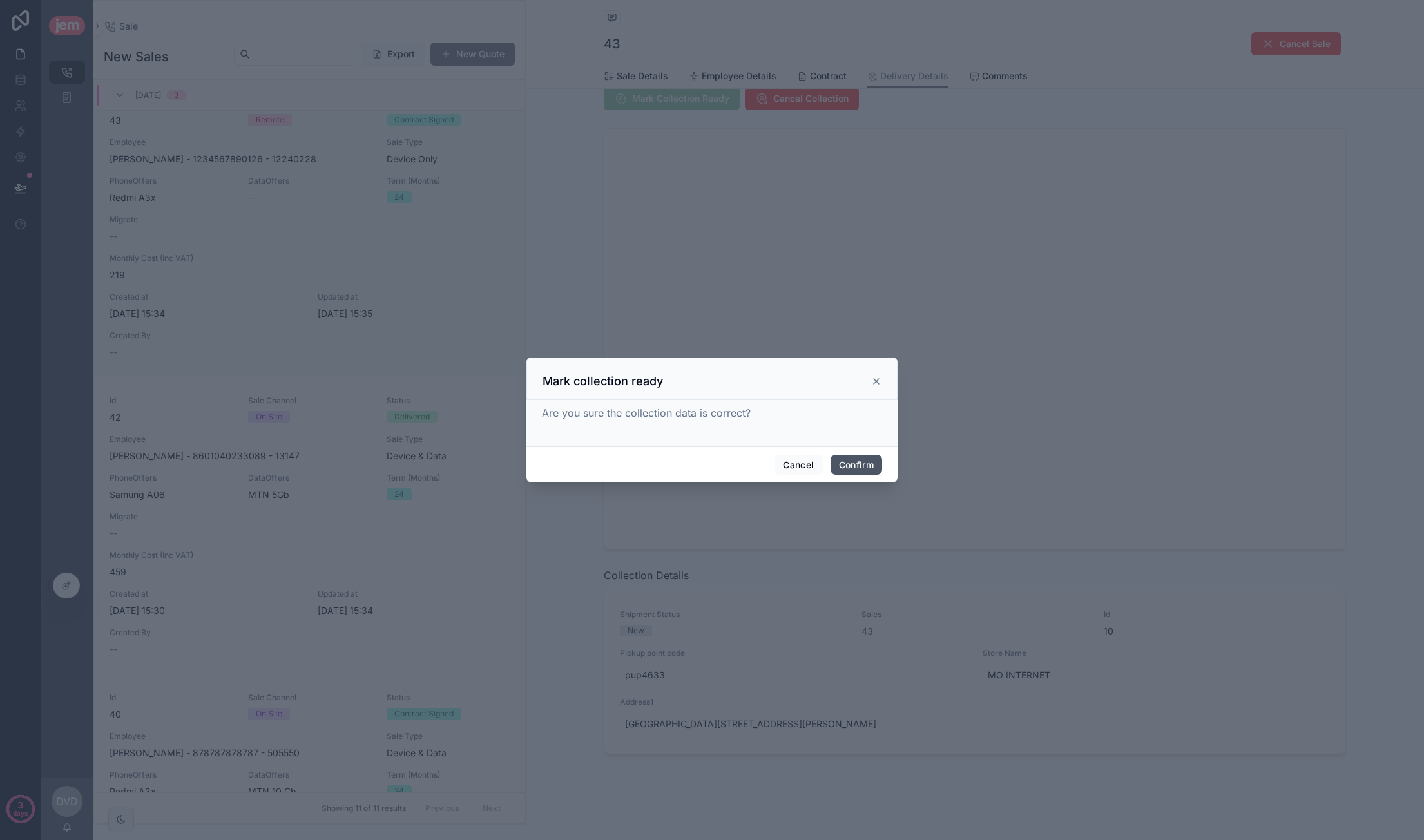
click at [877, 462] on button "Confirm" at bounding box center [856, 465] width 51 height 21
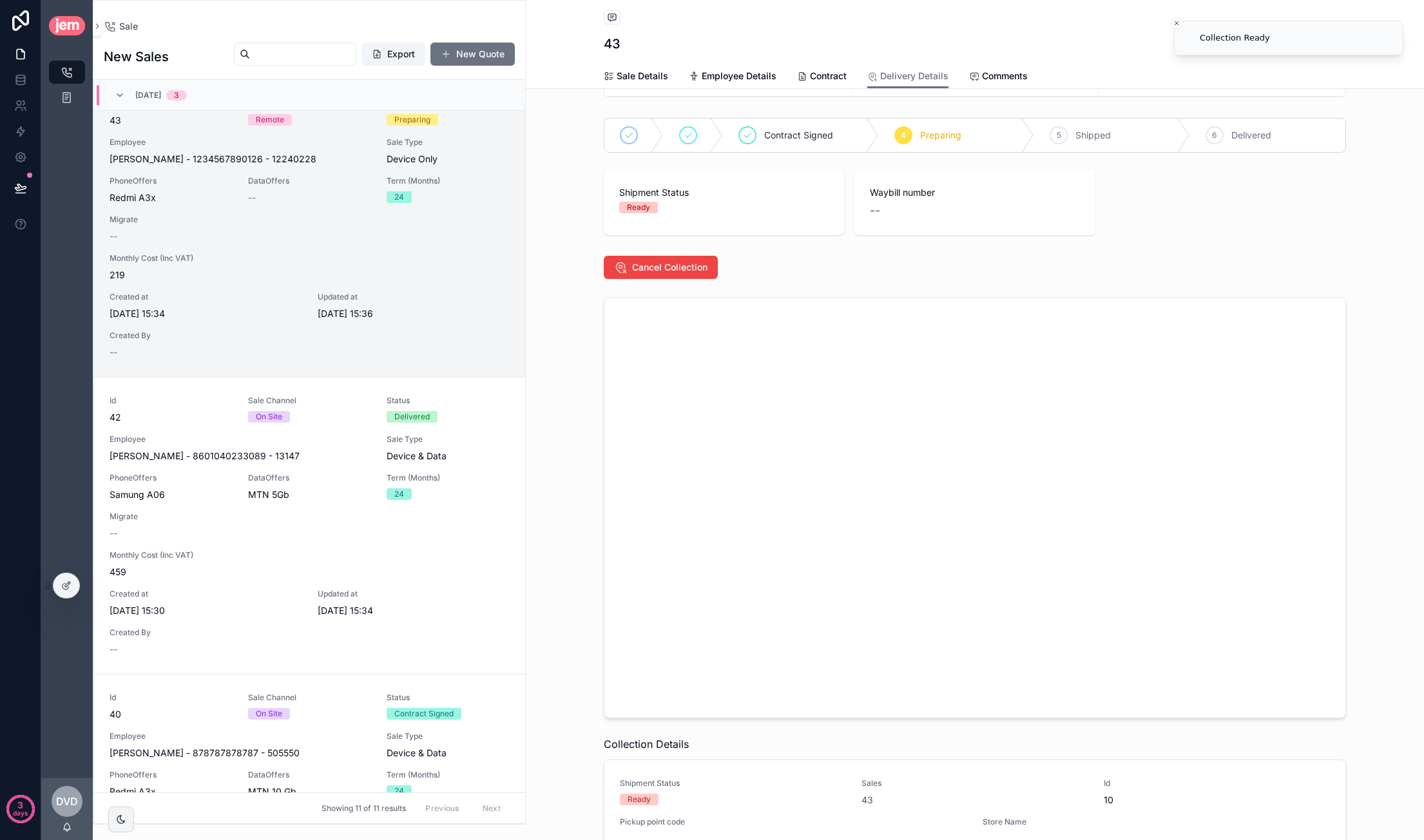
scroll to position [0, 0]
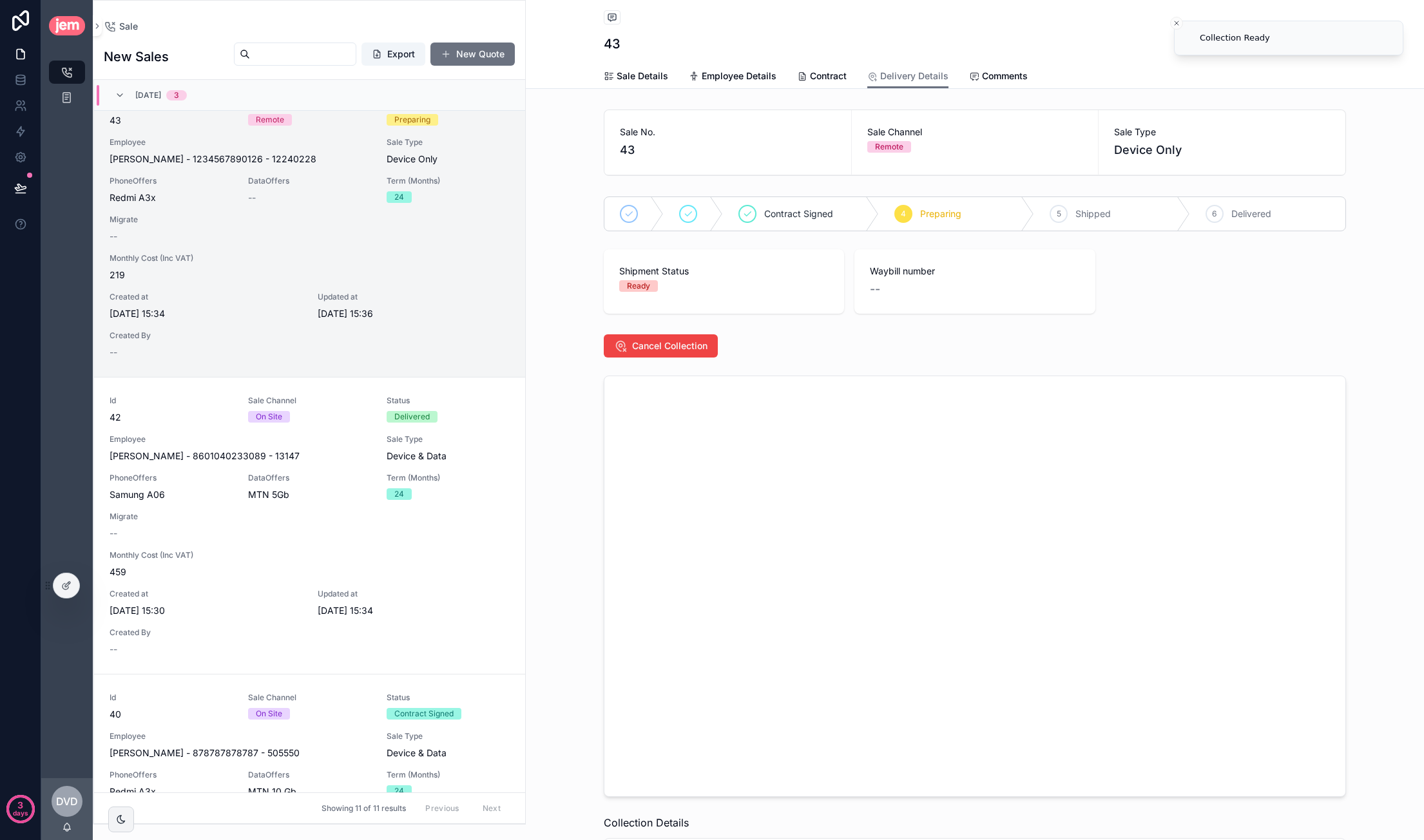
click at [637, 284] on div "Ready" at bounding box center [638, 286] width 23 height 12
click at [903, 284] on div "--" at bounding box center [974, 289] width 209 height 18
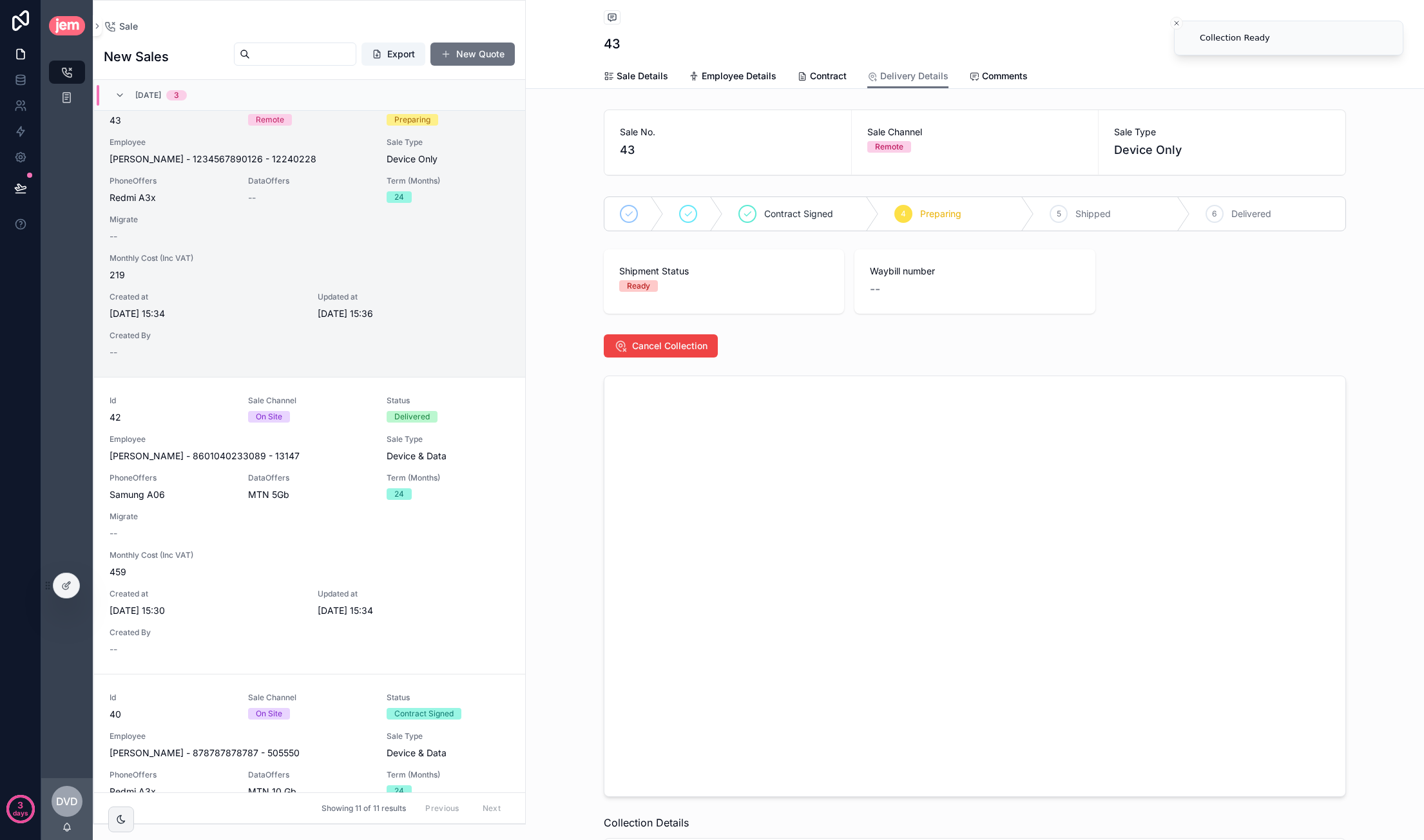
click at [903, 284] on div "--" at bounding box center [974, 289] width 209 height 18
click at [877, 286] on div "--" at bounding box center [974, 289] width 209 height 18
click at [650, 76] on span "Sale Details" at bounding box center [642, 76] width 51 height 13
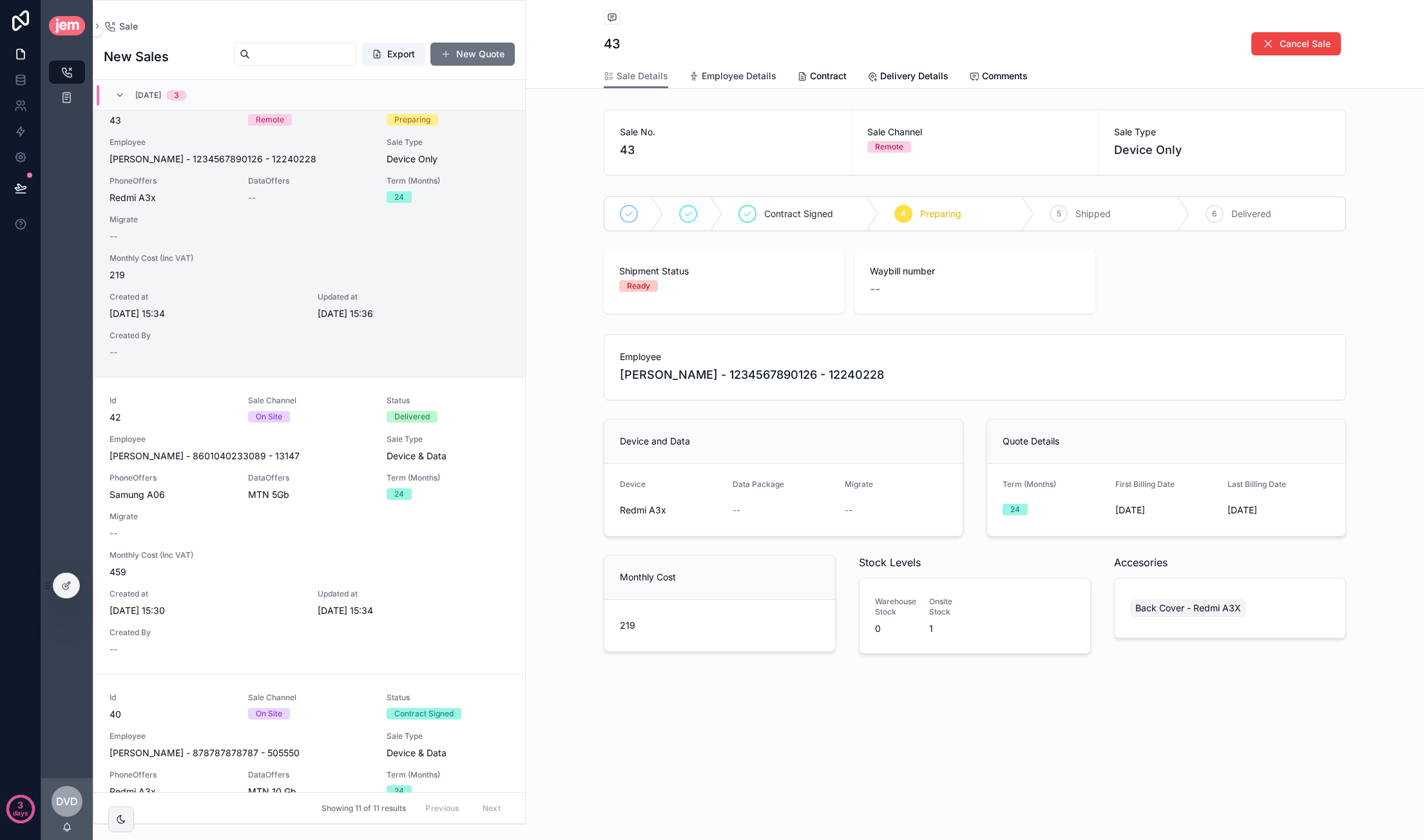
click at [760, 78] on span "Employee Details" at bounding box center [739, 76] width 74 height 13
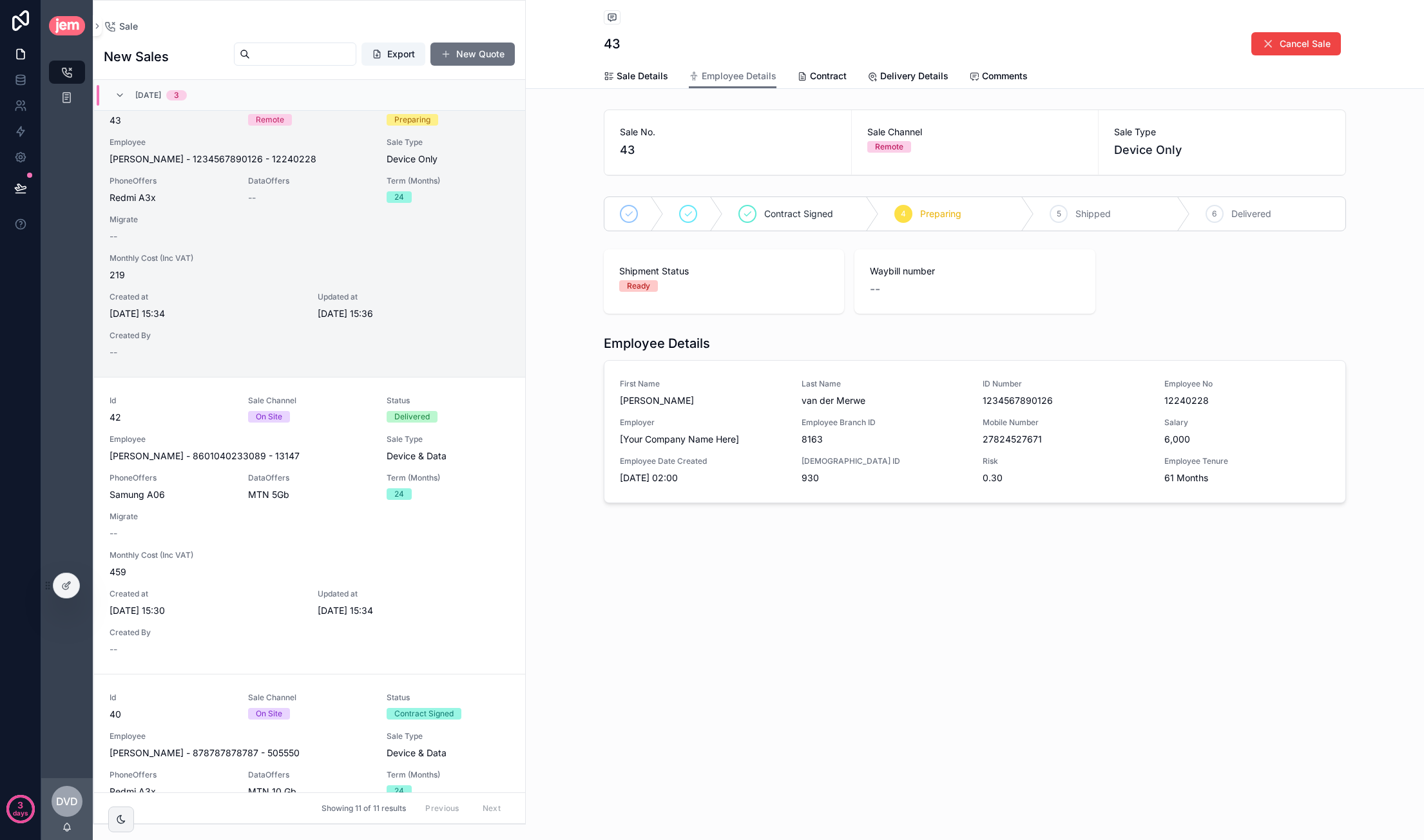
click at [1126, 276] on div "Shipment Status Ready Waybill number --" at bounding box center [975, 281] width 742 height 65
